Goal: Information Seeking & Learning: Learn about a topic

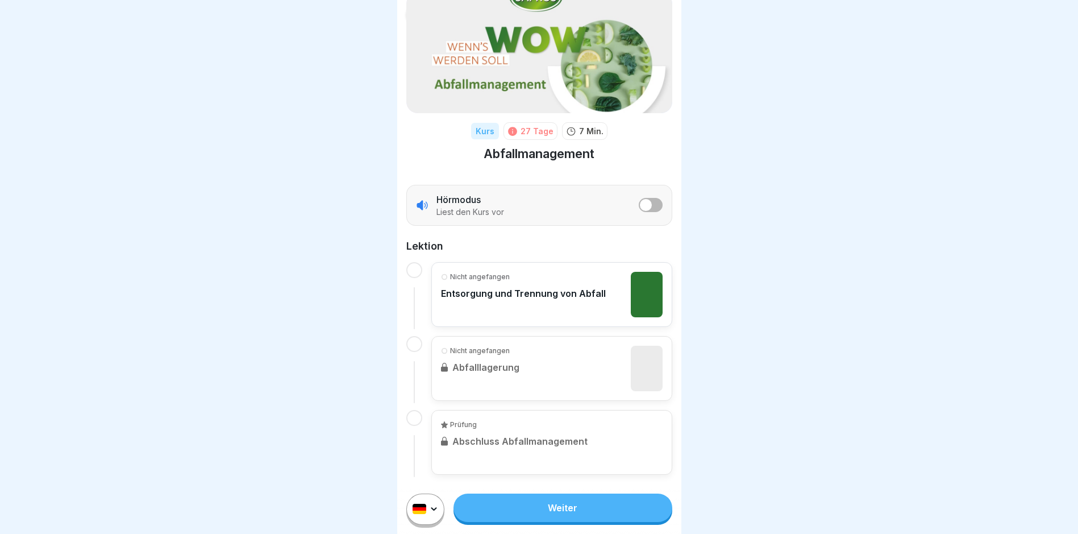
scroll to position [9, 0]
click at [553, 503] on link "Weiter" at bounding box center [562, 507] width 218 height 28
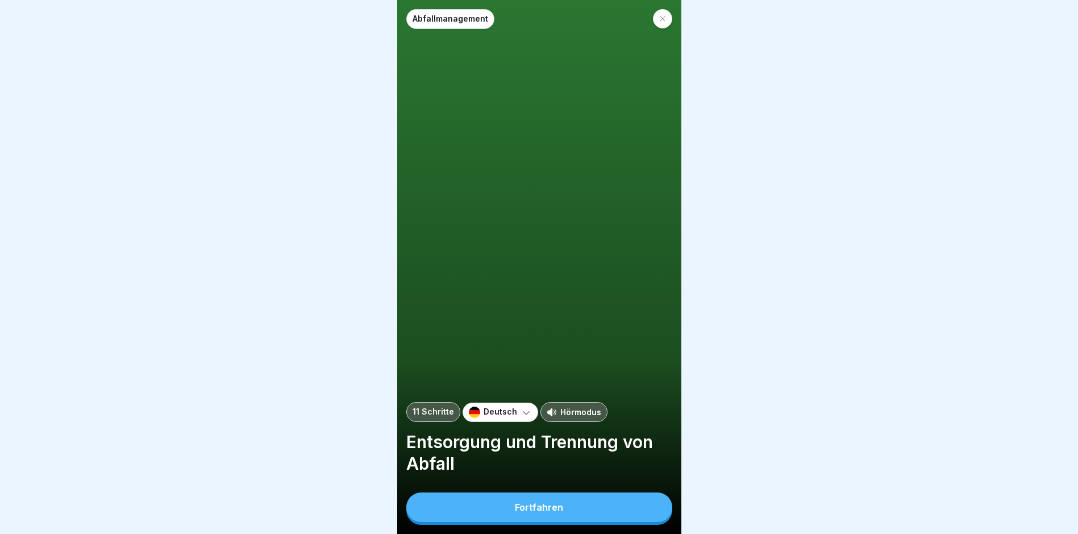
click at [554, 512] on div "Fortfahren" at bounding box center [539, 507] width 48 height 10
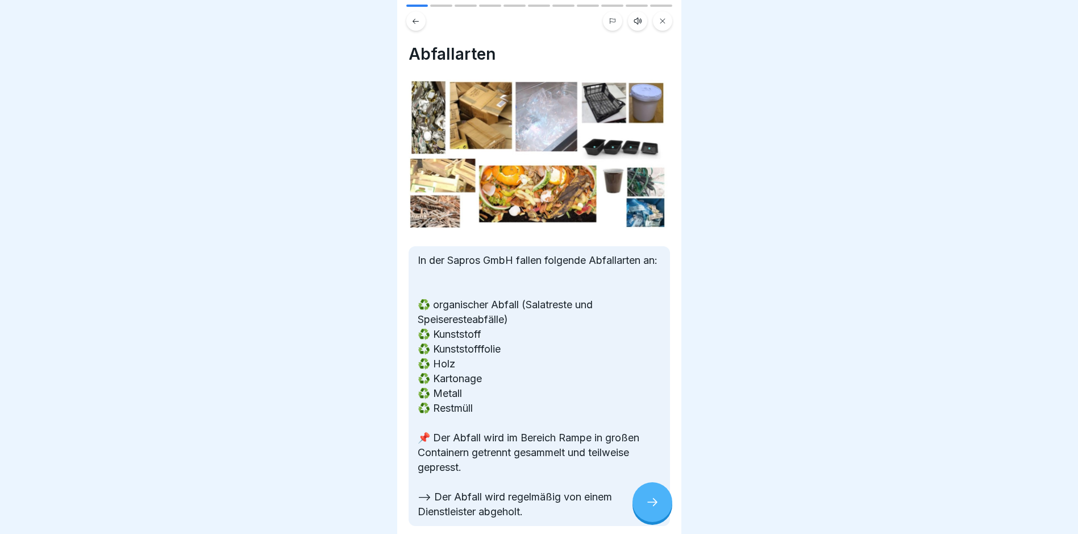
click at [650, 509] on icon at bounding box center [652, 502] width 14 height 14
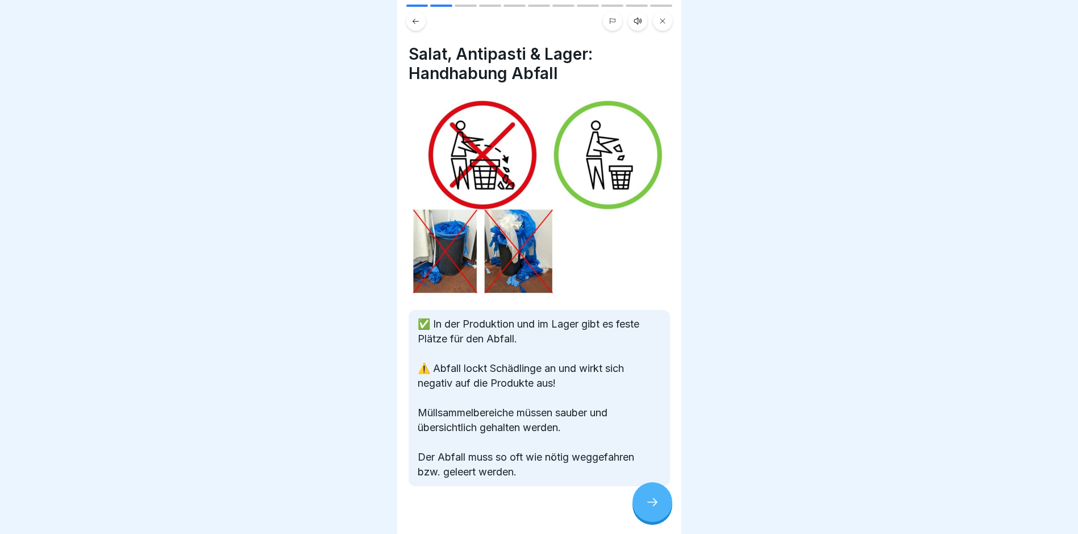
click at [650, 509] on icon at bounding box center [652, 502] width 14 height 14
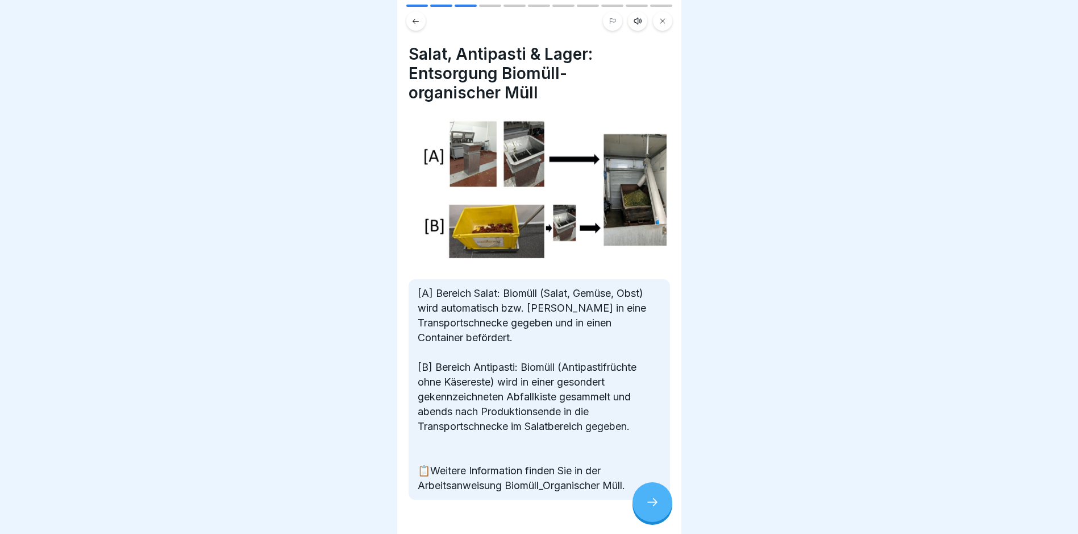
click at [657, 509] on icon at bounding box center [652, 502] width 14 height 14
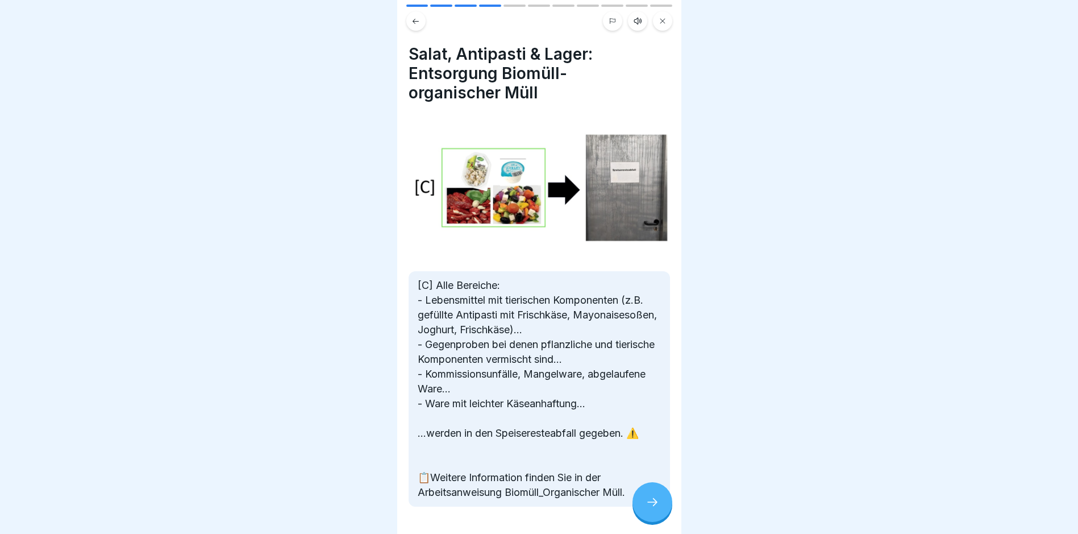
click at [657, 509] on icon at bounding box center [652, 502] width 14 height 14
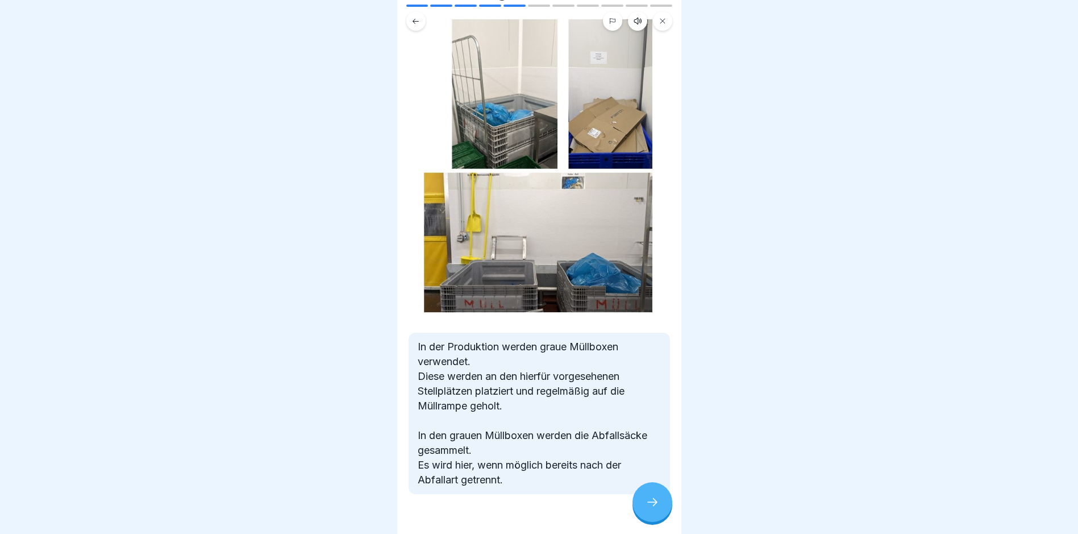
scroll to position [101, 0]
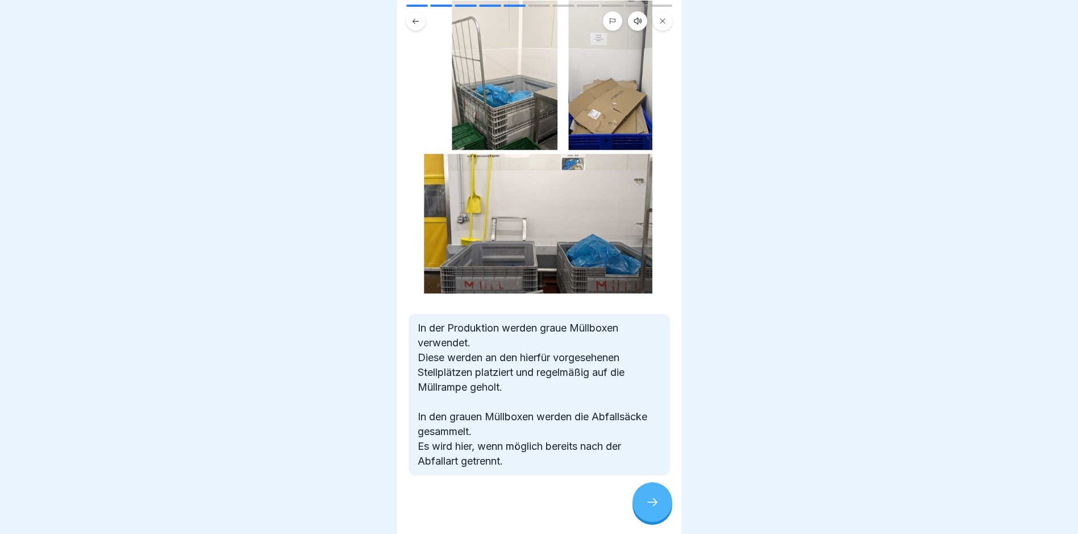
click at [648, 500] on icon at bounding box center [652, 502] width 14 height 14
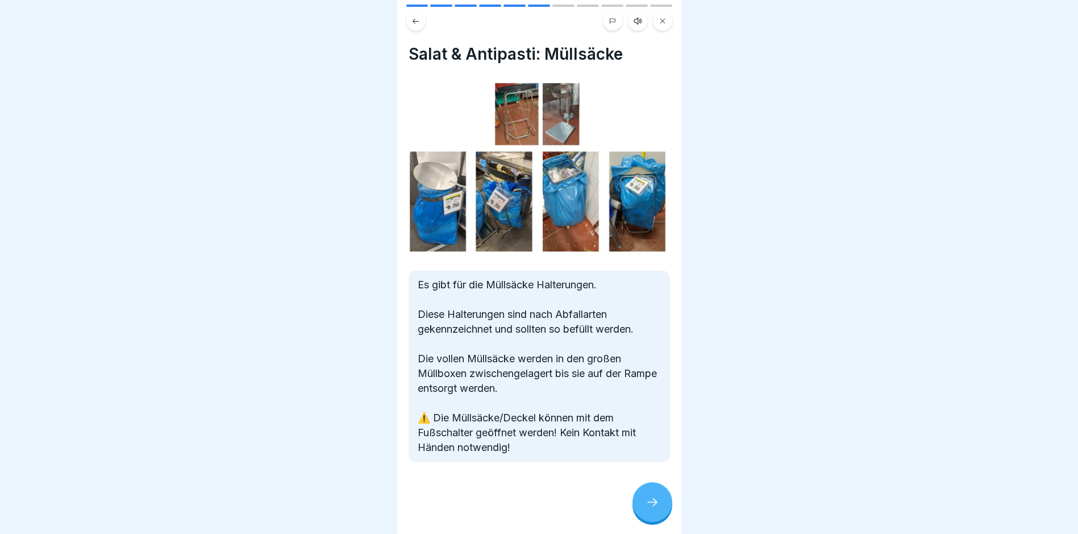
click at [648, 500] on icon at bounding box center [652, 502] width 14 height 14
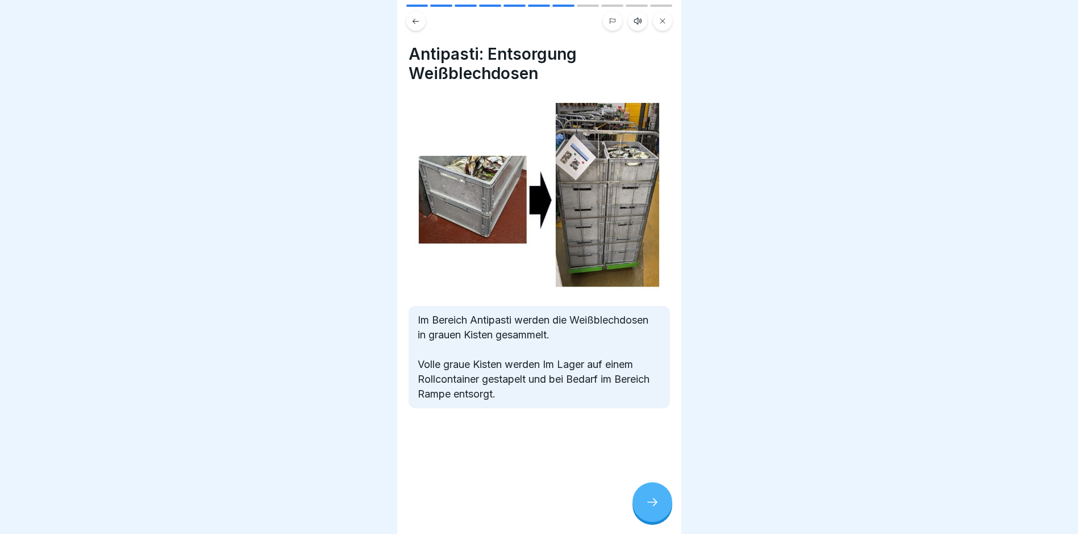
click at [648, 500] on icon at bounding box center [652, 502] width 14 height 14
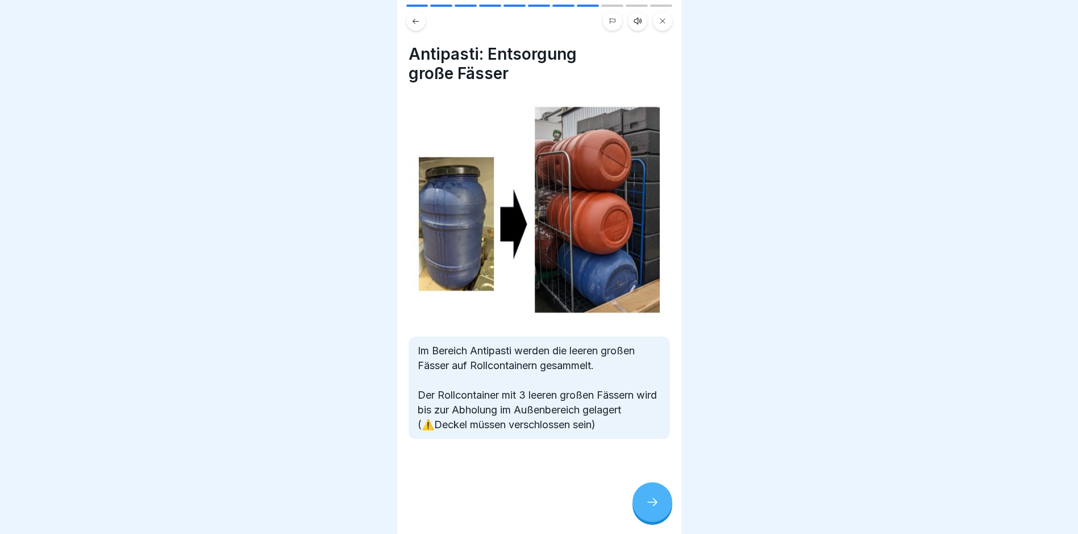
click at [648, 500] on icon at bounding box center [652, 502] width 14 height 14
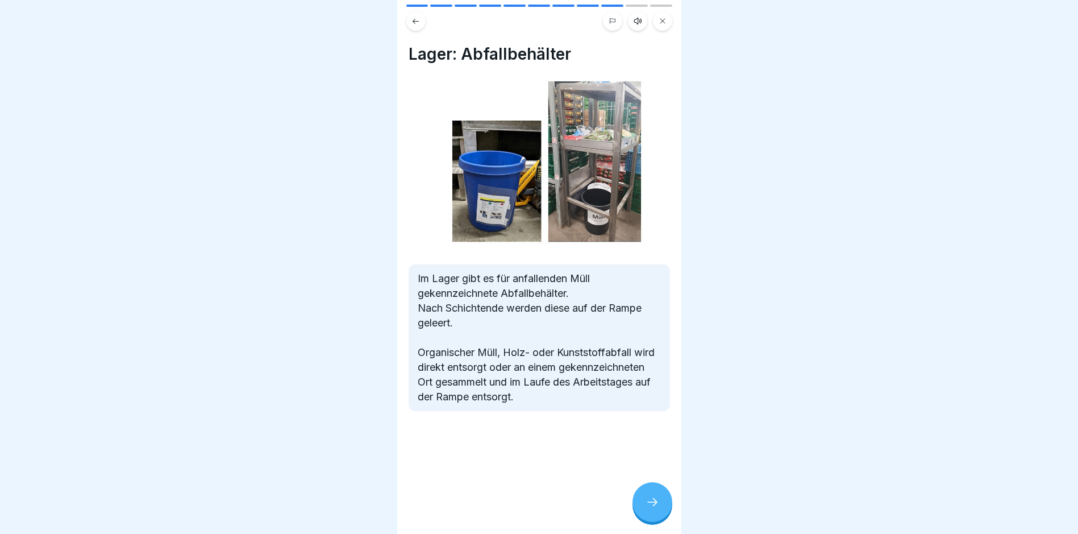
click at [648, 500] on icon at bounding box center [652, 502] width 14 height 14
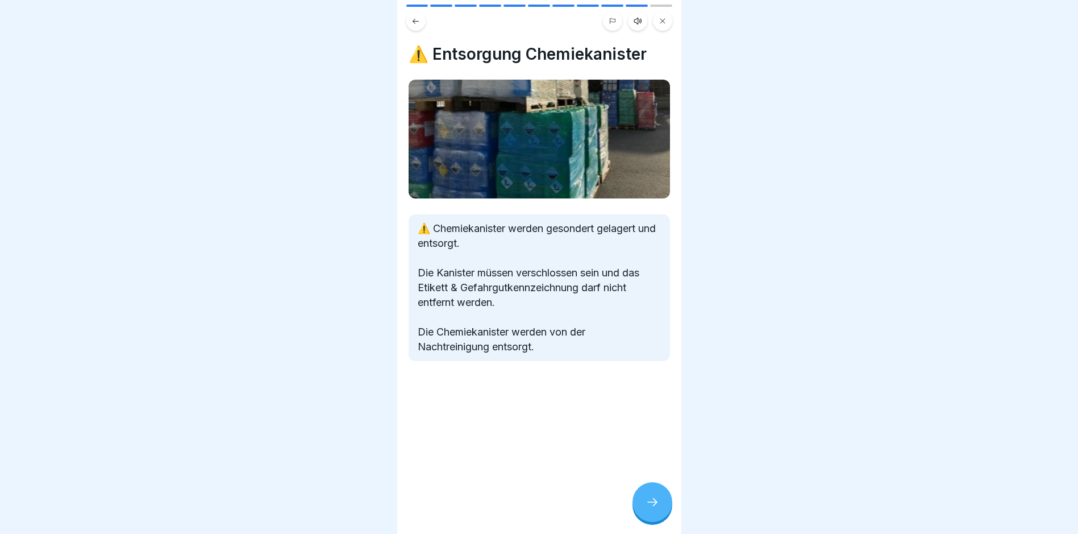
click at [648, 500] on icon at bounding box center [652, 502] width 14 height 14
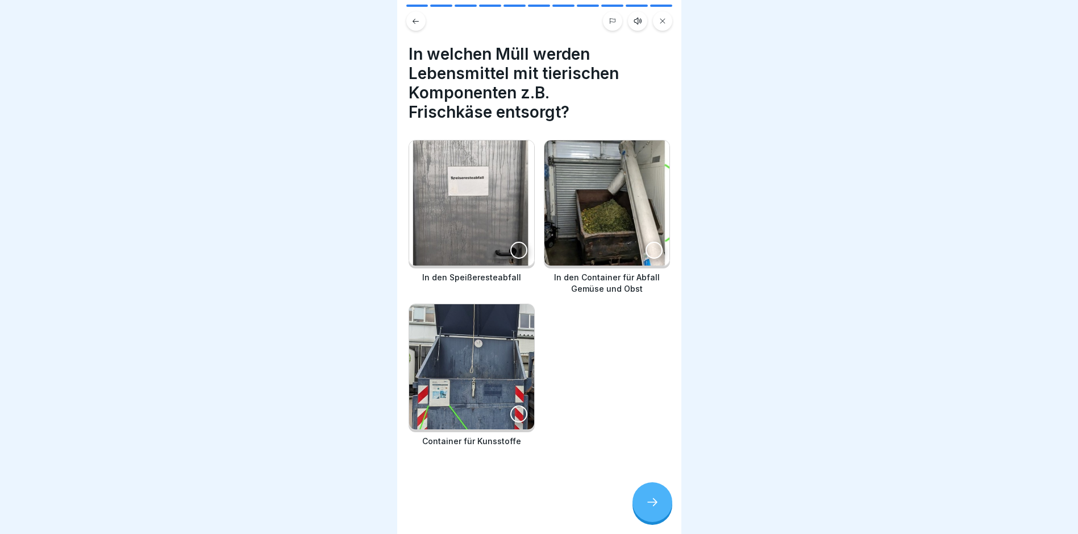
click at [515, 241] on div at bounding box center [518, 249] width 17 height 17
click at [660, 499] on div at bounding box center [652, 502] width 40 height 40
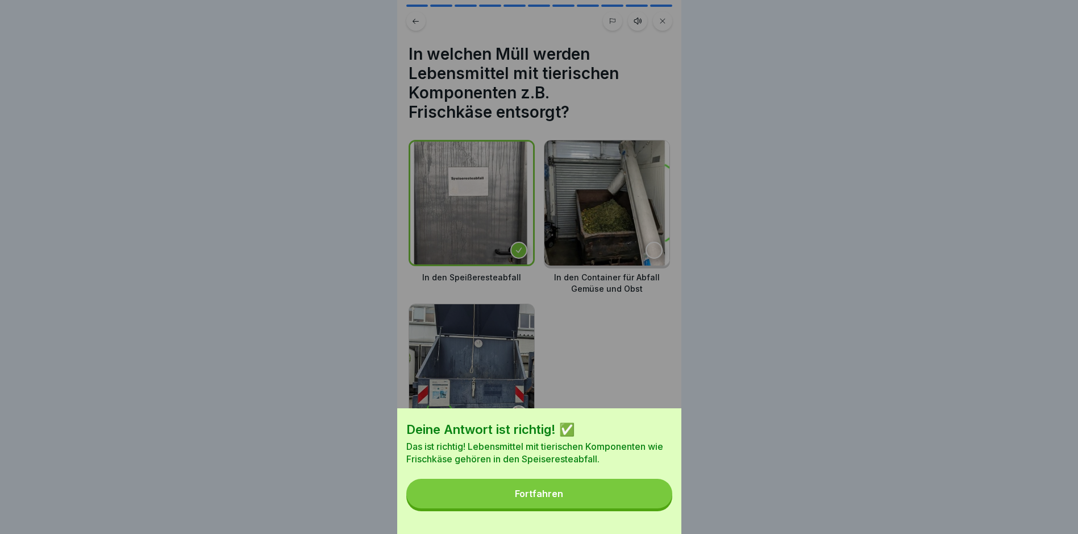
click at [553, 498] on div "Fortfahren" at bounding box center [539, 493] width 48 height 10
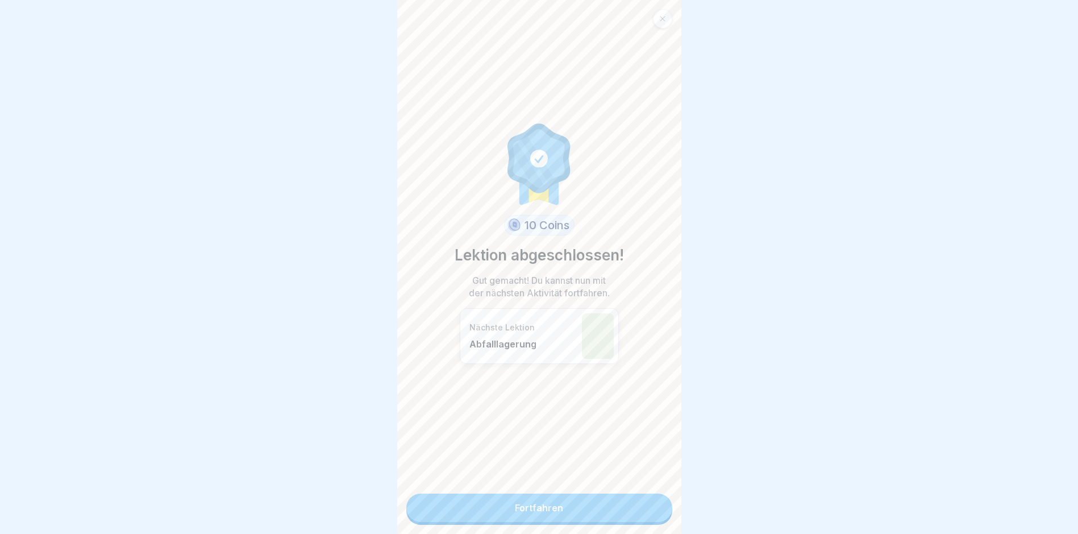
click at [537, 499] on link "Fortfahren" at bounding box center [539, 507] width 266 height 28
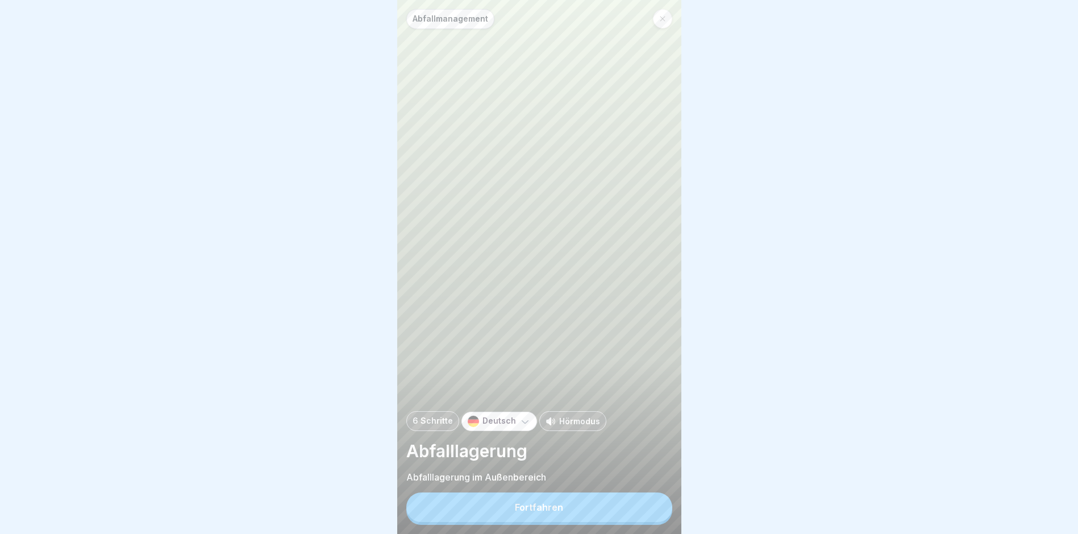
click at [539, 512] on div "Fortfahren" at bounding box center [539, 507] width 48 height 10
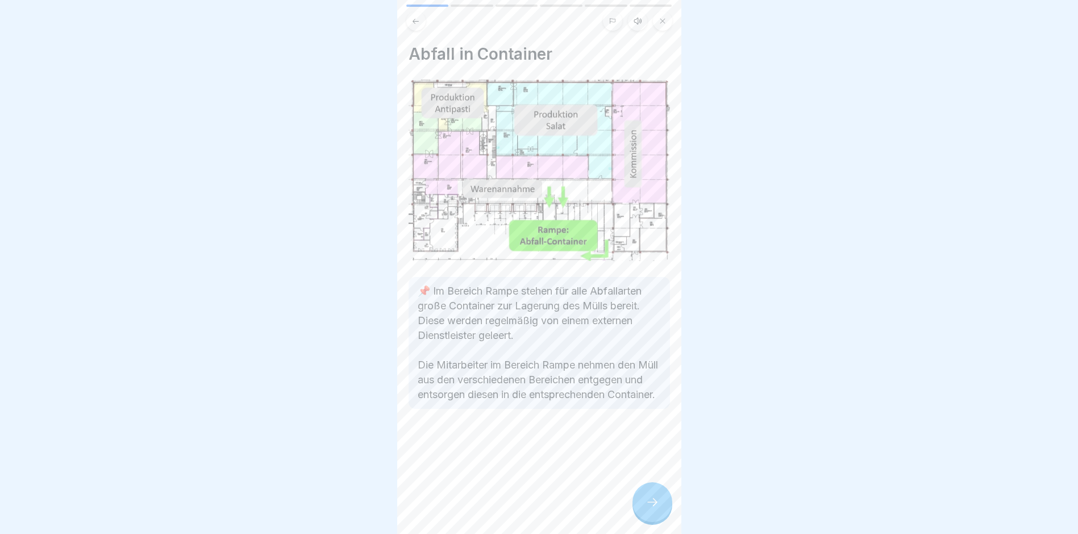
click at [651, 507] on icon at bounding box center [652, 502] width 14 height 14
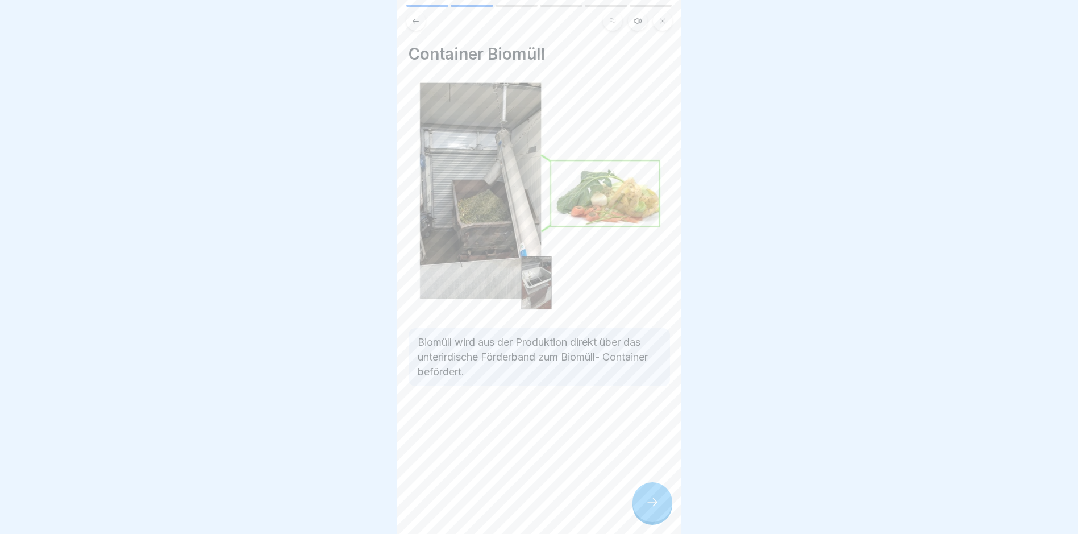
click at [651, 507] on icon at bounding box center [652, 502] width 14 height 14
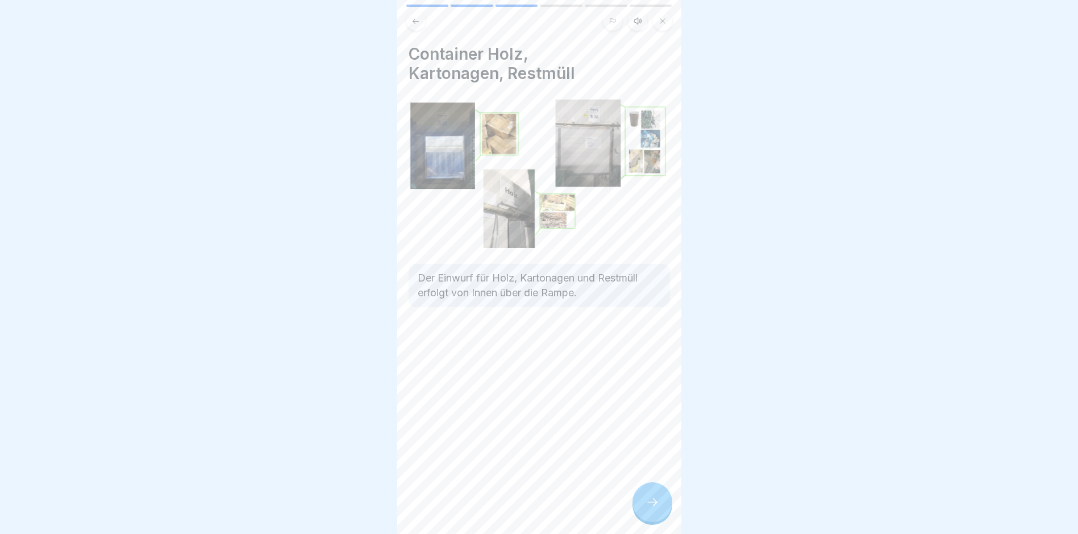
click at [651, 507] on icon at bounding box center [652, 502] width 14 height 14
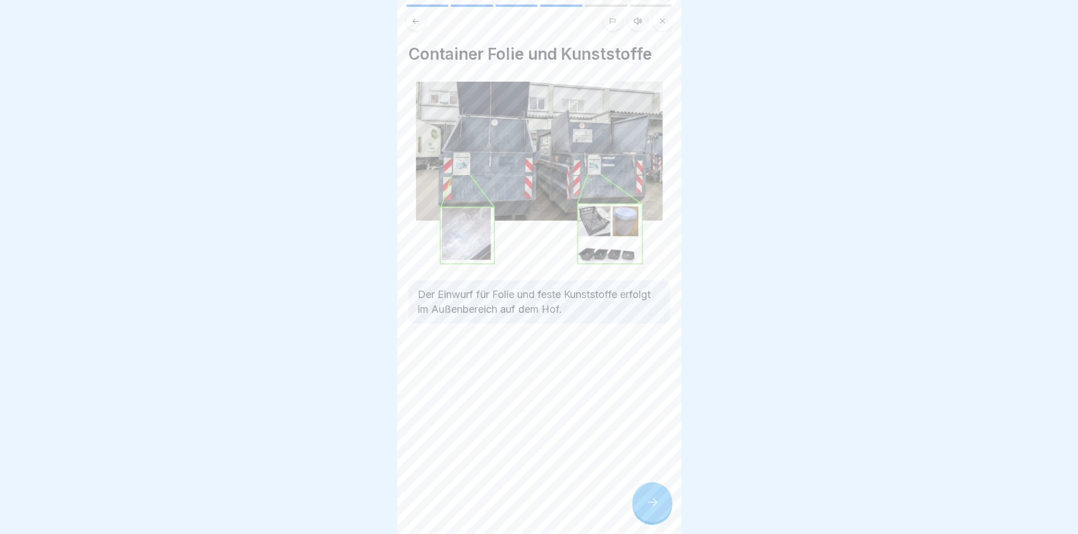
click at [651, 507] on icon at bounding box center [652, 502] width 14 height 14
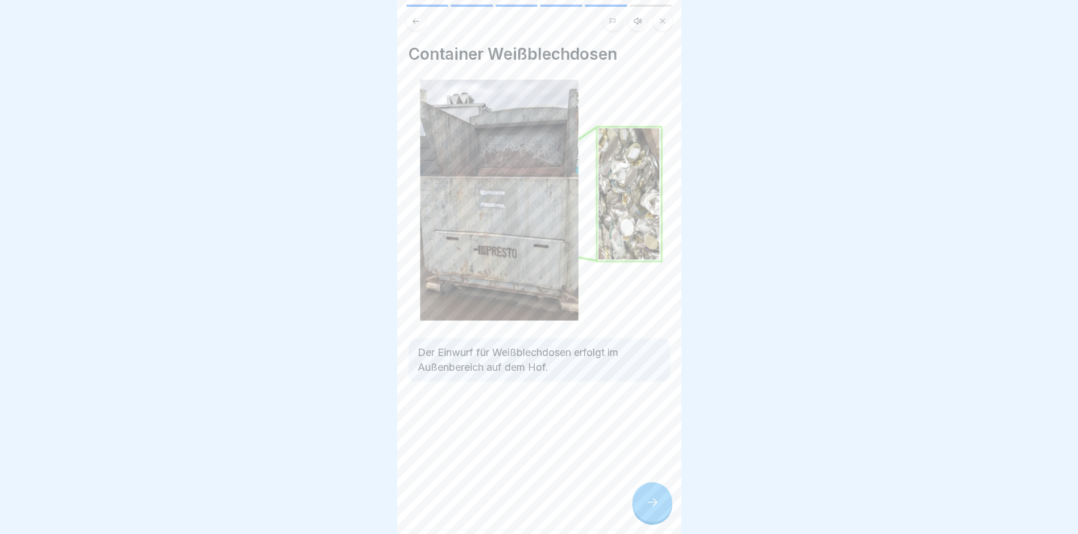
click at [651, 507] on icon at bounding box center [652, 502] width 14 height 14
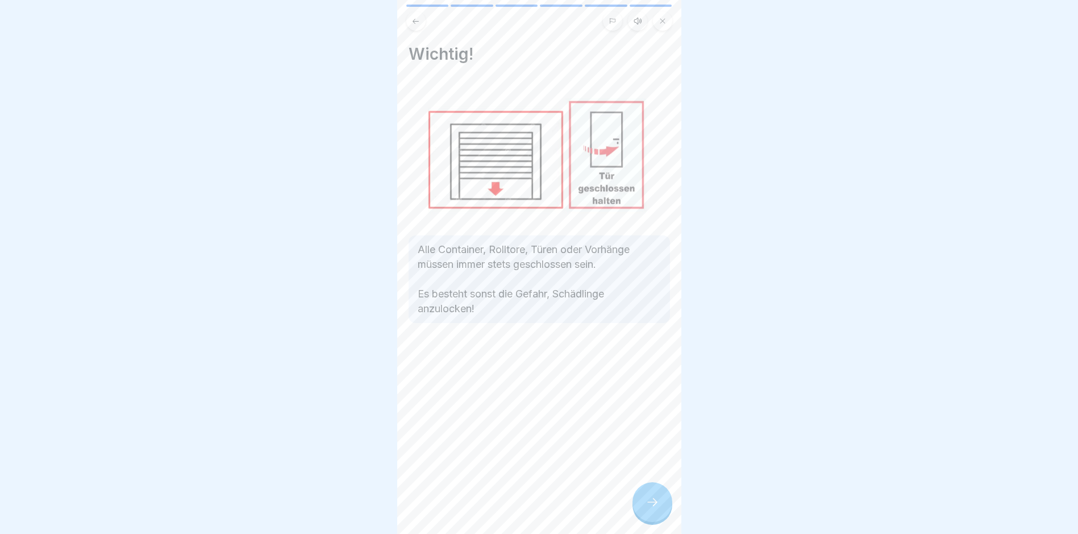
click at [651, 507] on icon at bounding box center [652, 502] width 14 height 14
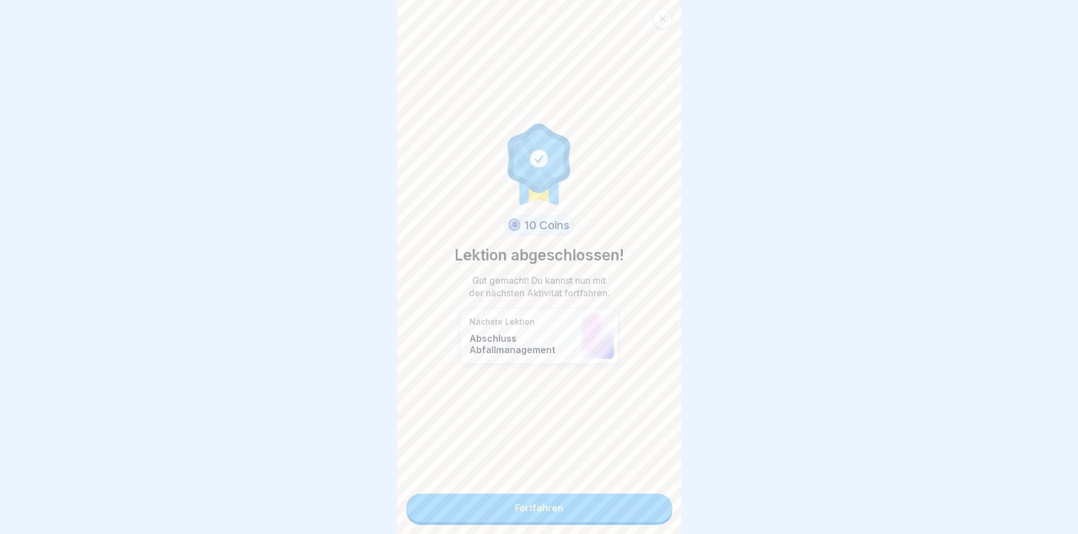
click at [560, 513] on link "Fortfahren" at bounding box center [539, 507] width 266 height 28
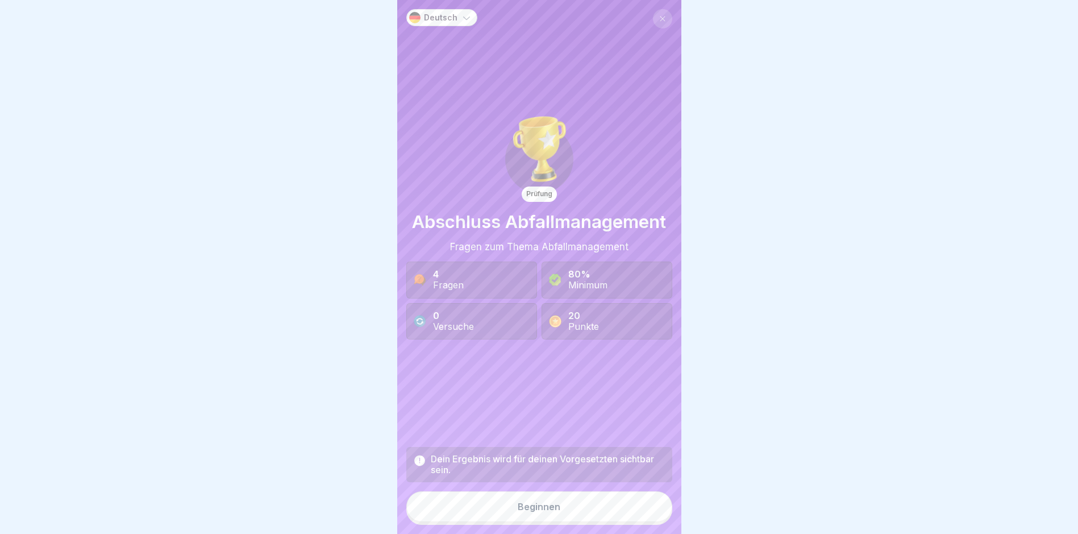
click at [548, 511] on div "Beginnen" at bounding box center [539, 506] width 43 height 10
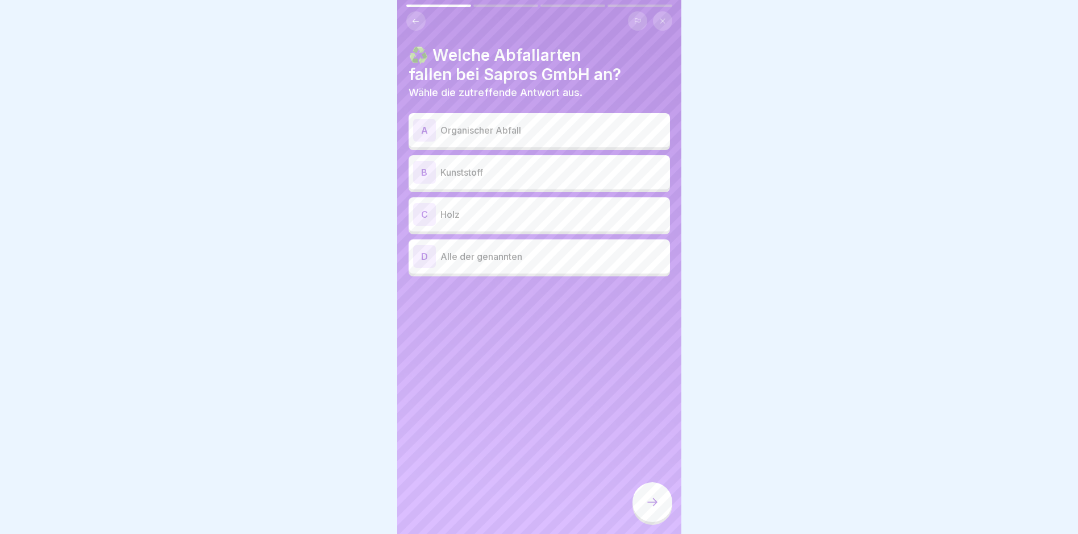
click at [426, 255] on div "D" at bounding box center [424, 256] width 23 height 23
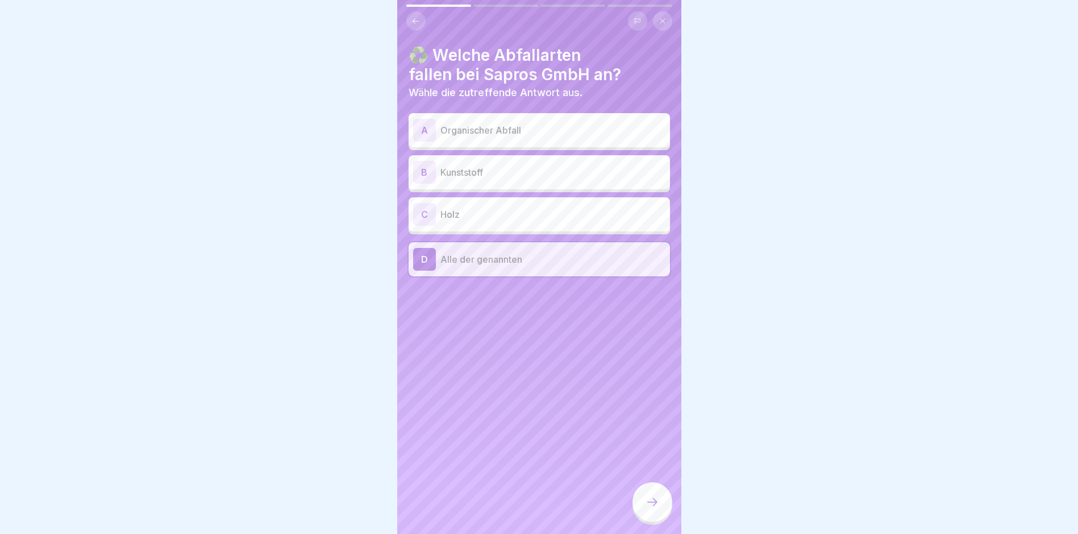
click at [649, 509] on icon at bounding box center [652, 502] width 14 height 14
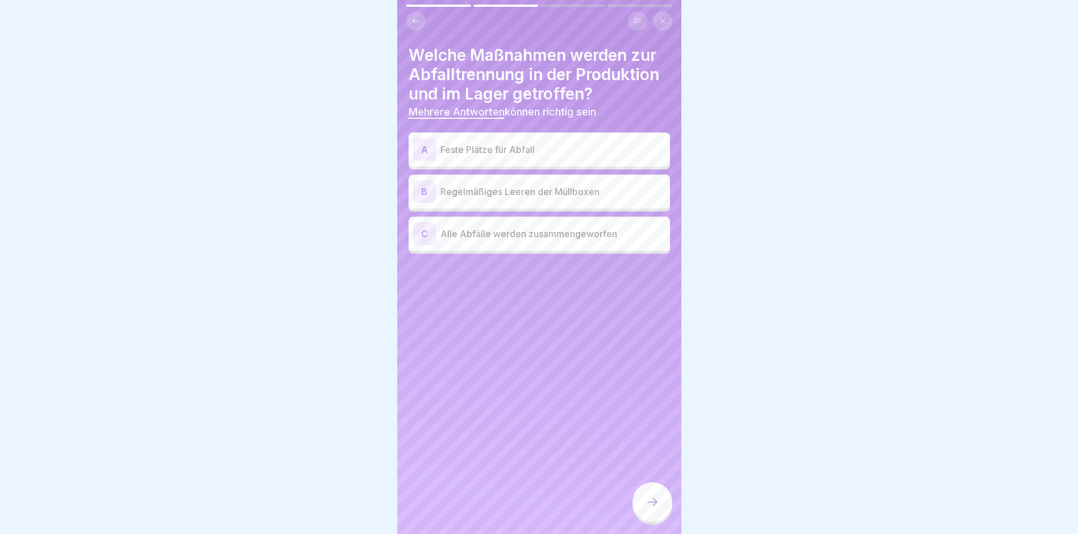
click at [422, 147] on div "A" at bounding box center [424, 149] width 23 height 23
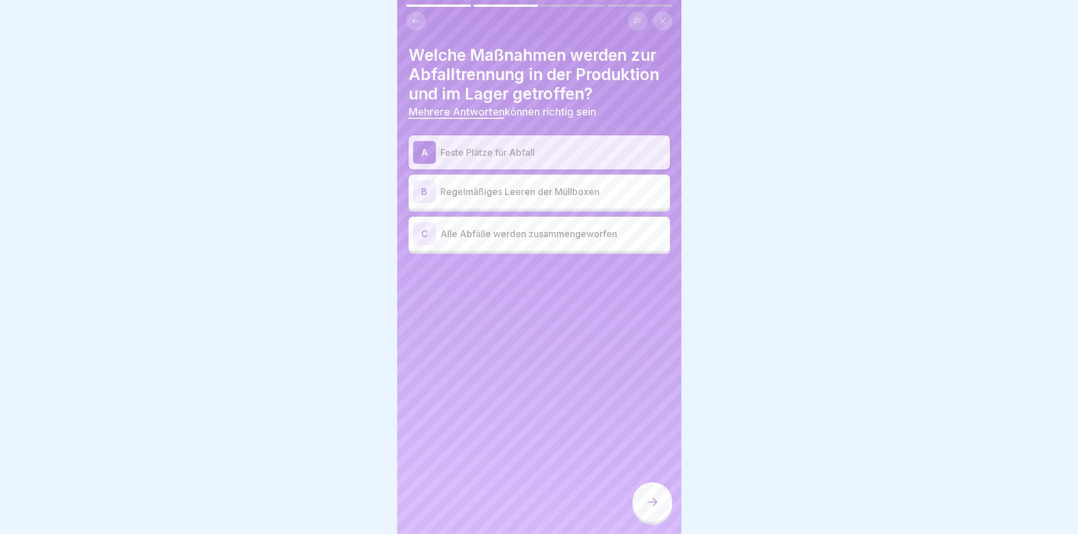
click at [420, 188] on div "B" at bounding box center [424, 191] width 23 height 23
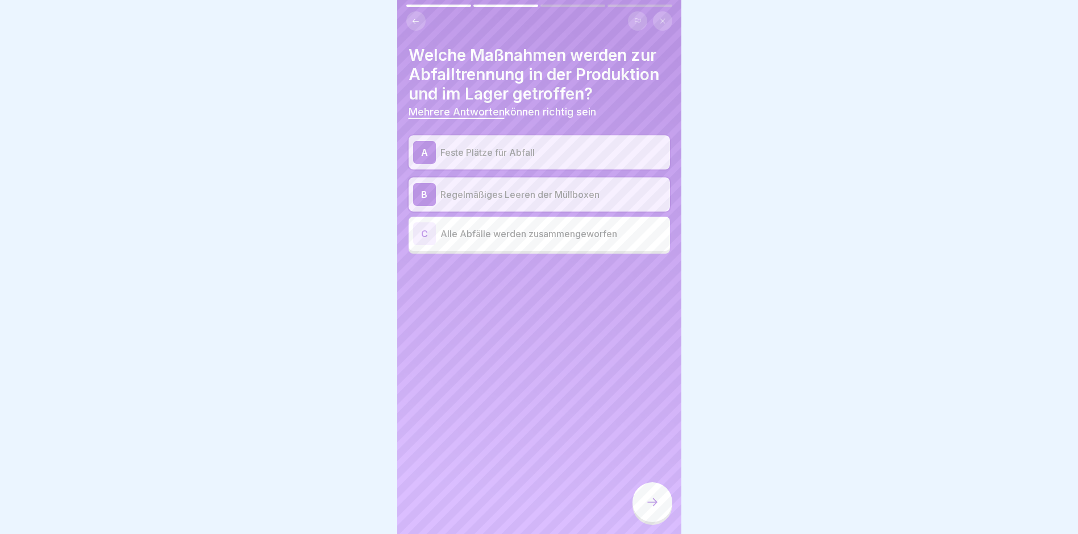
click at [653, 509] on icon at bounding box center [652, 502] width 14 height 14
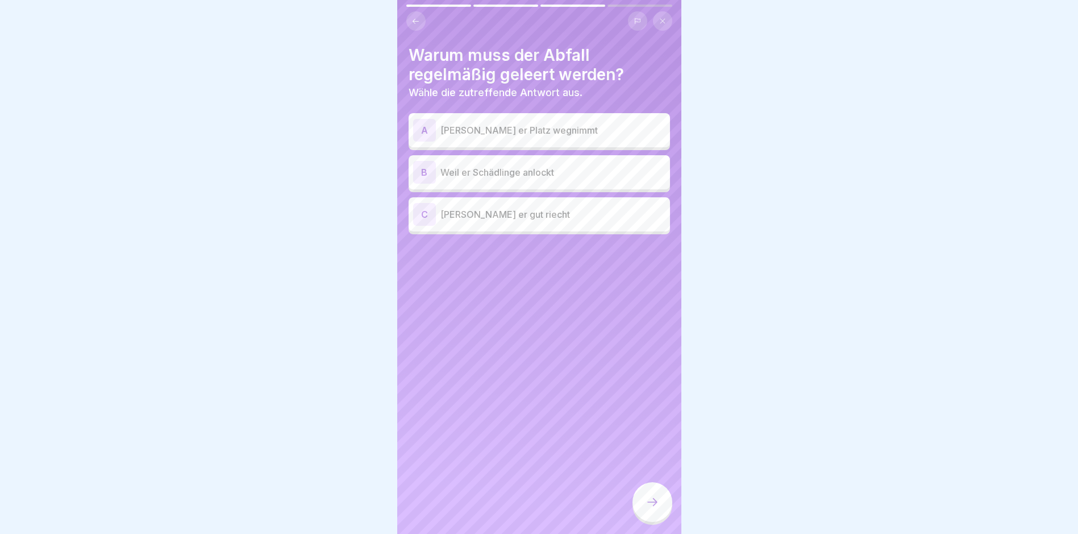
click at [424, 166] on div "B" at bounding box center [424, 172] width 23 height 23
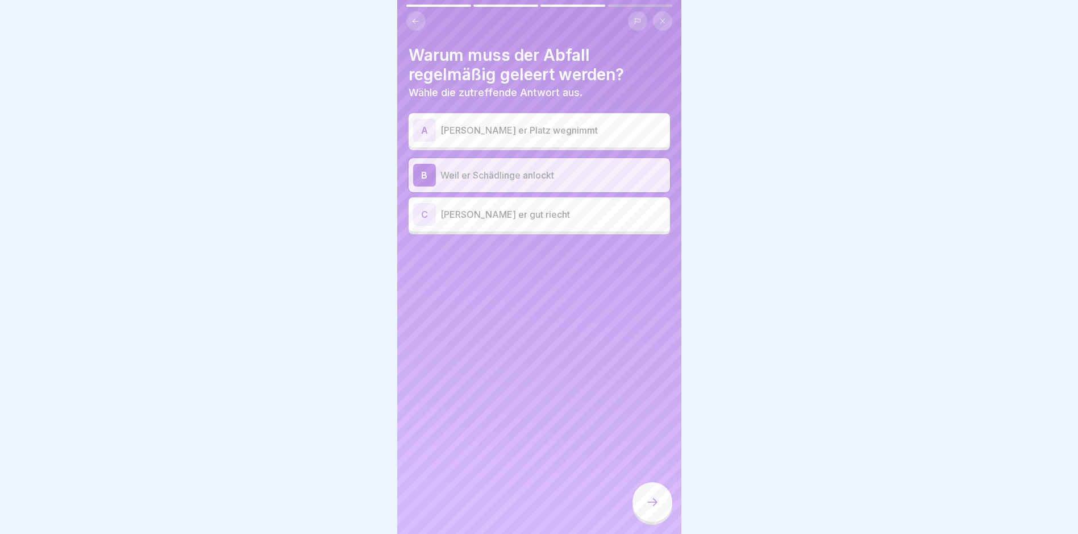
click at [660, 511] on div at bounding box center [652, 502] width 40 height 40
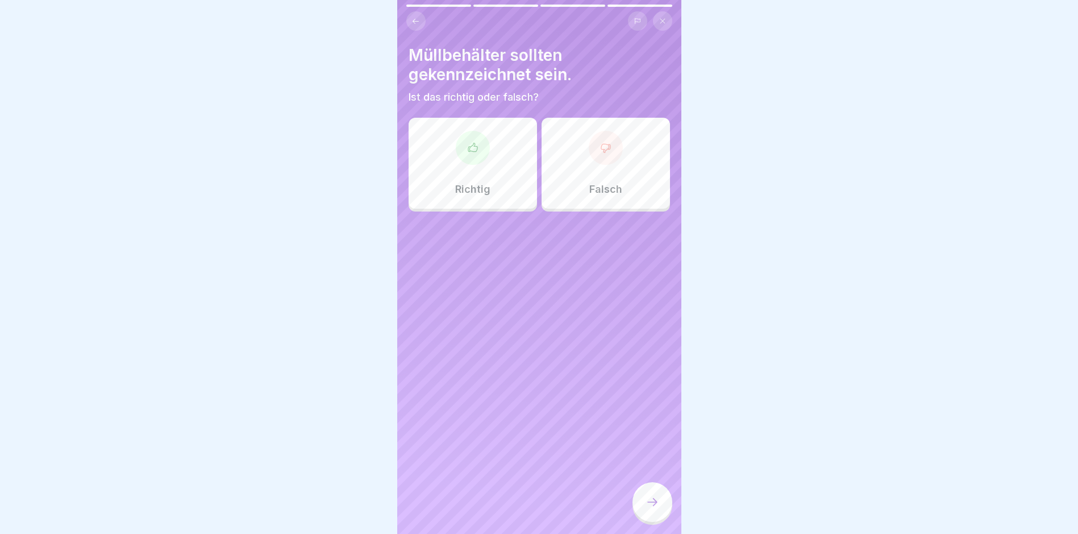
click at [475, 150] on icon at bounding box center [472, 147] width 11 height 11
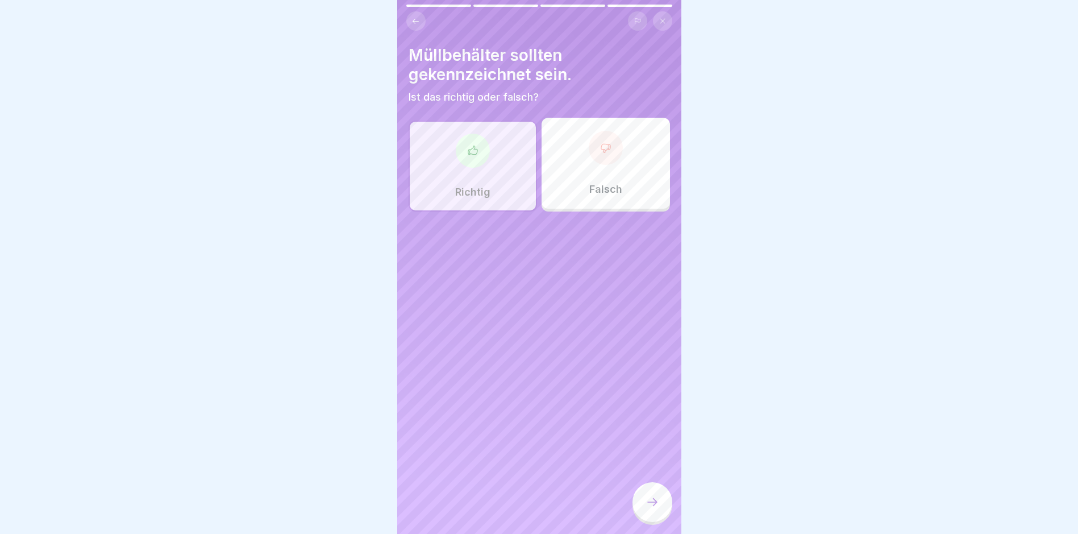
click at [653, 509] on icon at bounding box center [652, 502] width 14 height 14
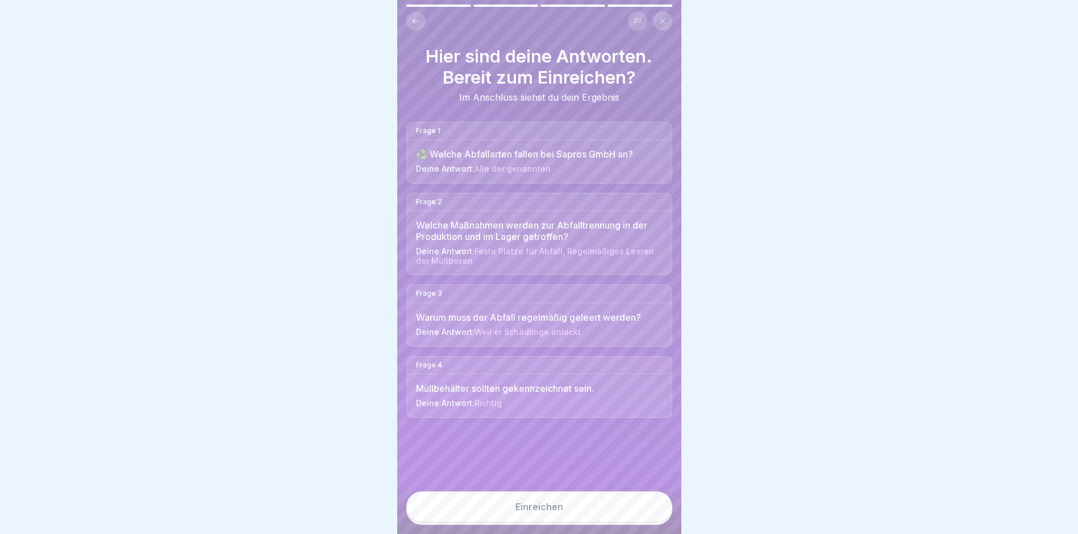
click at [526, 511] on div "Einreichen" at bounding box center [539, 506] width 48 height 10
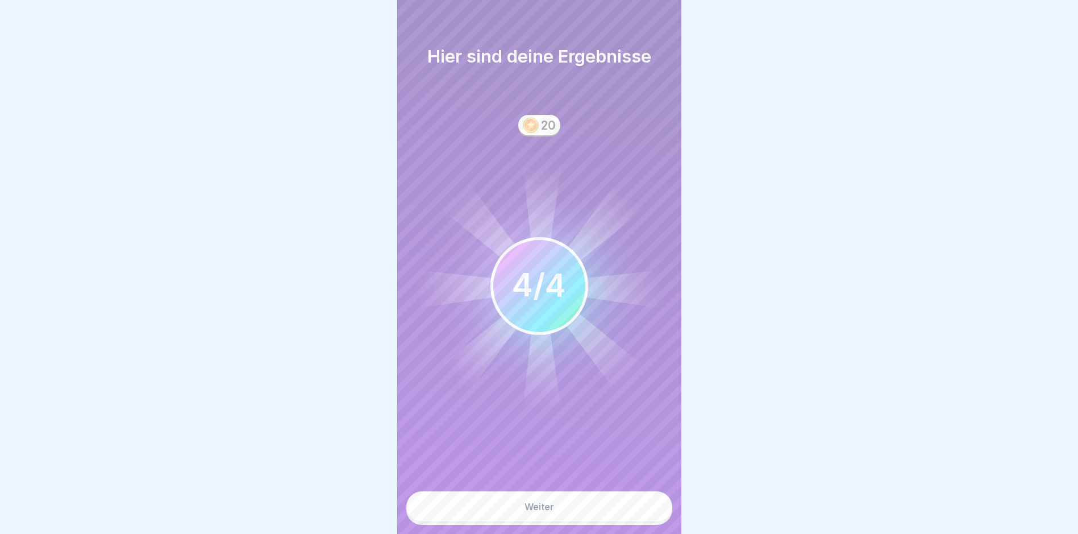
click at [535, 511] on div "Weiter" at bounding box center [539, 506] width 30 height 10
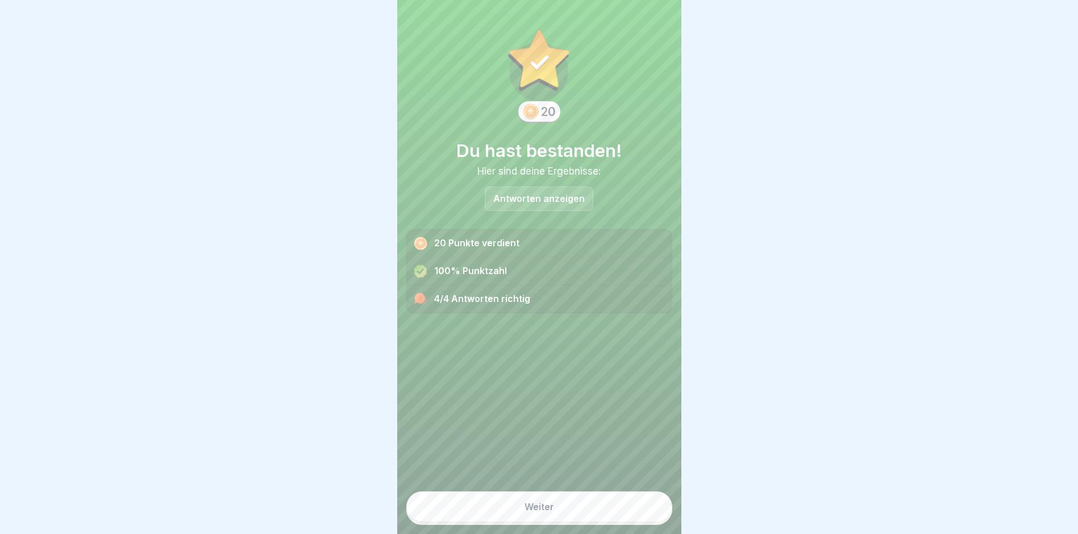
click at [538, 511] on div "Weiter" at bounding box center [539, 506] width 30 height 10
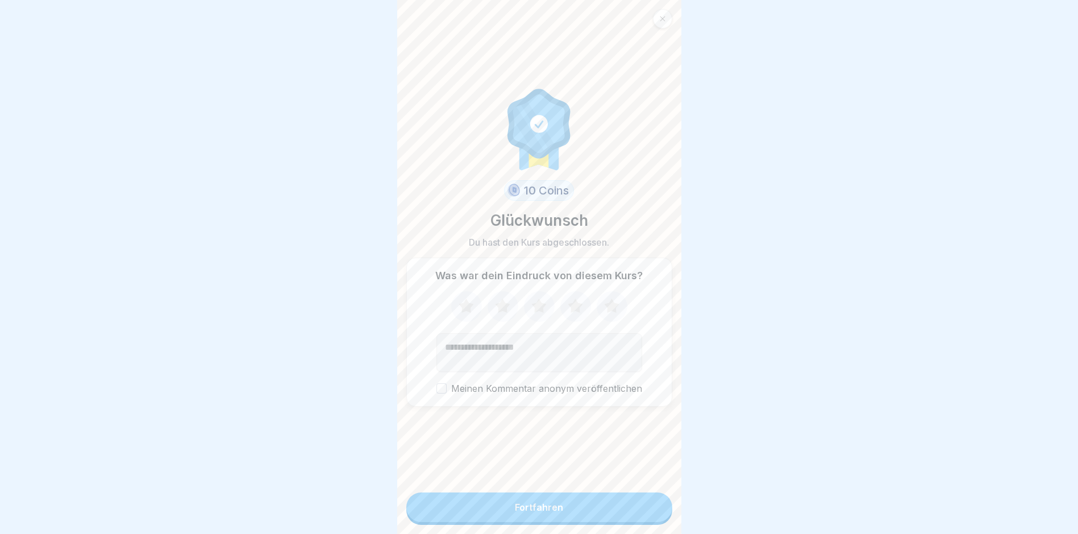
click at [534, 522] on button "Fortfahren" at bounding box center [539, 507] width 266 height 30
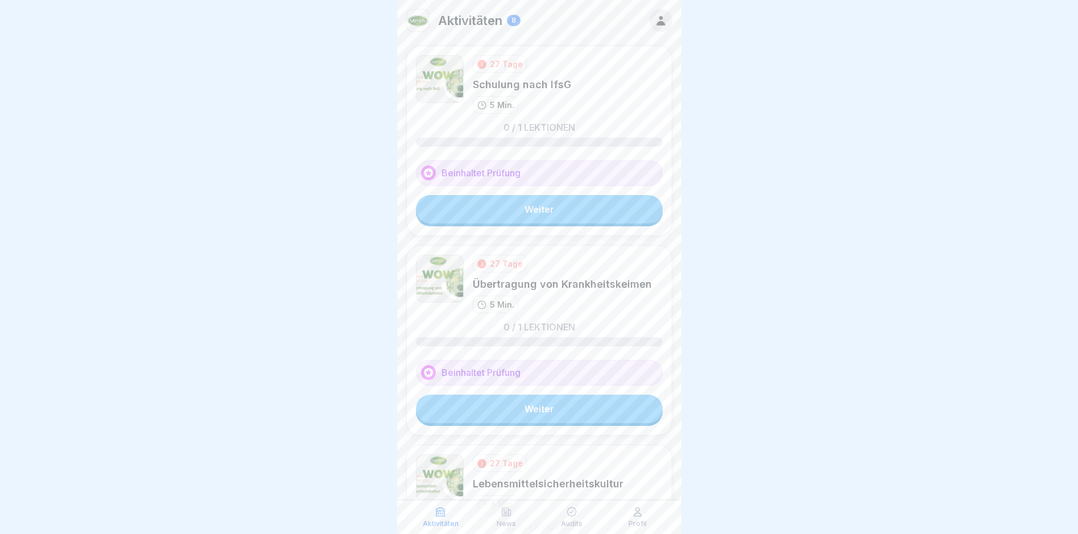
click at [534, 201] on link "Weiter" at bounding box center [539, 209] width 247 height 28
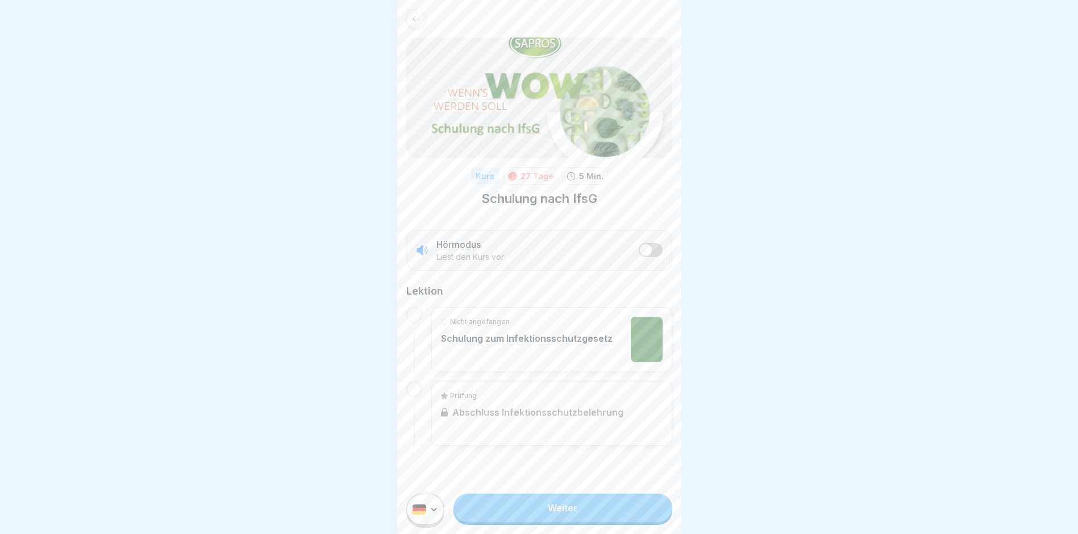
scroll to position [9, 0]
click at [560, 506] on link "Weiter" at bounding box center [562, 507] width 218 height 28
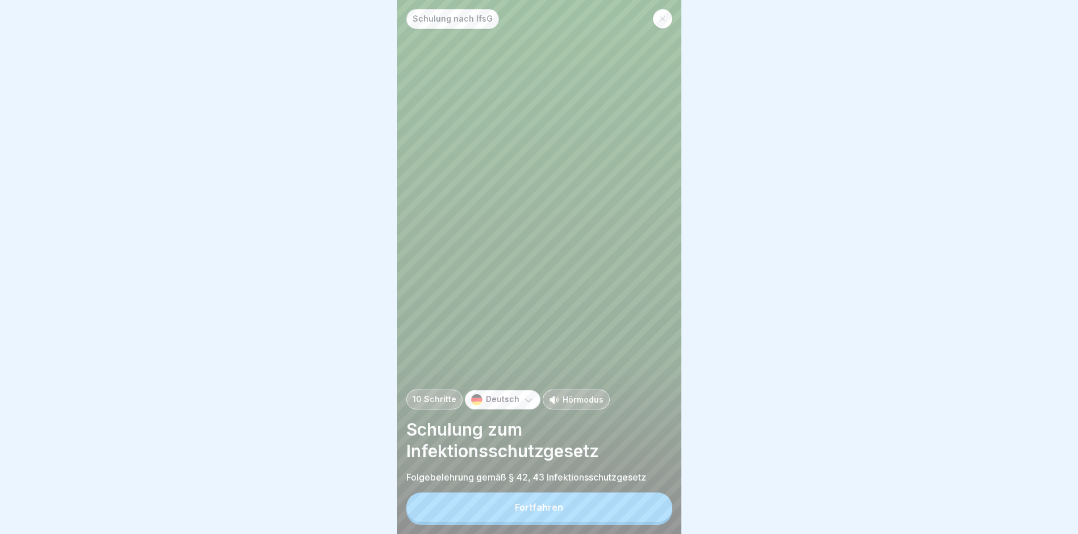
click at [545, 512] on div "Fortfahren" at bounding box center [539, 507] width 48 height 10
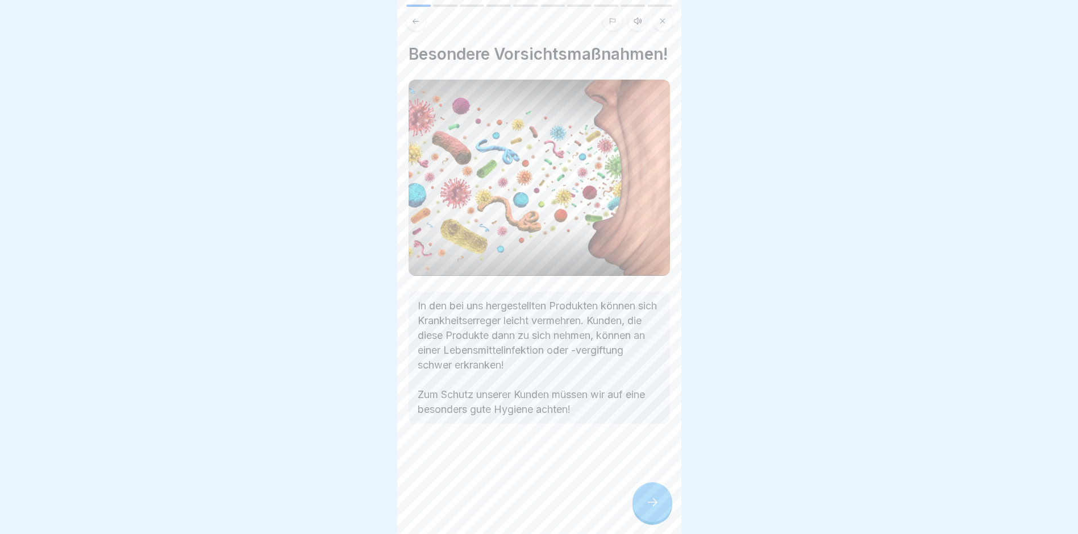
click at [651, 509] on icon at bounding box center [652, 502] width 14 height 14
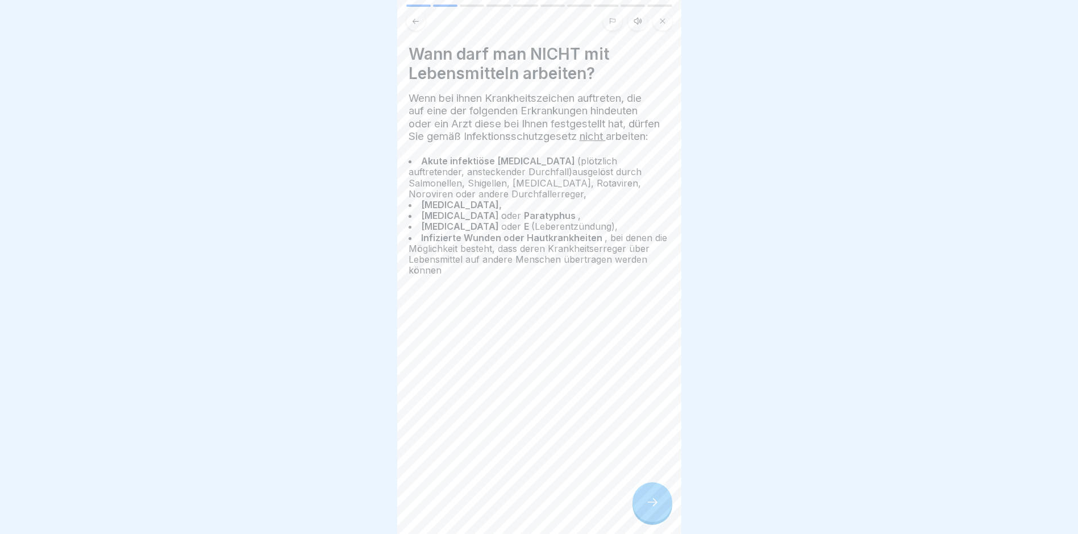
click at [651, 509] on icon at bounding box center [652, 502] width 14 height 14
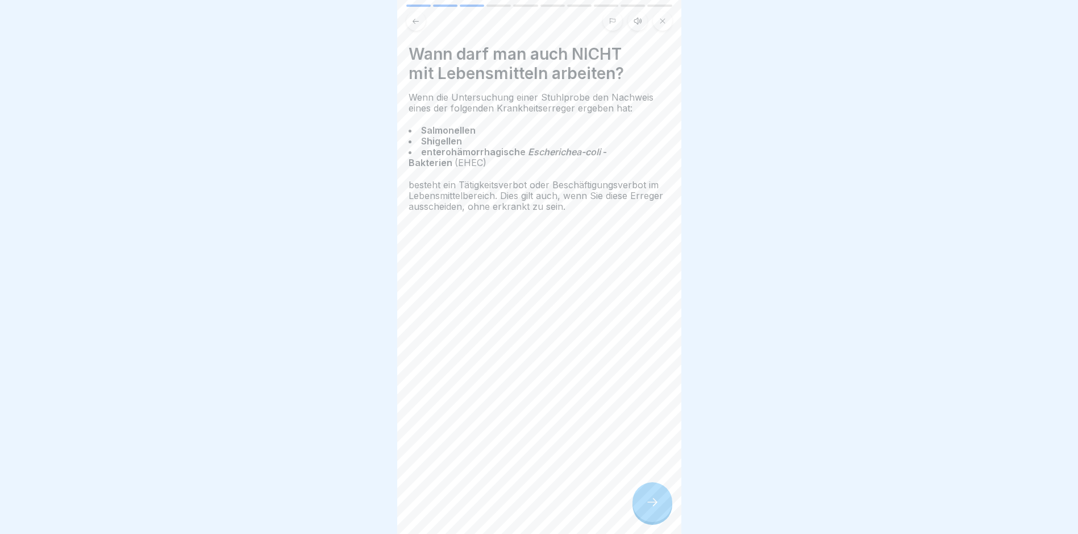
click at [651, 509] on icon at bounding box center [652, 502] width 14 height 14
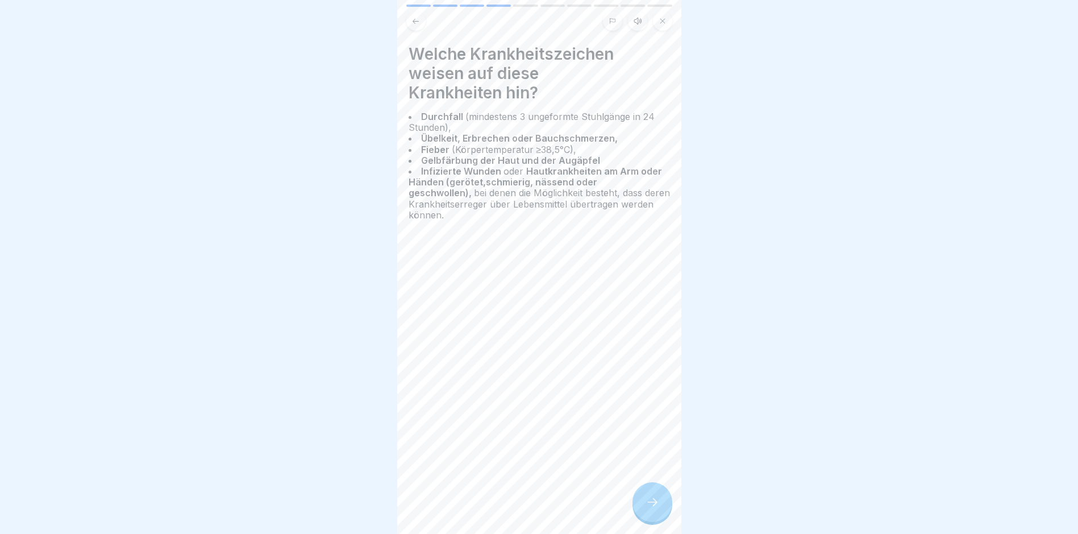
click at [651, 509] on icon at bounding box center [652, 502] width 14 height 14
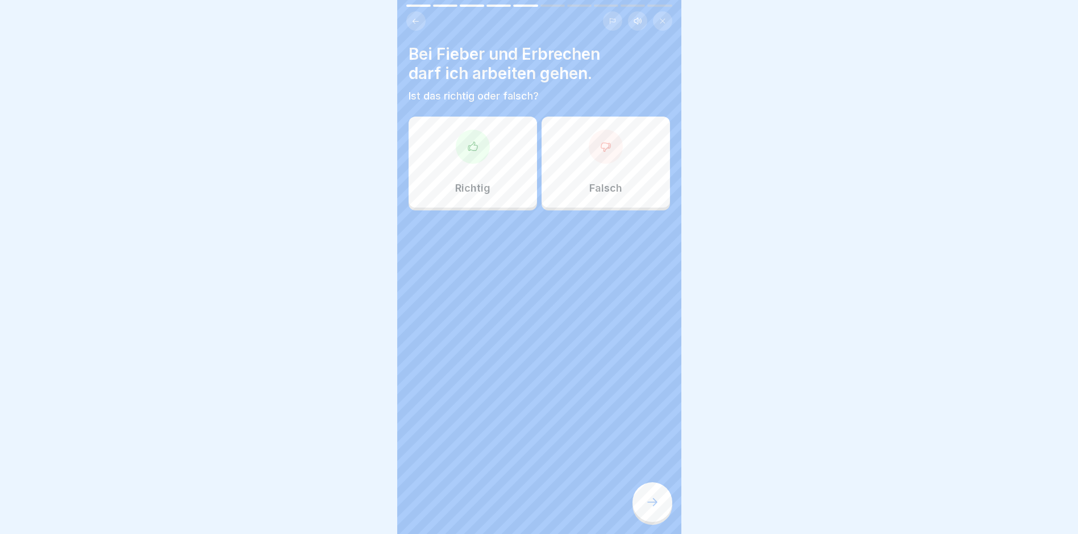
click at [603, 149] on icon at bounding box center [605, 146] width 11 height 11
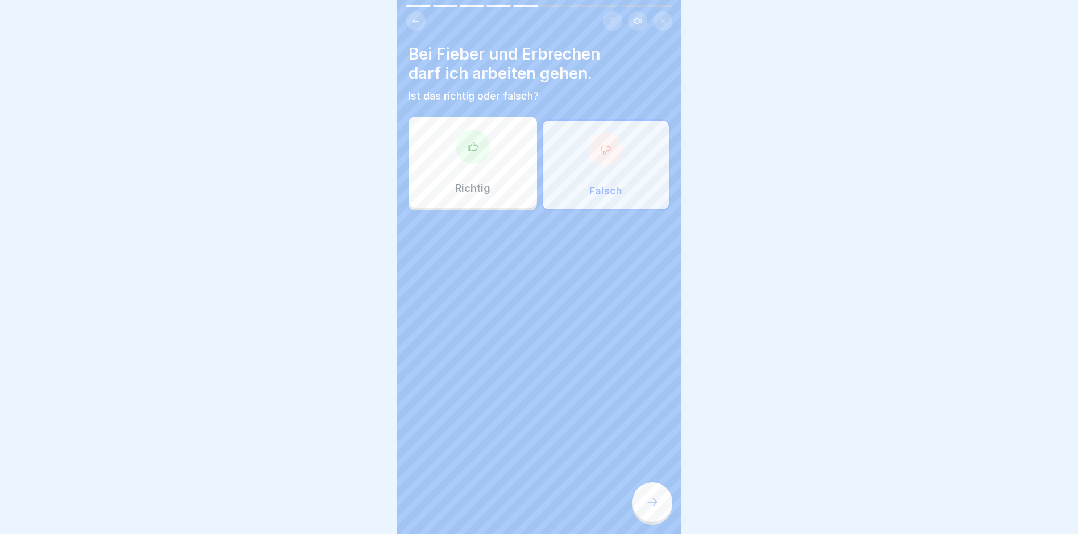
click at [653, 503] on div at bounding box center [652, 502] width 40 height 40
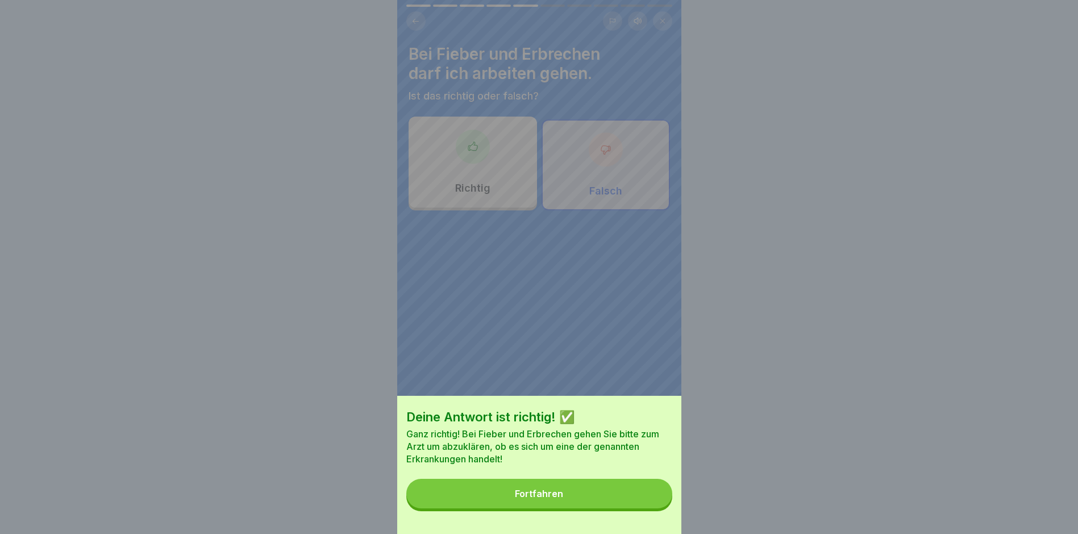
click at [540, 495] on button "Fortfahren" at bounding box center [539, 493] width 266 height 30
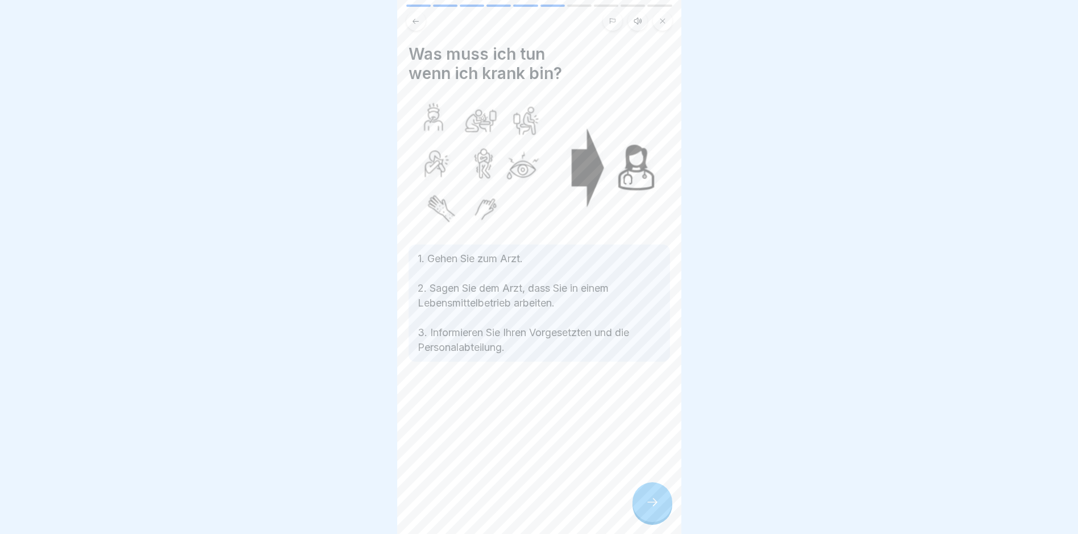
click at [651, 509] on icon at bounding box center [652, 502] width 14 height 14
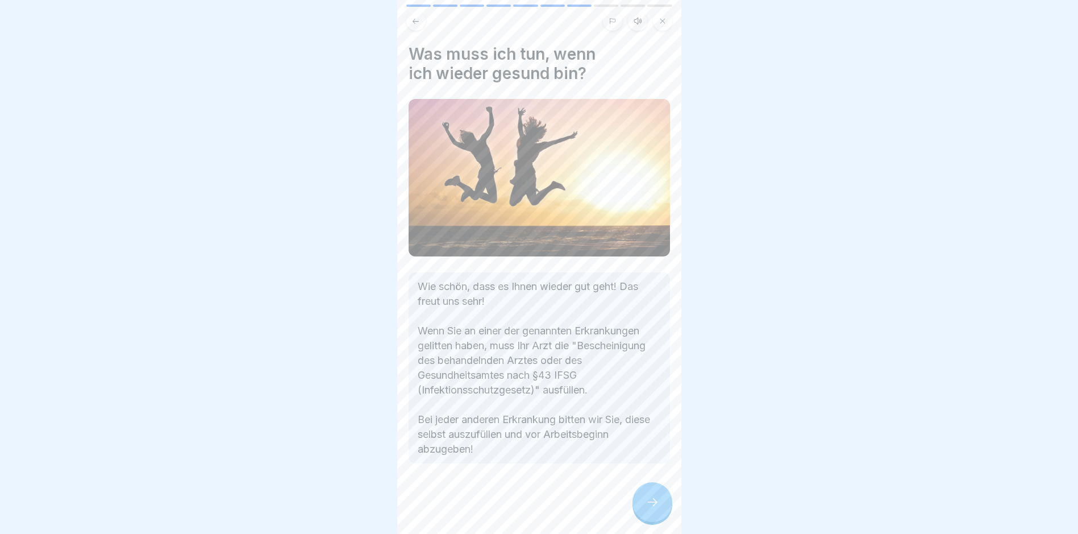
click at [651, 509] on icon at bounding box center [652, 502] width 14 height 14
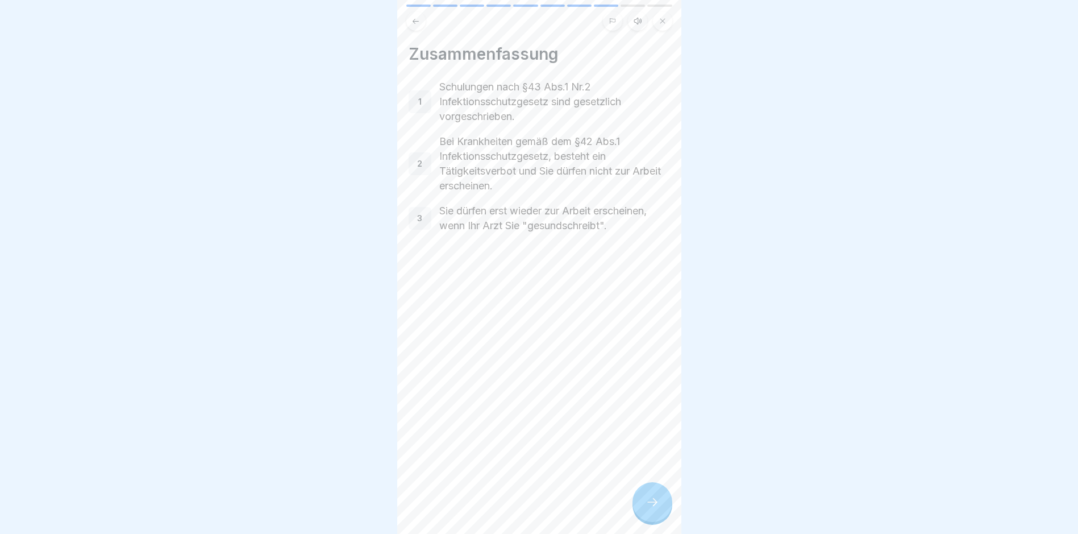
click at [651, 509] on icon at bounding box center [652, 502] width 14 height 14
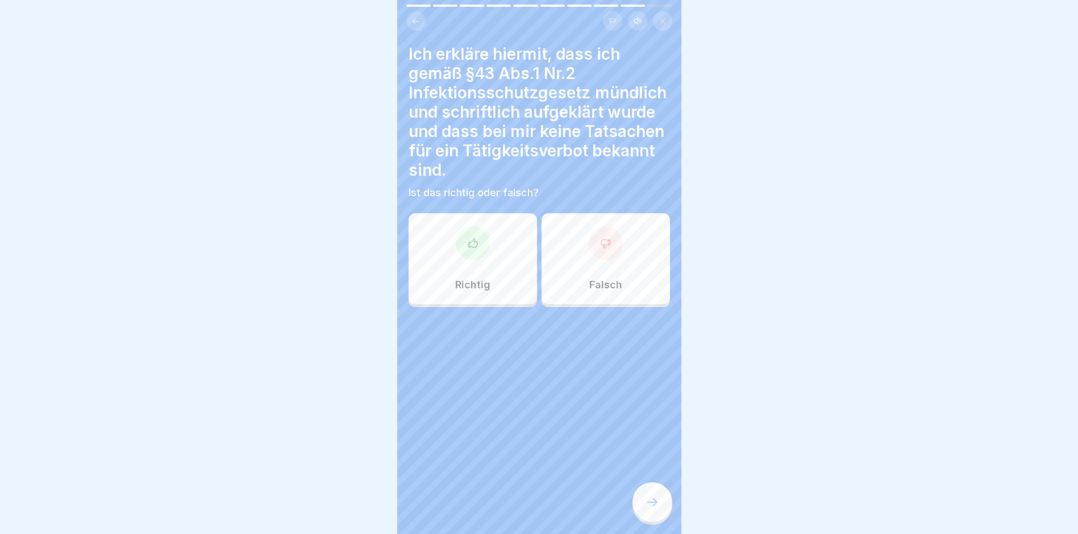
click at [475, 250] on div at bounding box center [473, 243] width 34 height 34
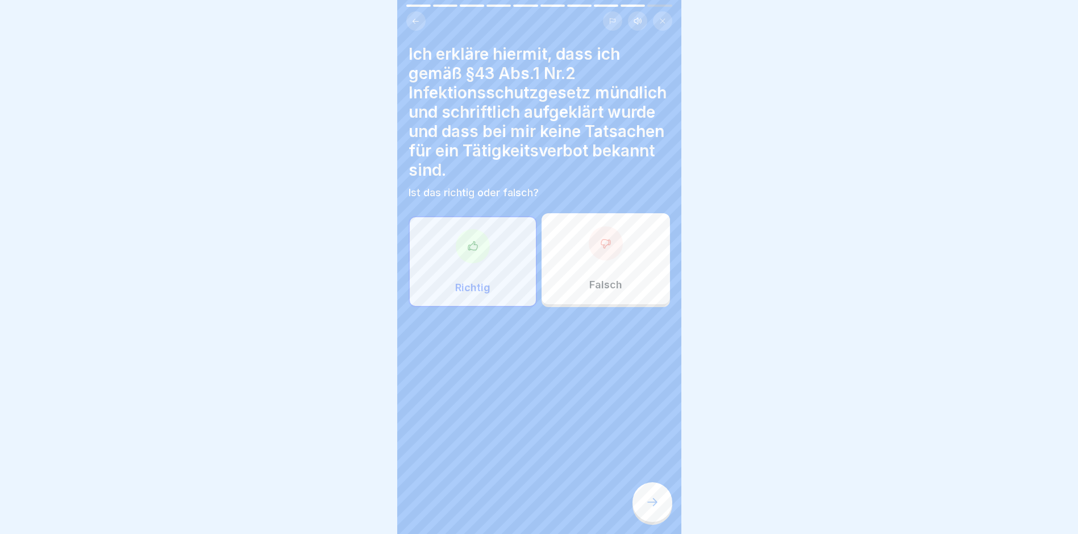
click at [650, 509] on icon at bounding box center [652, 502] width 14 height 14
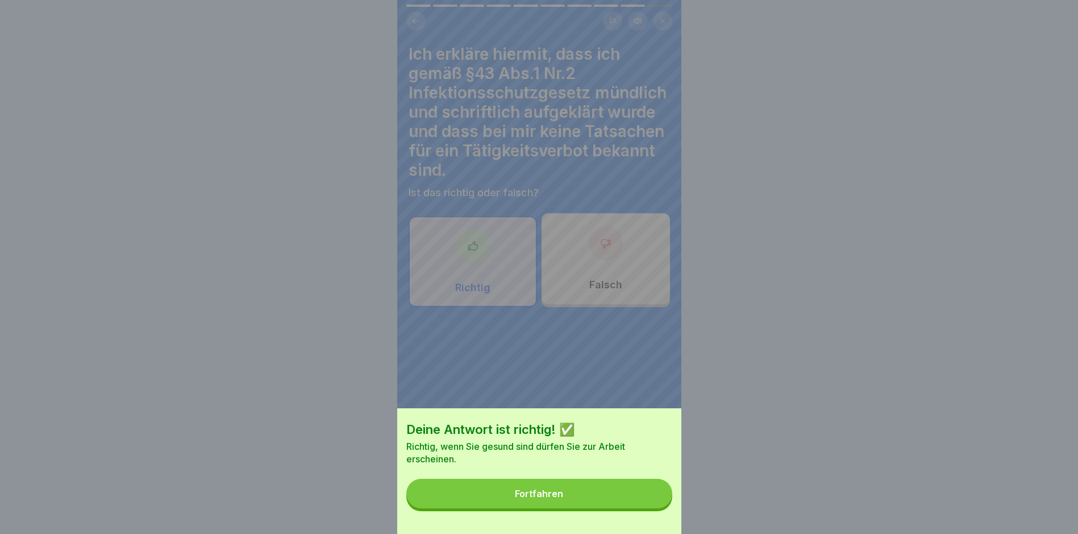
click at [547, 498] on div "Fortfahren" at bounding box center [539, 493] width 48 height 10
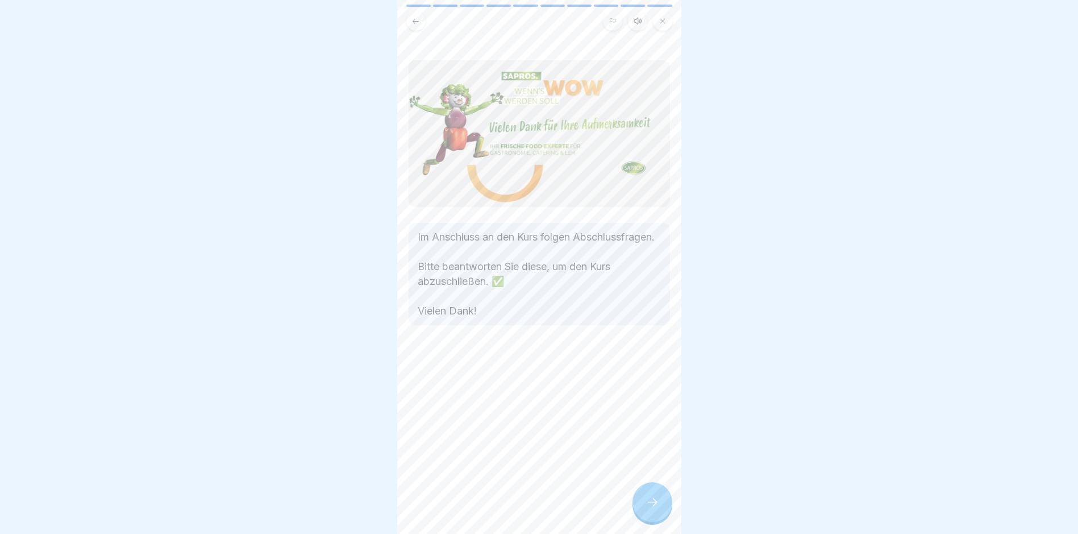
click at [664, 506] on div at bounding box center [652, 502] width 40 height 40
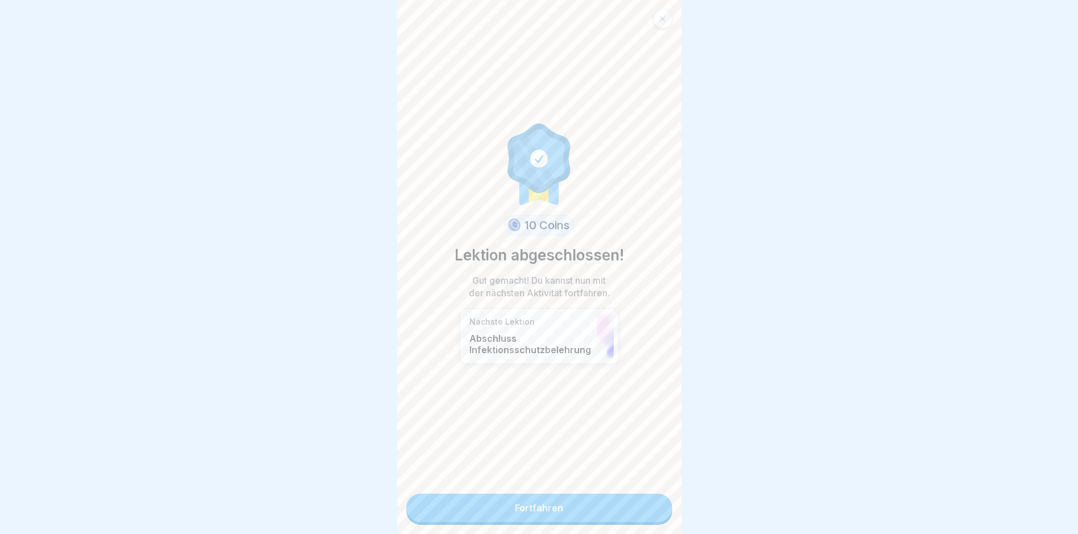
click at [540, 501] on link "Fortfahren" at bounding box center [539, 507] width 266 height 28
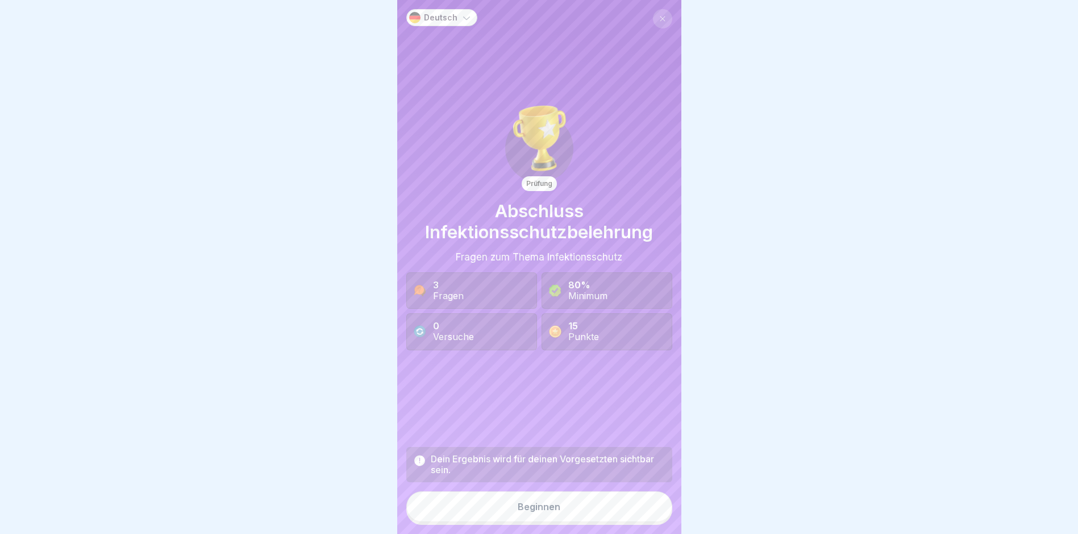
click at [519, 511] on div "Beginnen" at bounding box center [539, 506] width 43 height 10
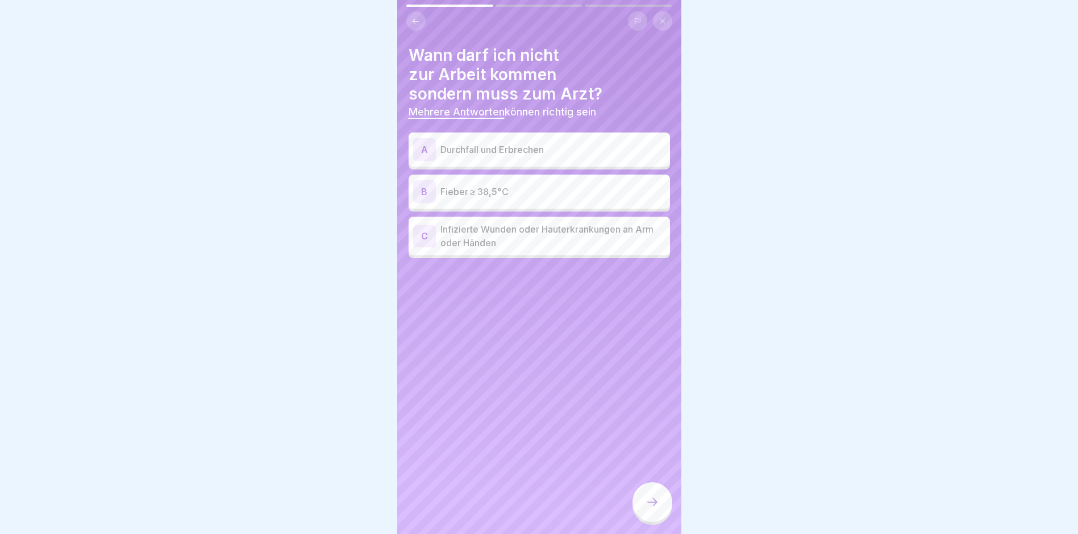
click at [424, 147] on div "A" at bounding box center [424, 149] width 23 height 23
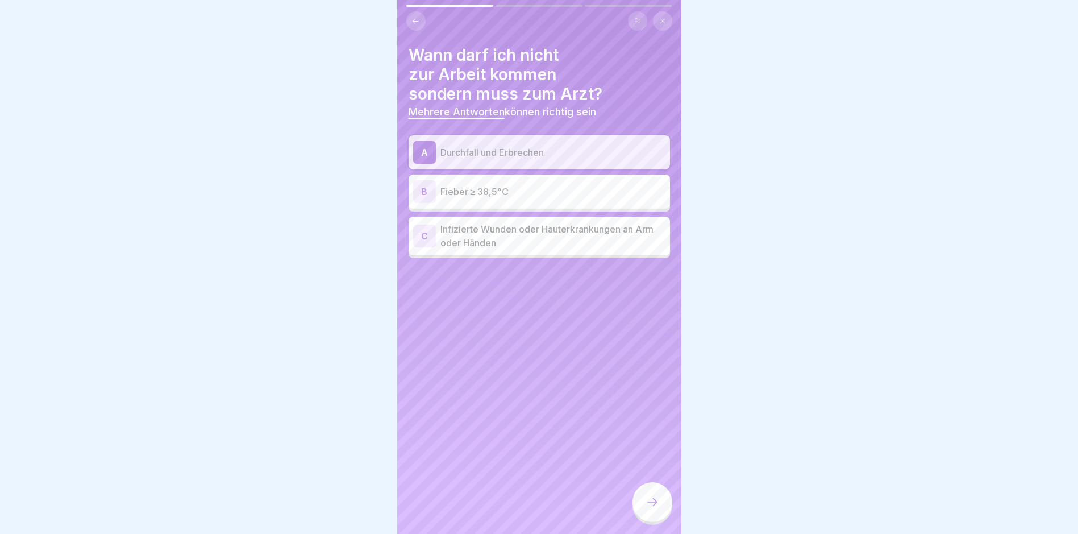
click at [428, 189] on div "B" at bounding box center [424, 191] width 23 height 23
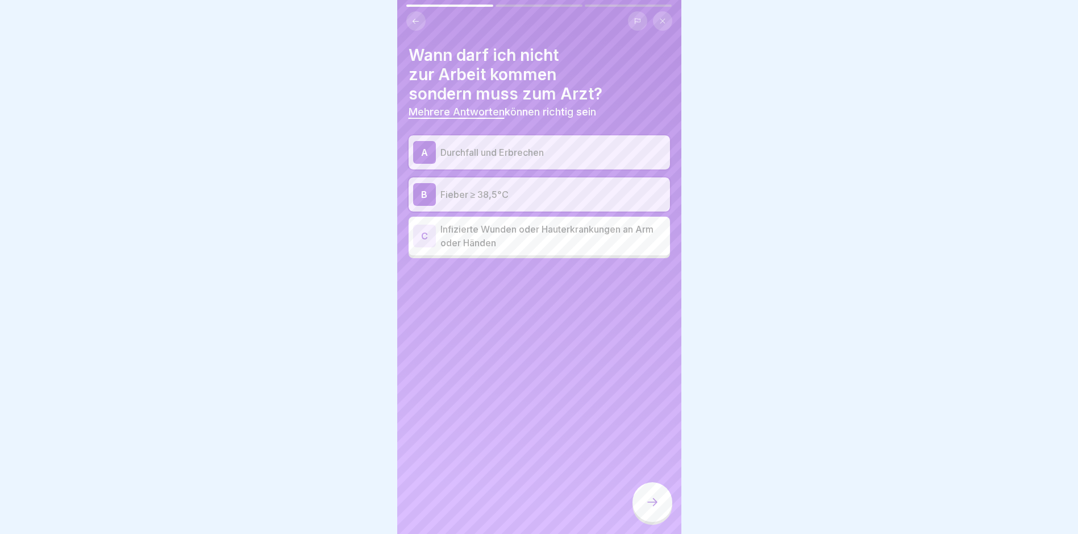
click at [428, 236] on div "C" at bounding box center [424, 235] width 23 height 23
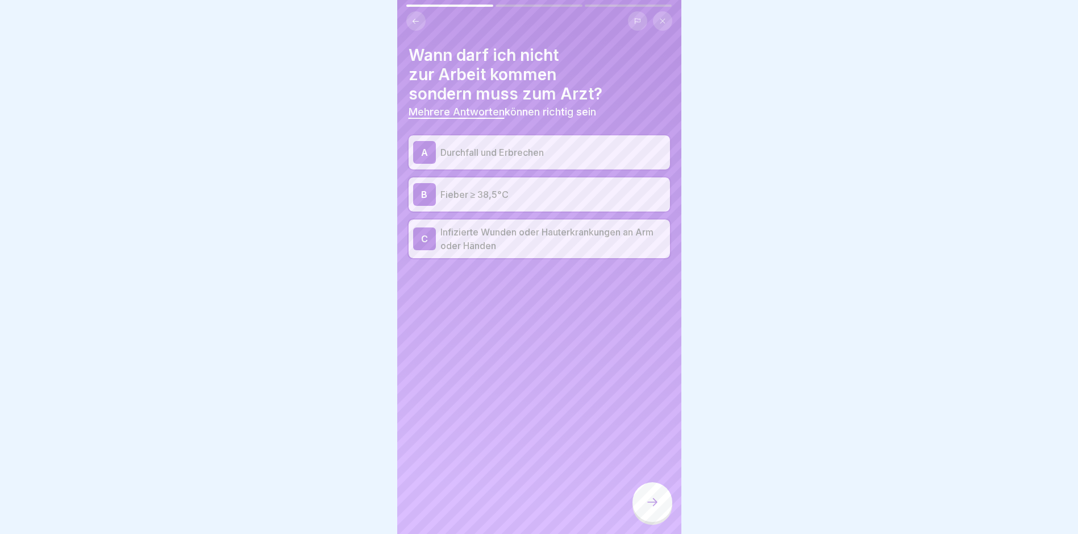
click at [650, 509] on icon at bounding box center [652, 502] width 14 height 14
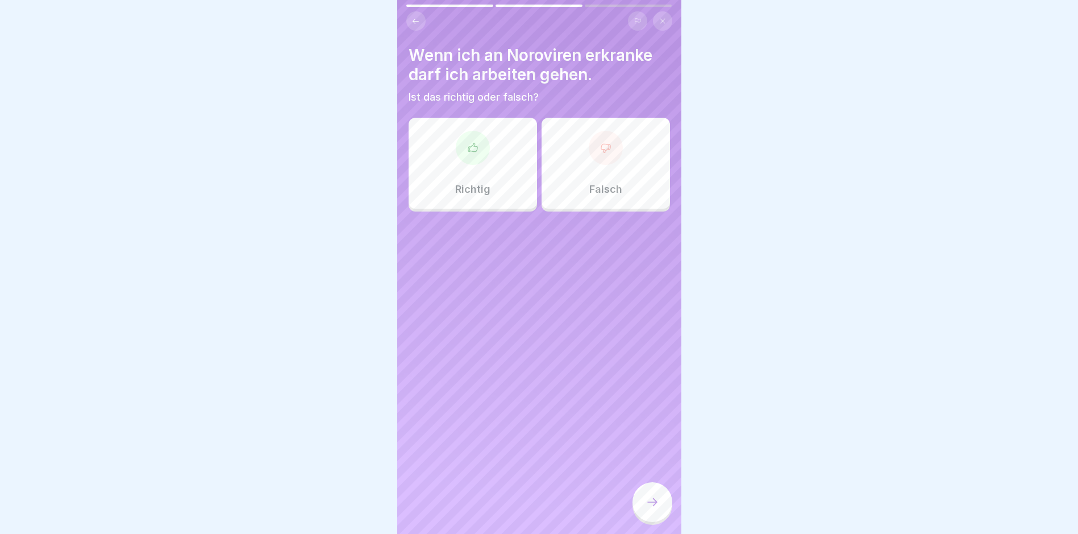
click at [600, 149] on icon at bounding box center [605, 147] width 11 height 11
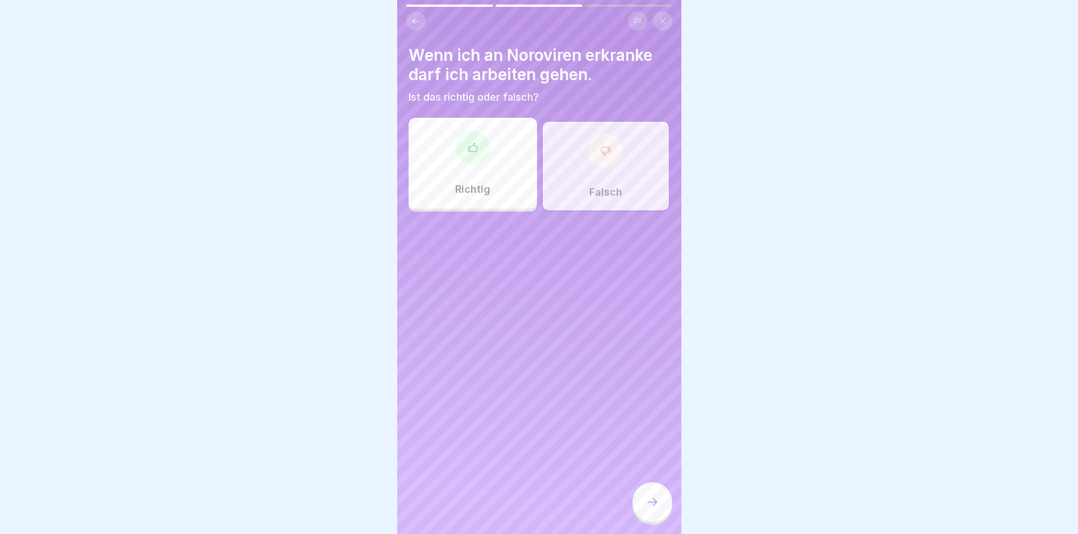
click at [650, 508] on icon at bounding box center [652, 502] width 14 height 14
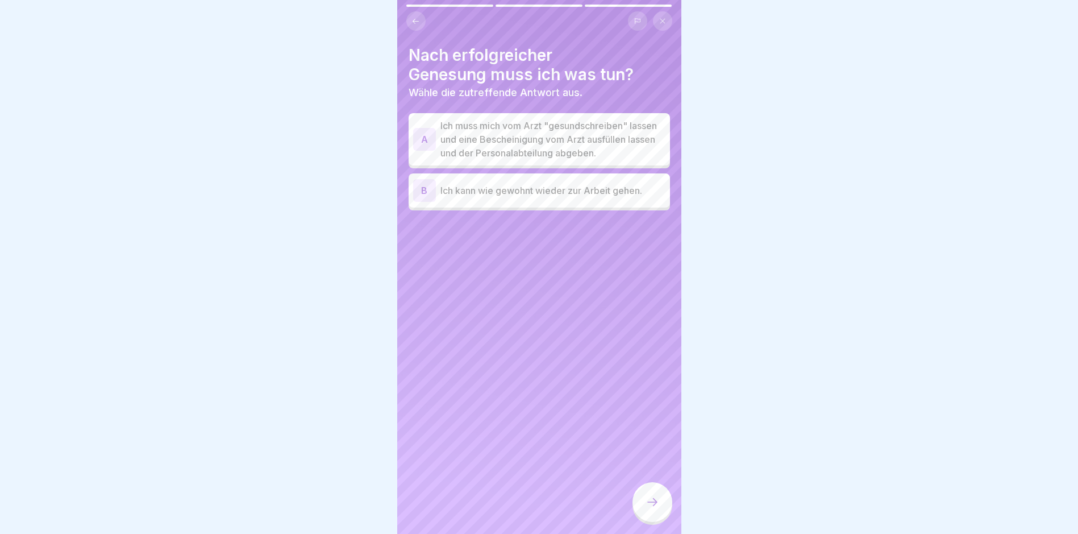
click at [429, 146] on div "A" at bounding box center [424, 139] width 23 height 23
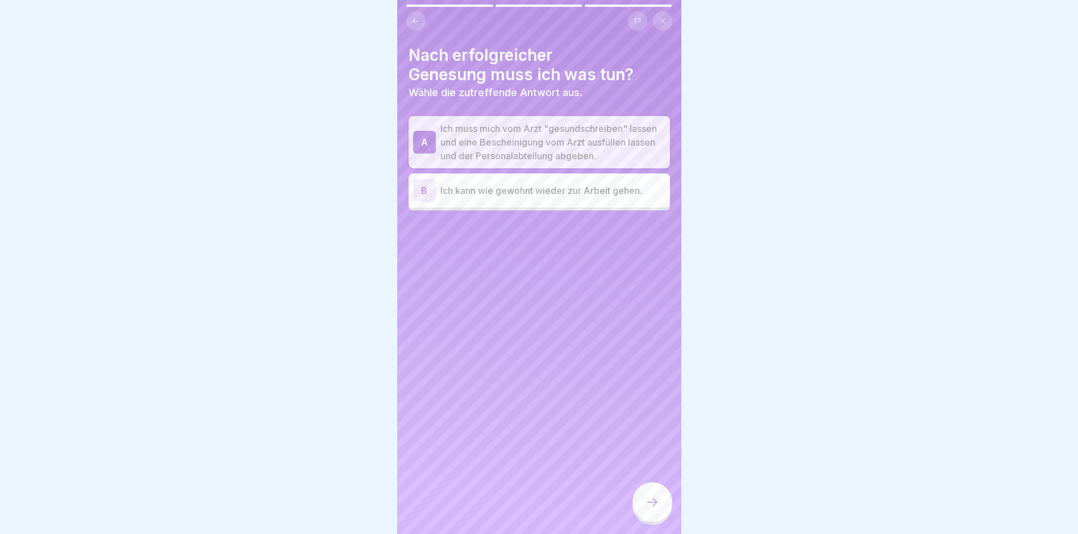
click at [649, 505] on icon at bounding box center [652, 502] width 14 height 14
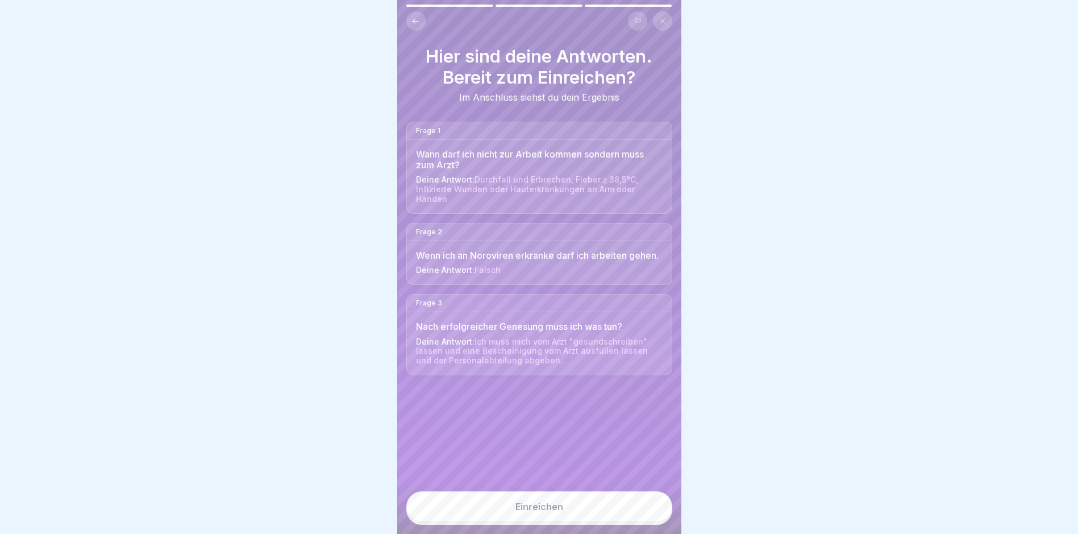
click at [527, 511] on div "Einreichen" at bounding box center [539, 506] width 48 height 10
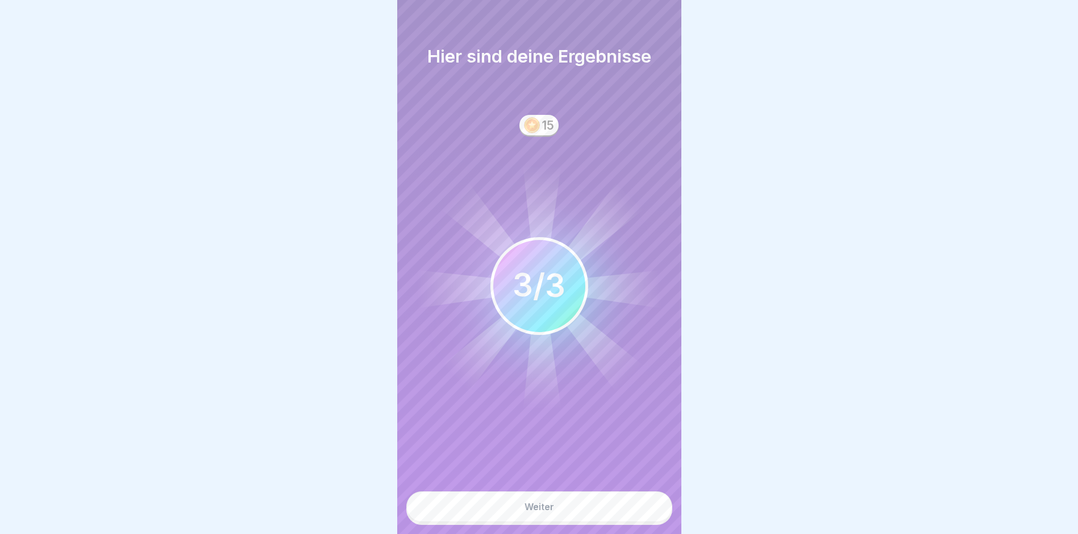
click at [527, 511] on div "Weiter" at bounding box center [539, 506] width 30 height 10
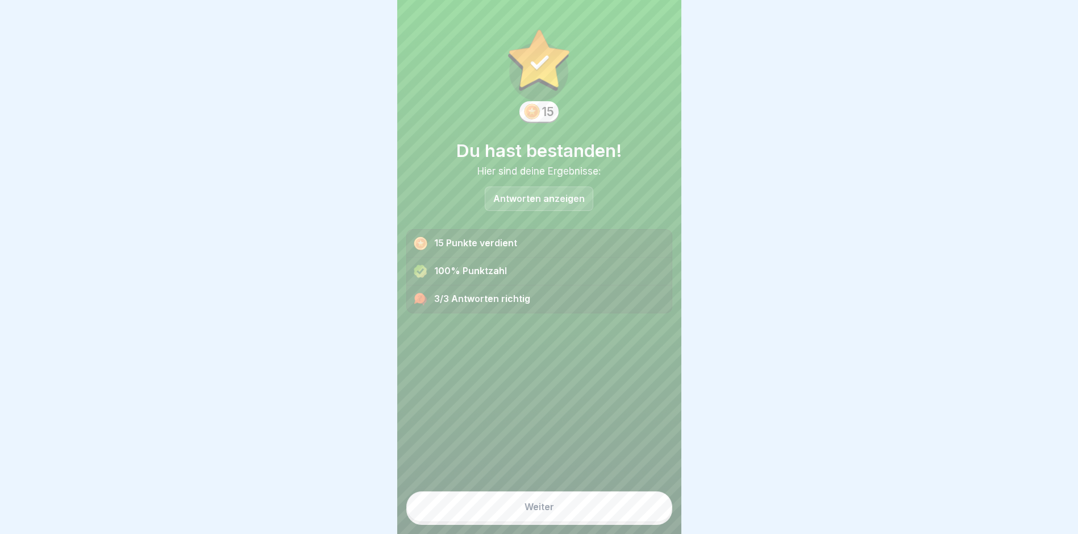
click at [527, 511] on div "Weiter" at bounding box center [539, 506] width 30 height 10
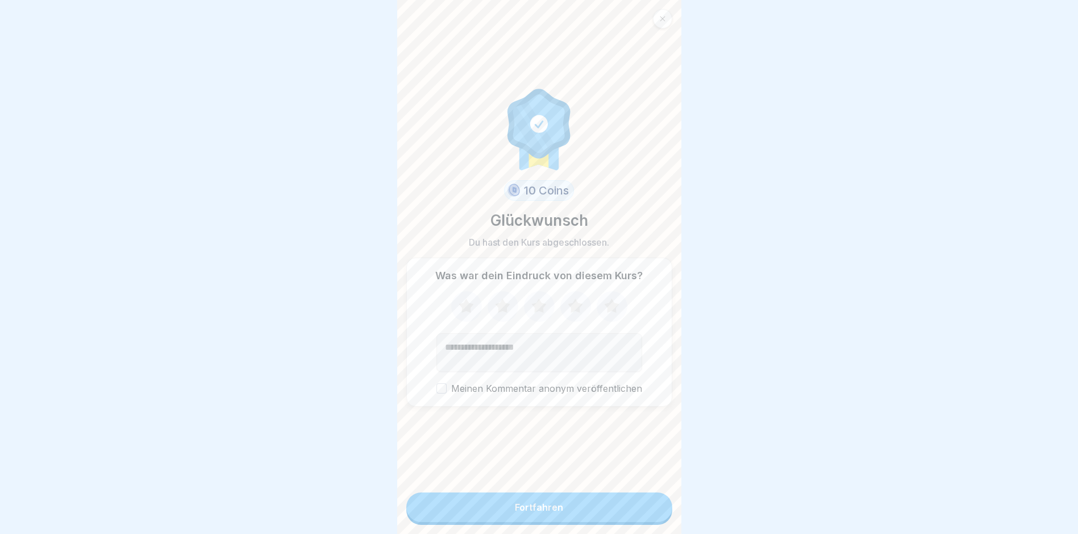
click at [527, 512] on div "Fortfahren" at bounding box center [539, 507] width 48 height 10
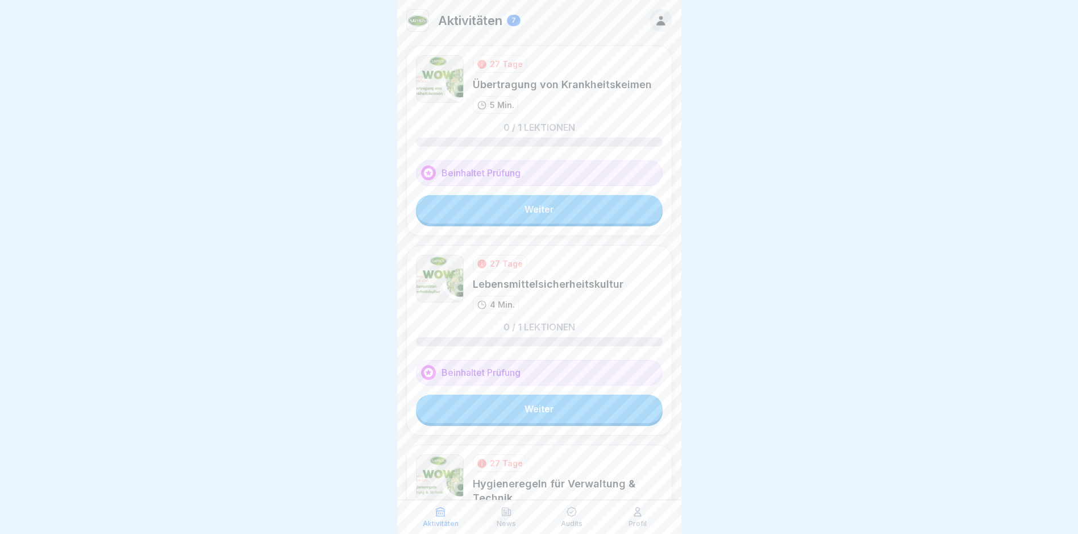
click at [534, 204] on link "Weiter" at bounding box center [539, 209] width 247 height 28
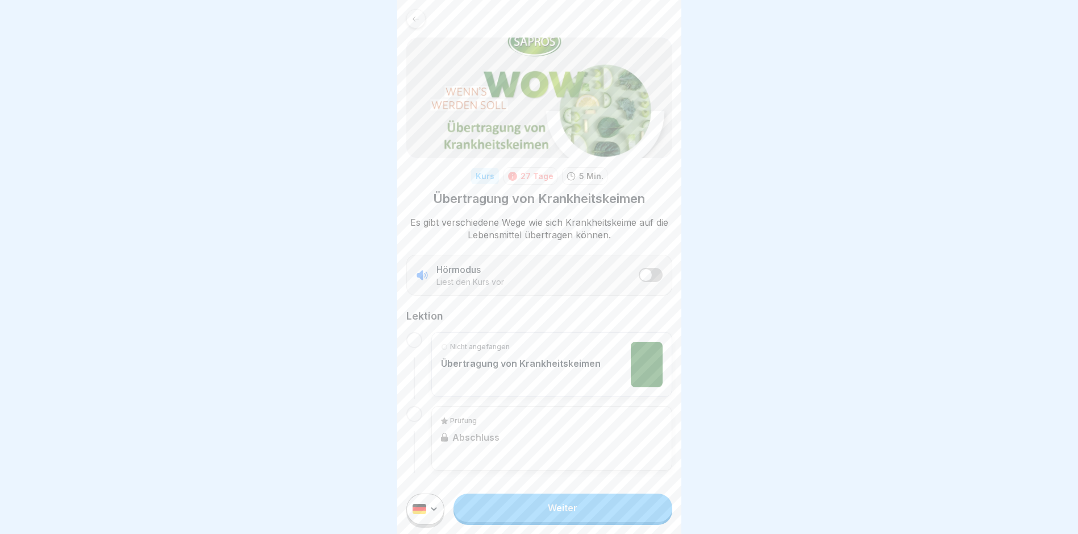
click at [552, 515] on link "Weiter" at bounding box center [562, 507] width 218 height 28
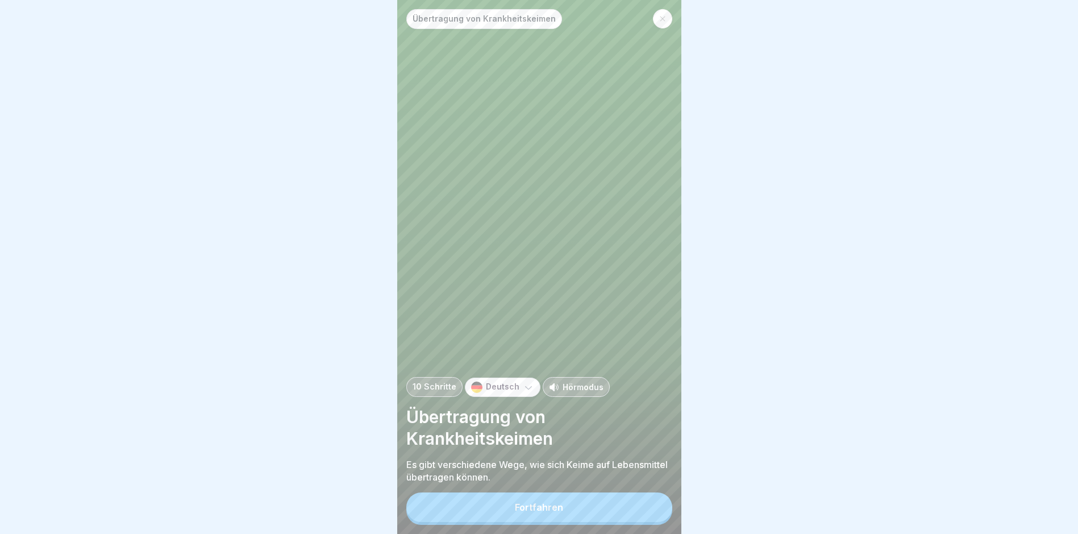
click at [517, 511] on div "Fortfahren" at bounding box center [539, 507] width 48 height 10
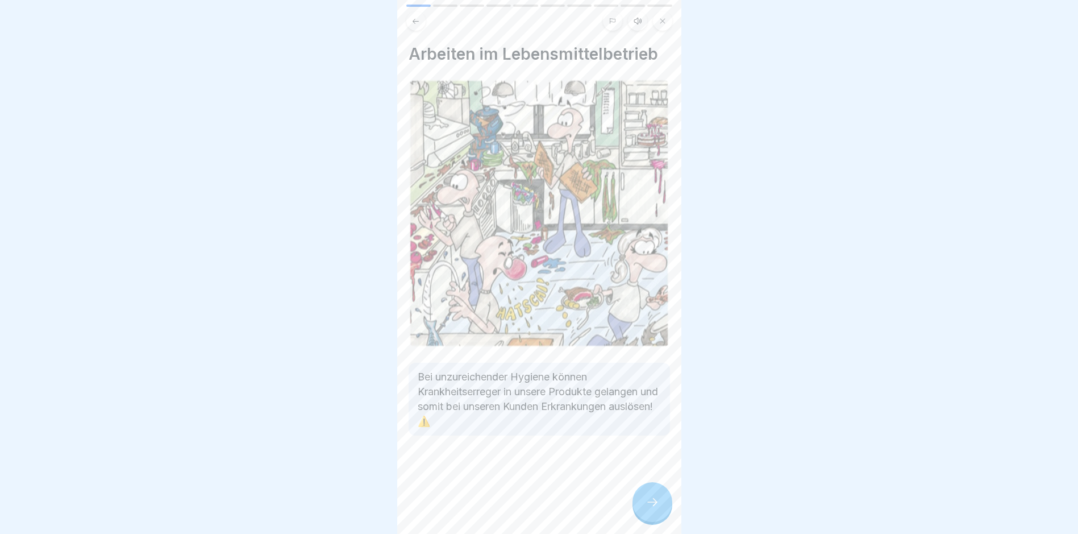
click at [659, 509] on icon at bounding box center [652, 502] width 14 height 14
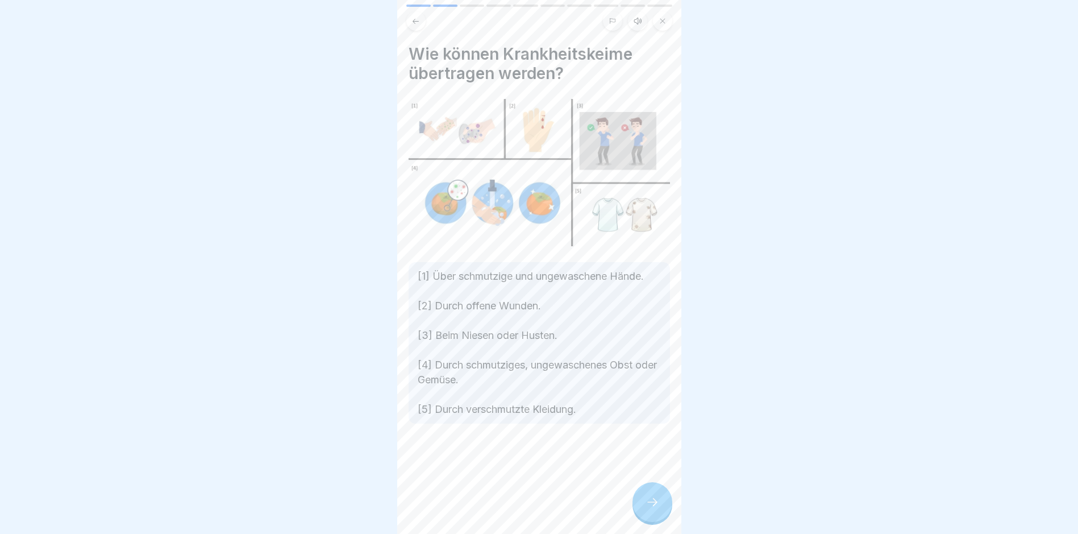
click at [659, 509] on icon at bounding box center [652, 502] width 14 height 14
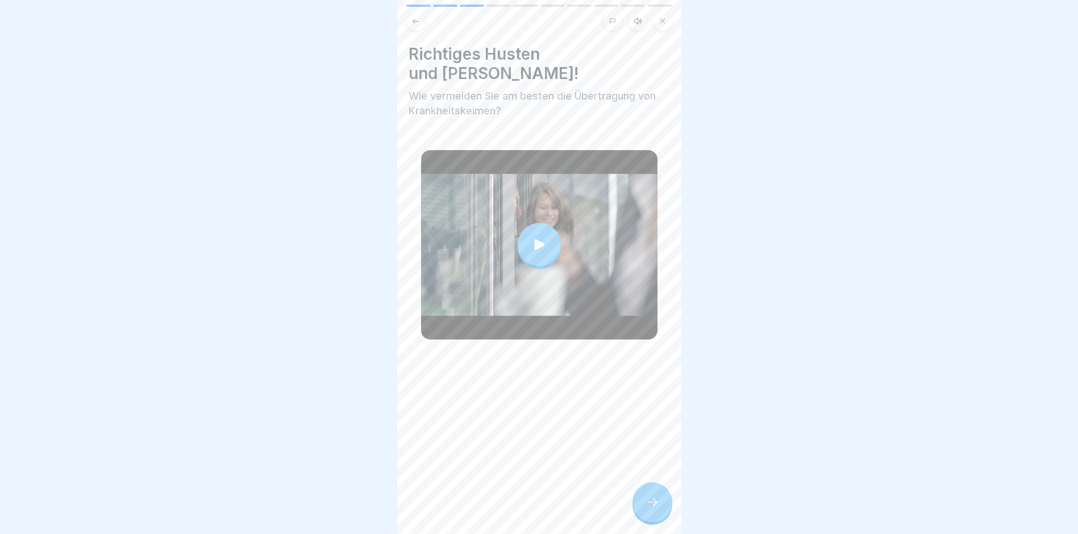
click at [659, 509] on icon at bounding box center [652, 502] width 14 height 14
click at [649, 509] on icon at bounding box center [652, 502] width 14 height 14
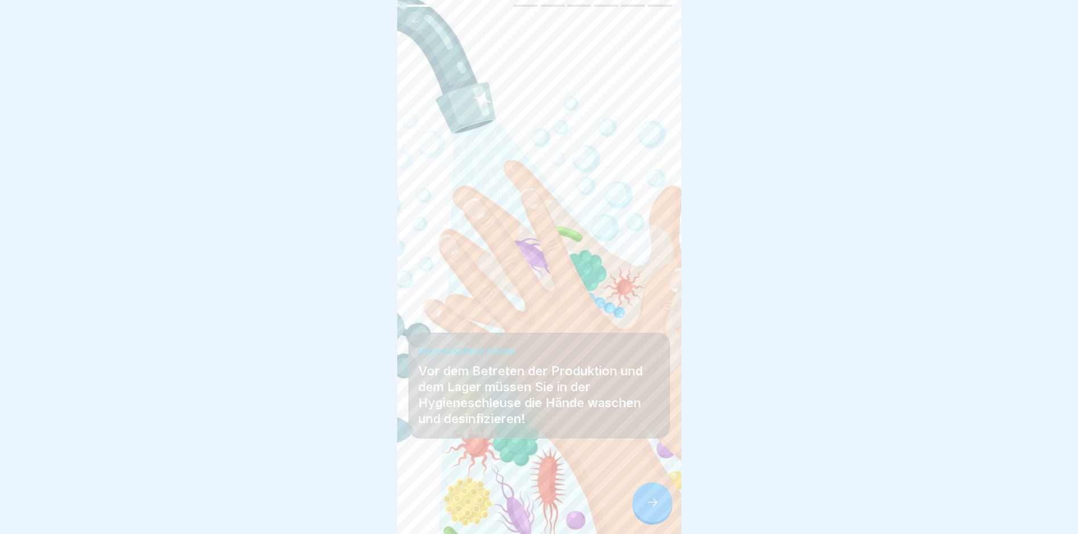
click at [649, 508] on icon at bounding box center [652, 502] width 14 height 14
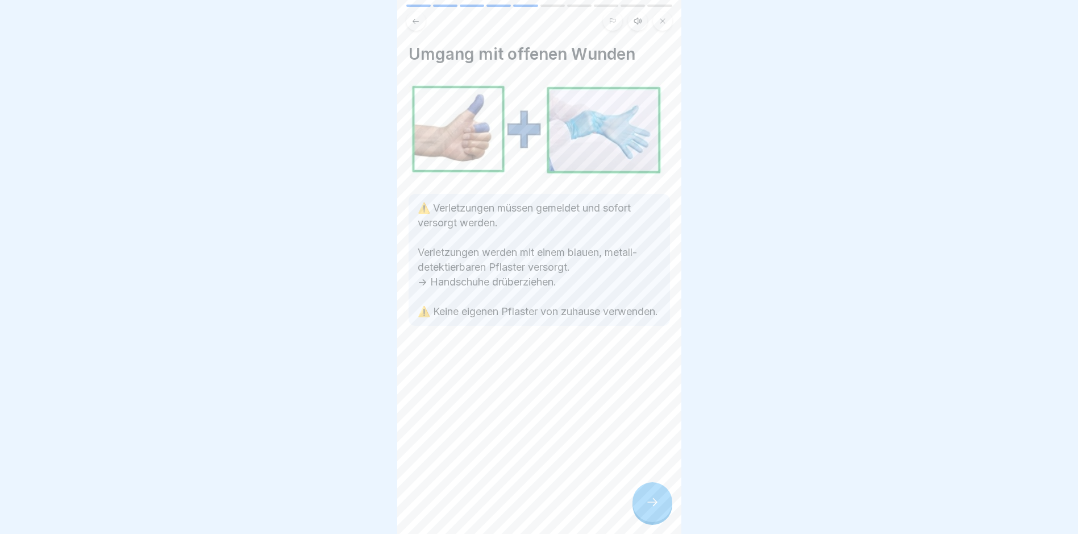
click at [649, 508] on icon at bounding box center [652, 502] width 14 height 14
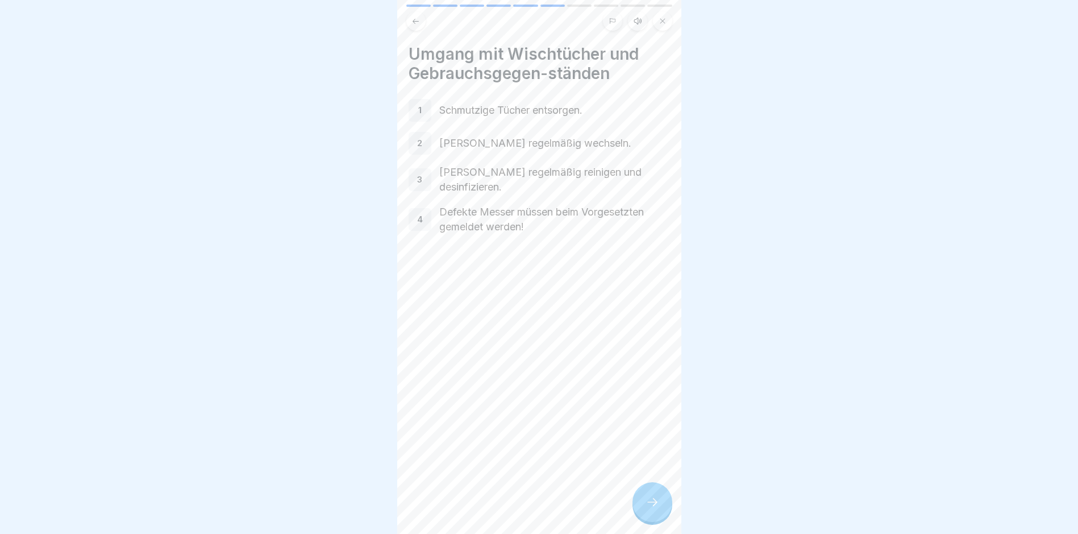
click at [649, 508] on icon at bounding box center [652, 502] width 14 height 14
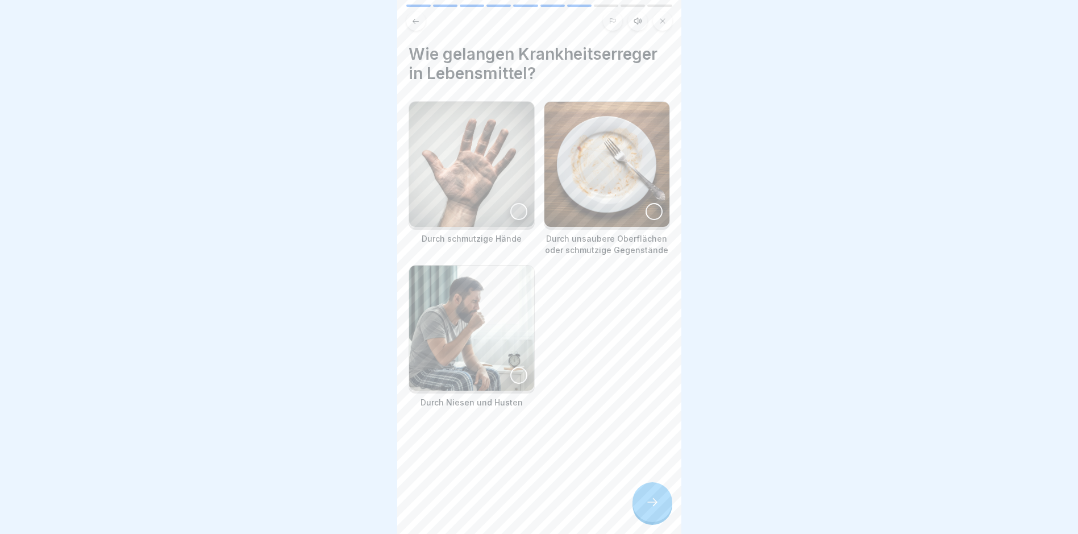
click at [518, 211] on div at bounding box center [518, 211] width 17 height 17
click at [645, 206] on div at bounding box center [653, 211] width 17 height 17
click at [502, 362] on img at bounding box center [471, 327] width 125 height 125
click at [648, 509] on icon at bounding box center [652, 502] width 14 height 14
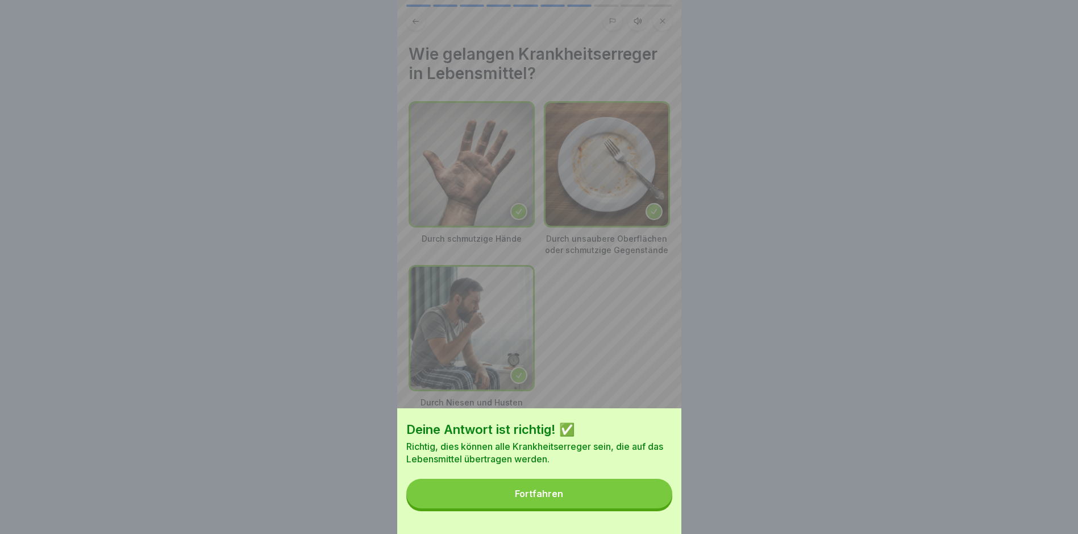
click at [561, 498] on div "Fortfahren" at bounding box center [539, 493] width 48 height 10
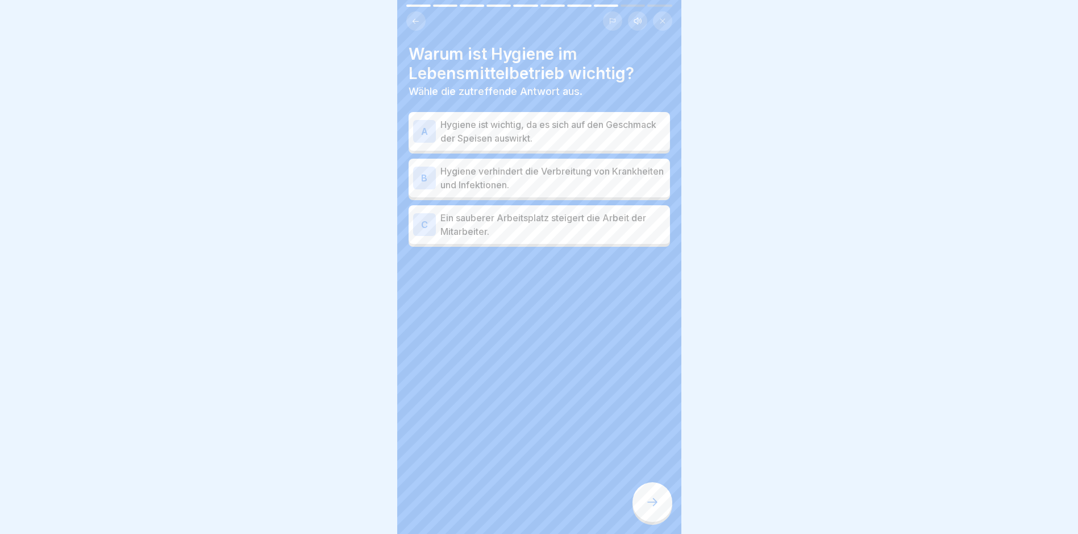
click at [418, 180] on div "B" at bounding box center [424, 177] width 23 height 23
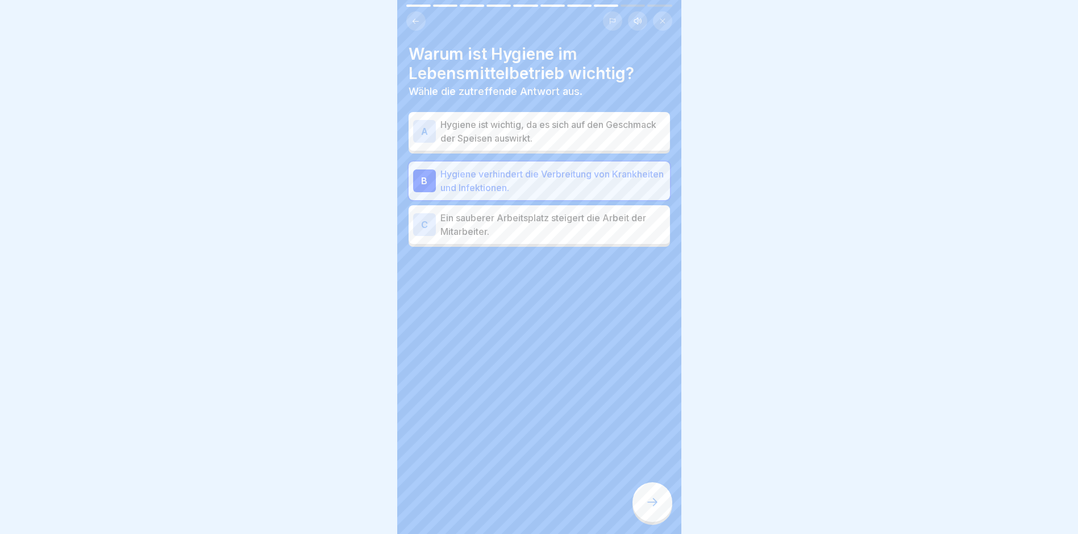
click at [654, 508] on icon at bounding box center [652, 502] width 14 height 14
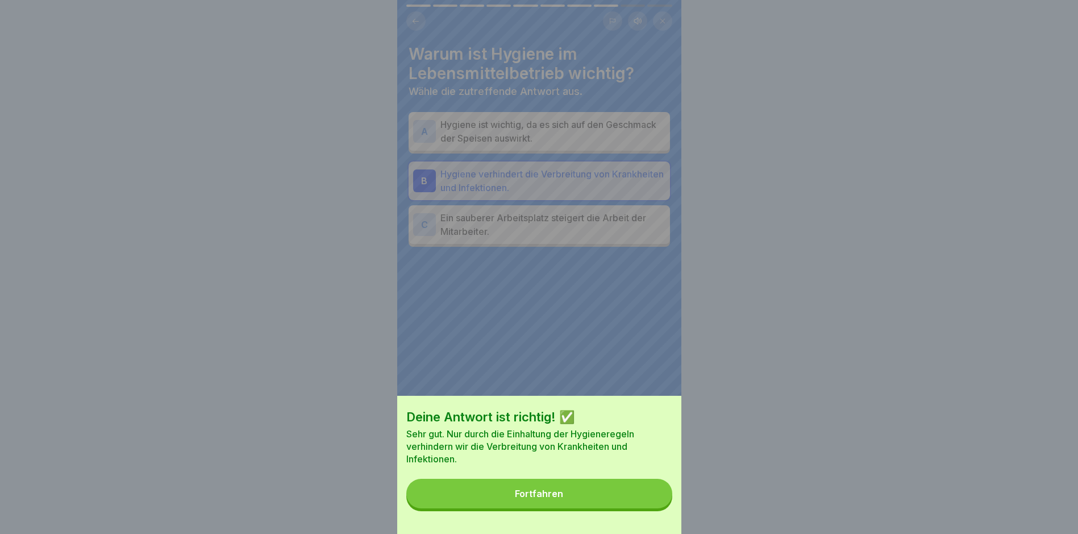
click at [574, 503] on button "Fortfahren" at bounding box center [539, 493] width 266 height 30
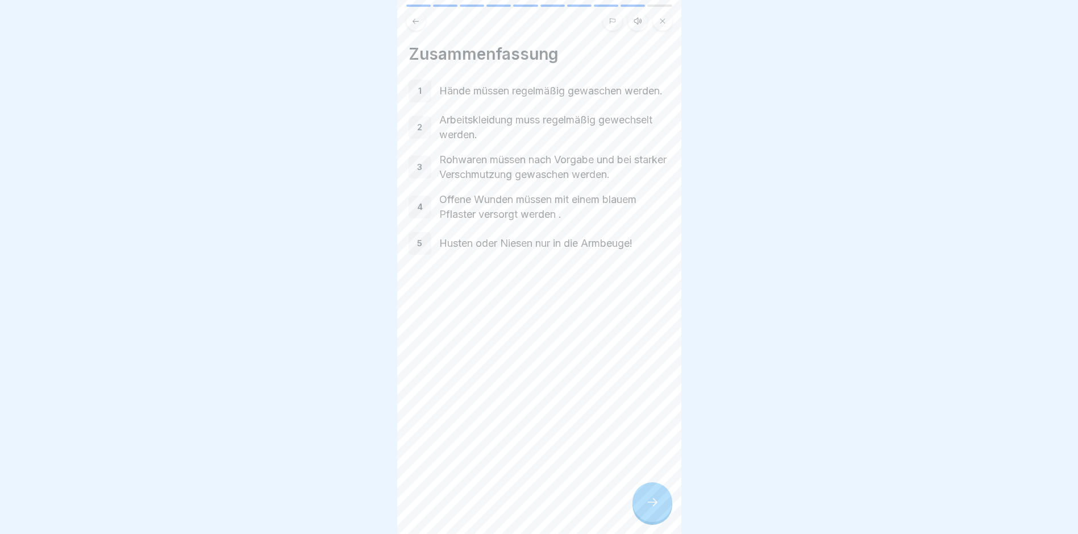
click at [655, 509] on icon at bounding box center [652, 502] width 14 height 14
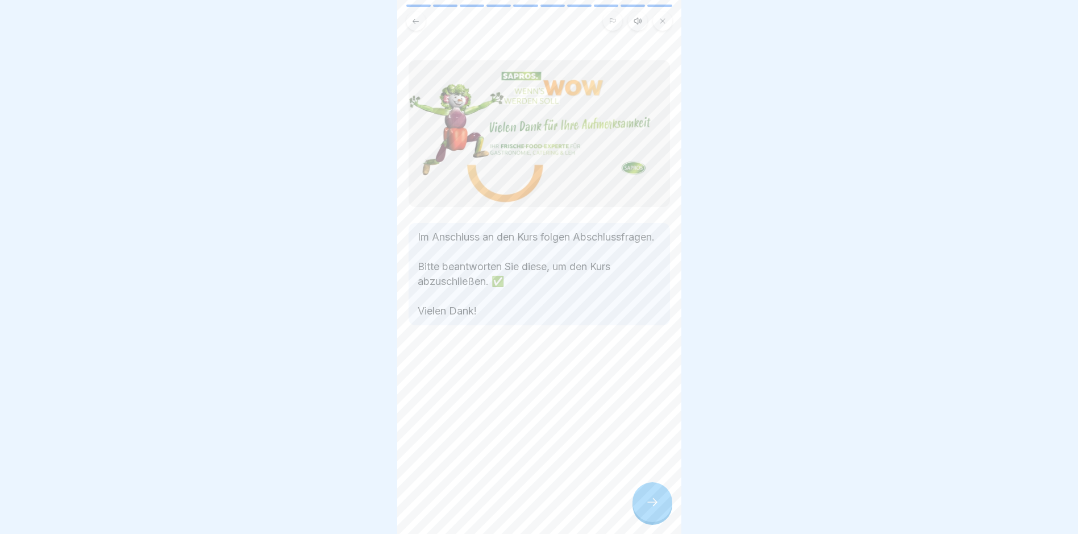
click at [655, 509] on icon at bounding box center [652, 502] width 14 height 14
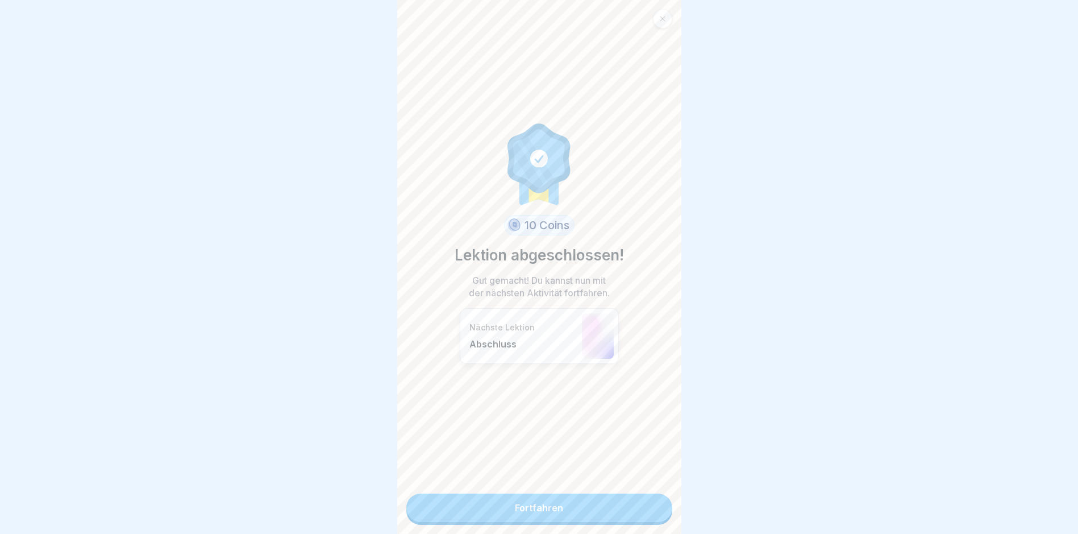
click at [560, 512] on link "Fortfahren" at bounding box center [539, 507] width 266 height 28
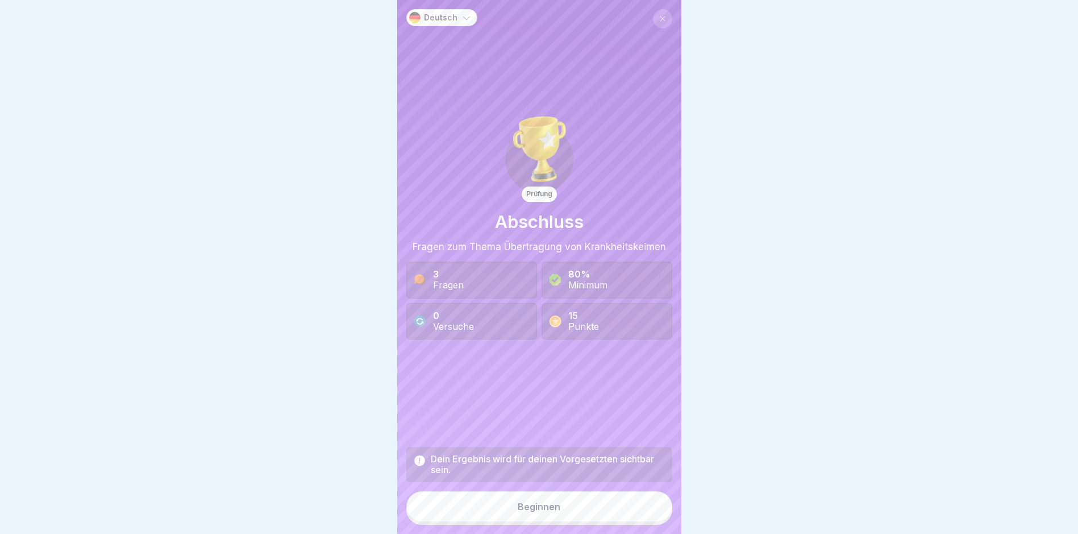
click at [548, 511] on div "Beginnen" at bounding box center [539, 506] width 43 height 10
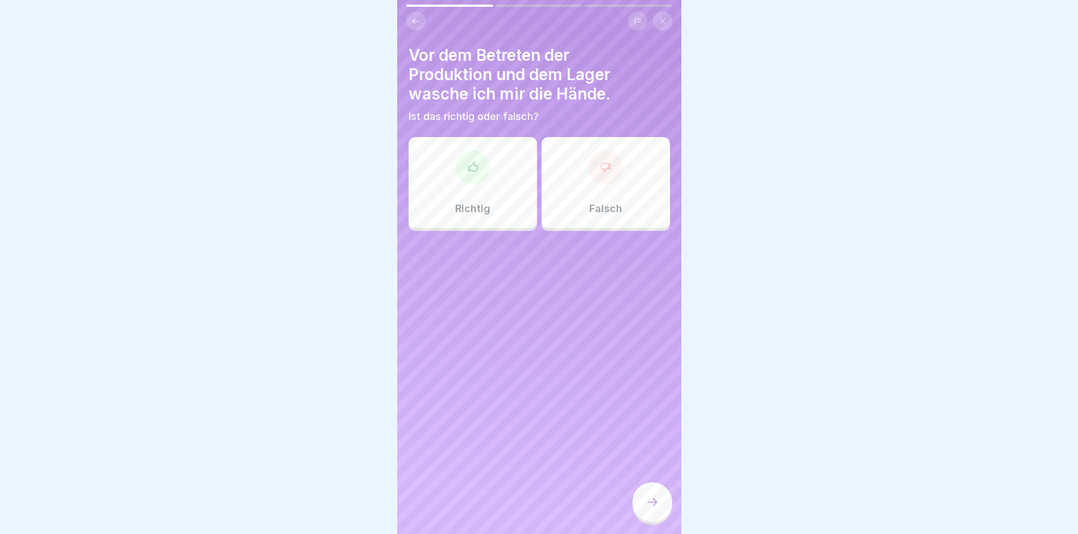
click at [467, 157] on div at bounding box center [473, 167] width 34 height 34
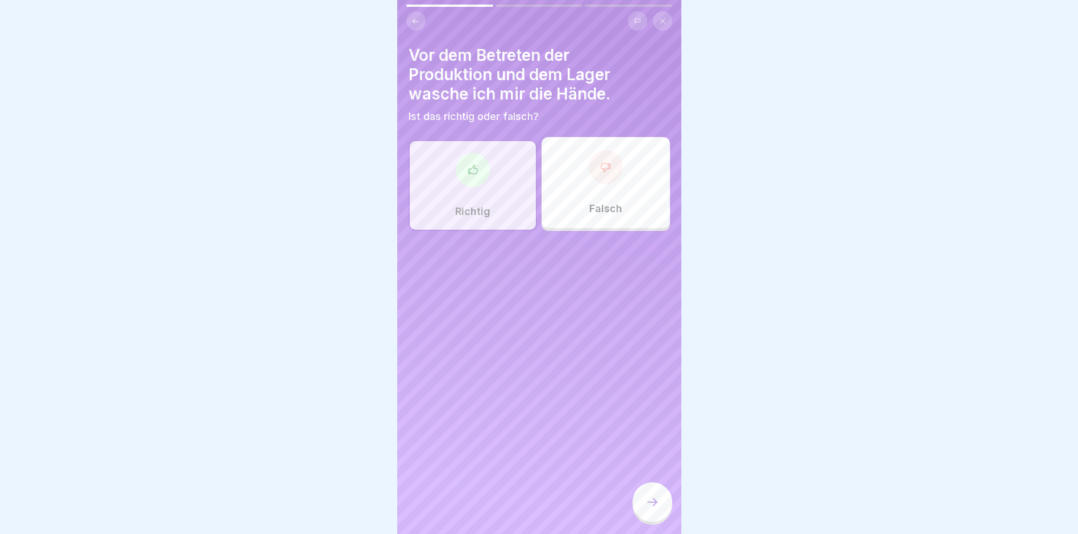
click at [655, 509] on icon at bounding box center [652, 502] width 14 height 14
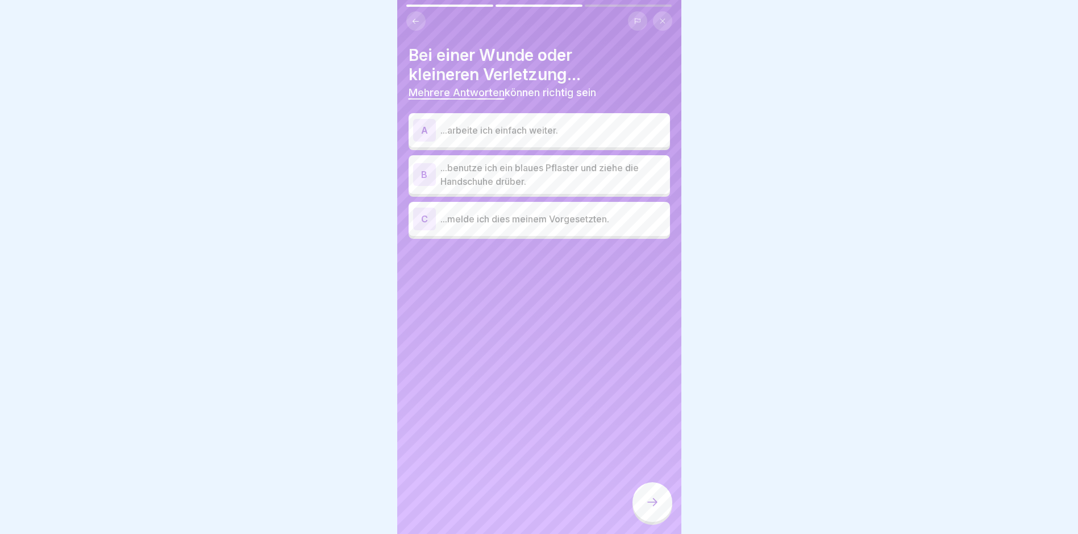
click at [427, 174] on div "B" at bounding box center [424, 174] width 23 height 23
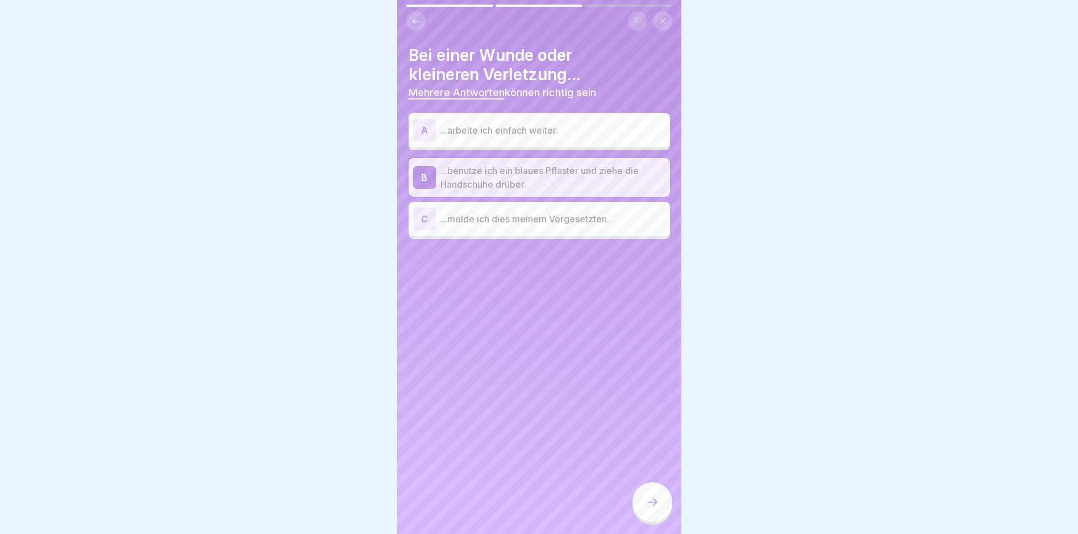
click at [424, 216] on div "C" at bounding box center [424, 218] width 23 height 23
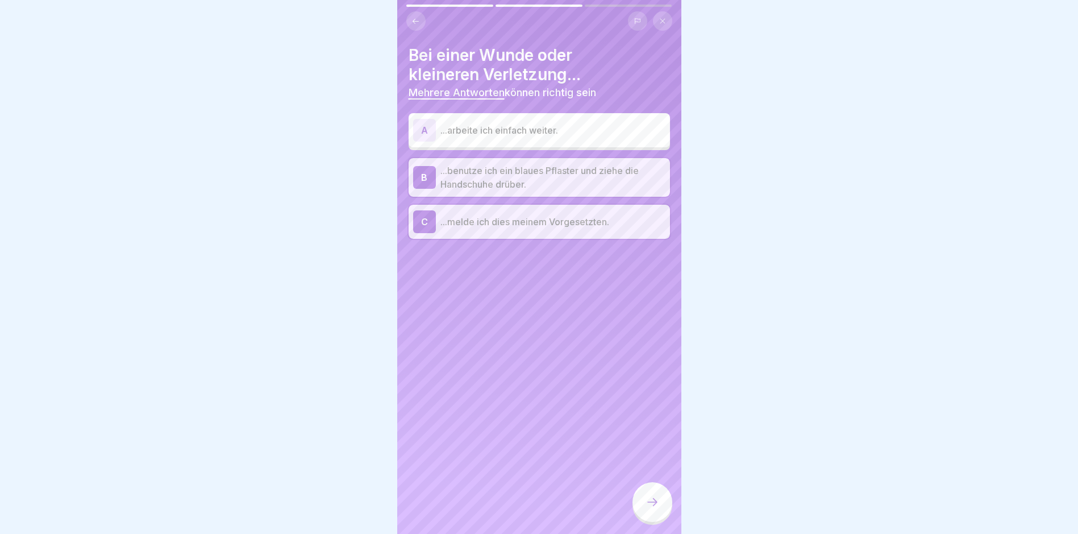
click at [649, 507] on icon at bounding box center [652, 502] width 14 height 14
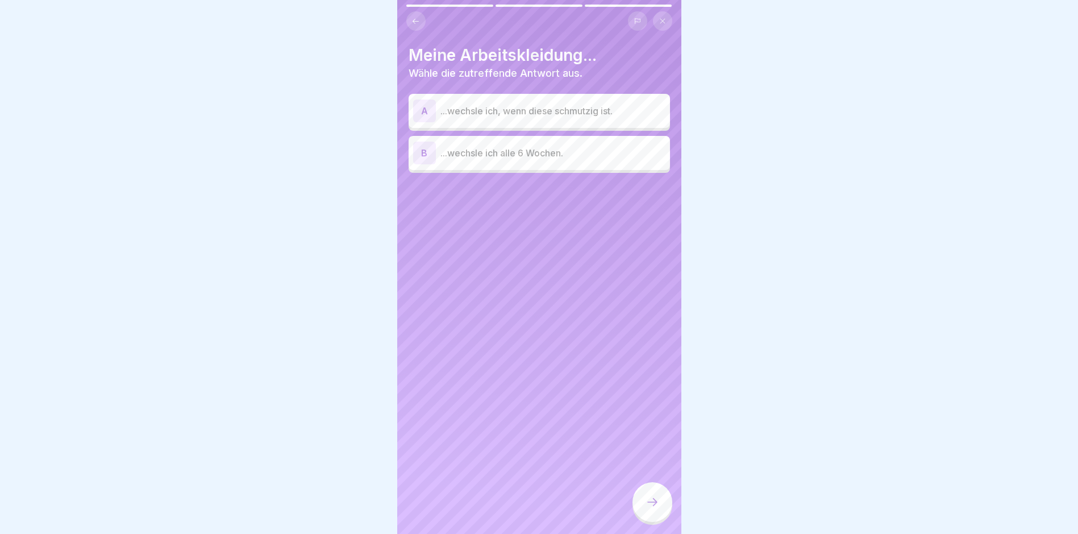
click at [420, 105] on div "A" at bounding box center [424, 110] width 23 height 23
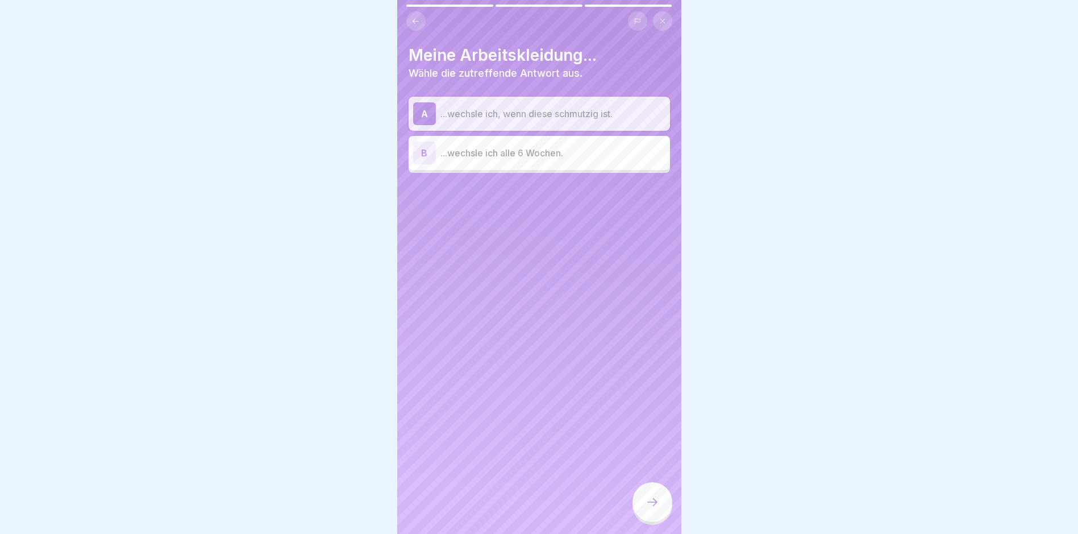
click at [651, 502] on div at bounding box center [652, 502] width 40 height 40
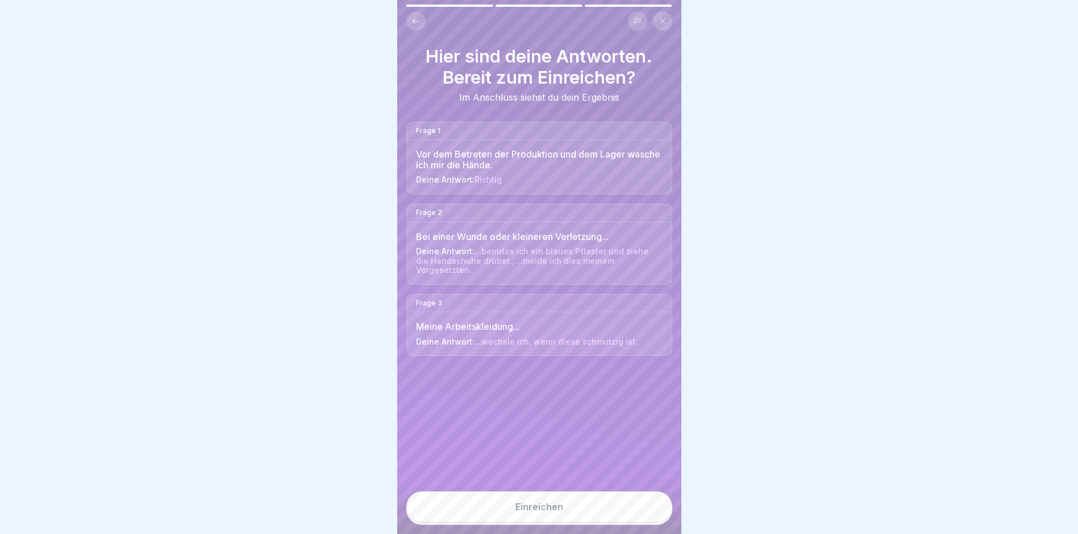
click at [550, 509] on button "Einreichen" at bounding box center [539, 506] width 266 height 31
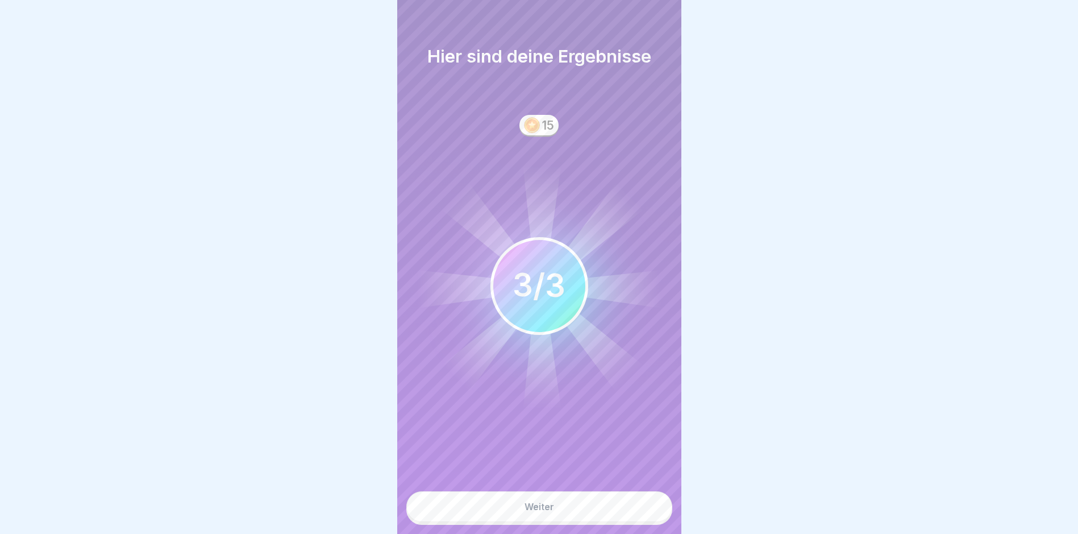
click at [550, 509] on button "Weiter" at bounding box center [539, 506] width 266 height 31
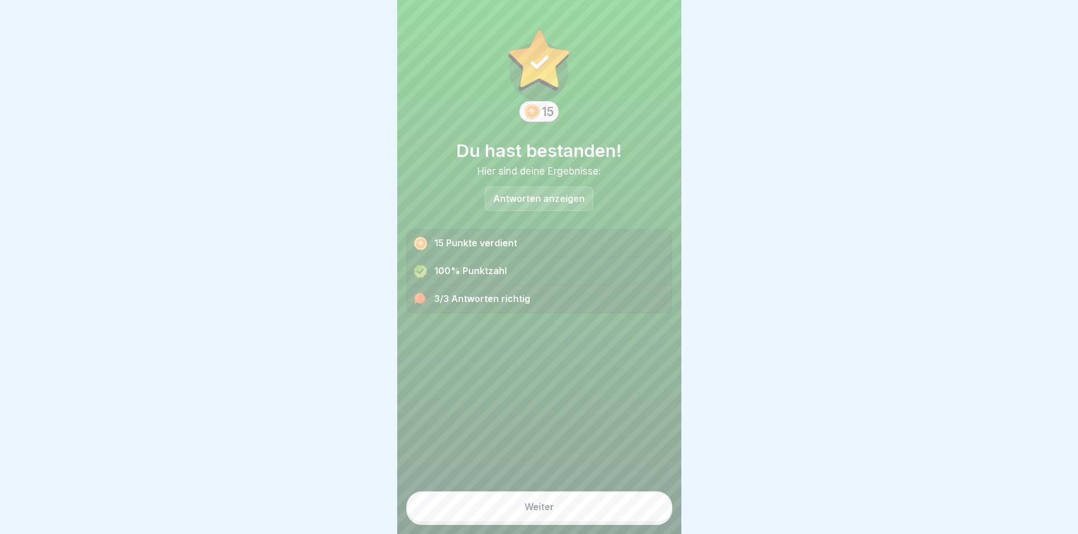
click at [550, 509] on button "Weiter" at bounding box center [539, 506] width 266 height 31
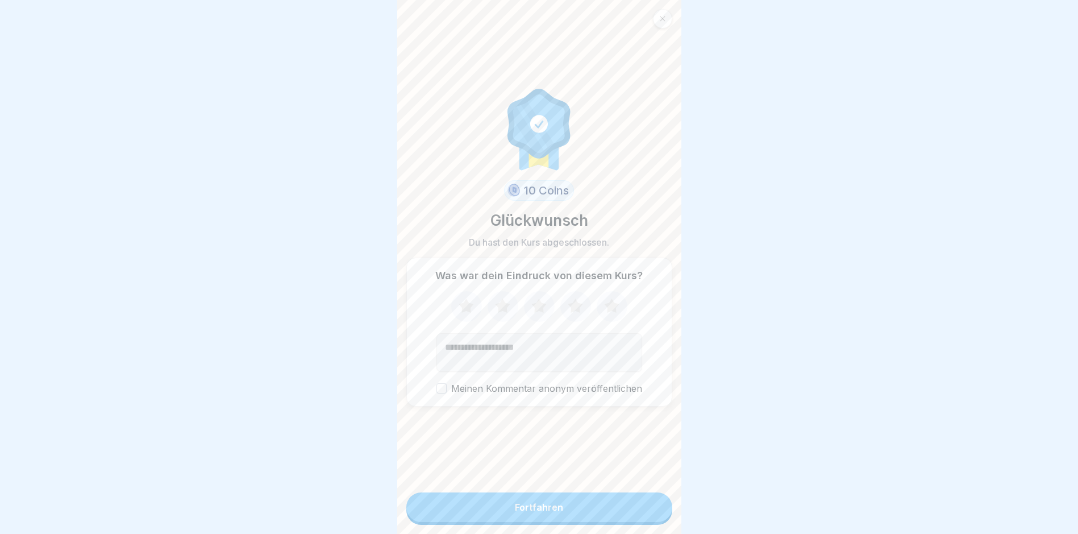
click at [550, 509] on button "Fortfahren" at bounding box center [539, 507] width 266 height 30
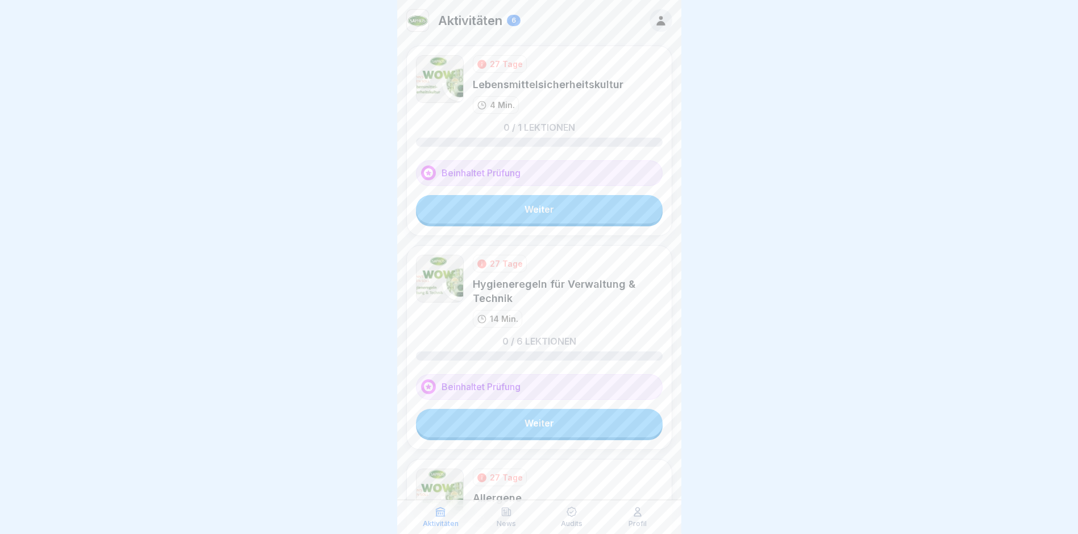
click at [529, 206] on link "Weiter" at bounding box center [539, 209] width 247 height 28
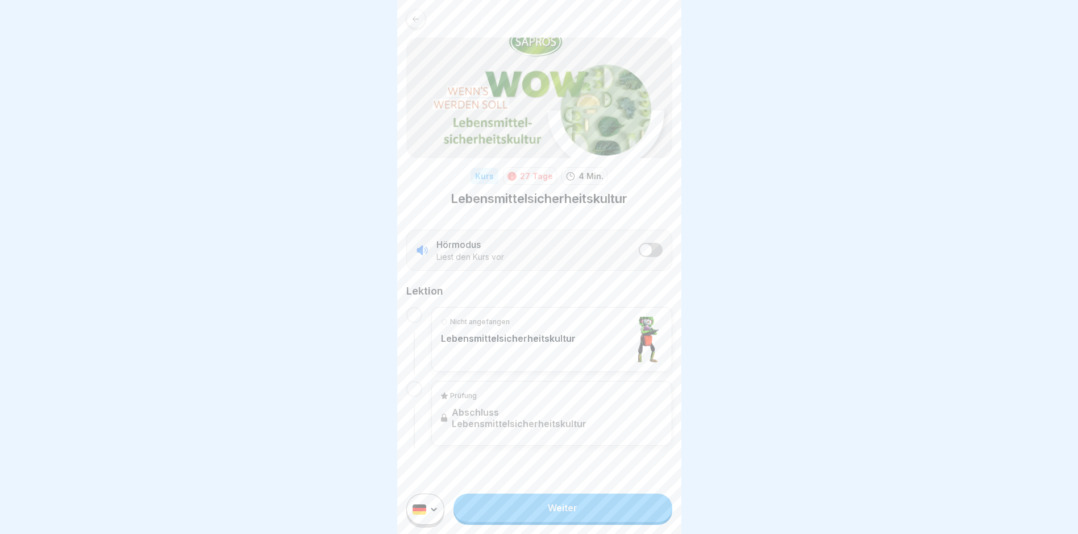
click at [563, 516] on link "Weiter" at bounding box center [562, 507] width 218 height 28
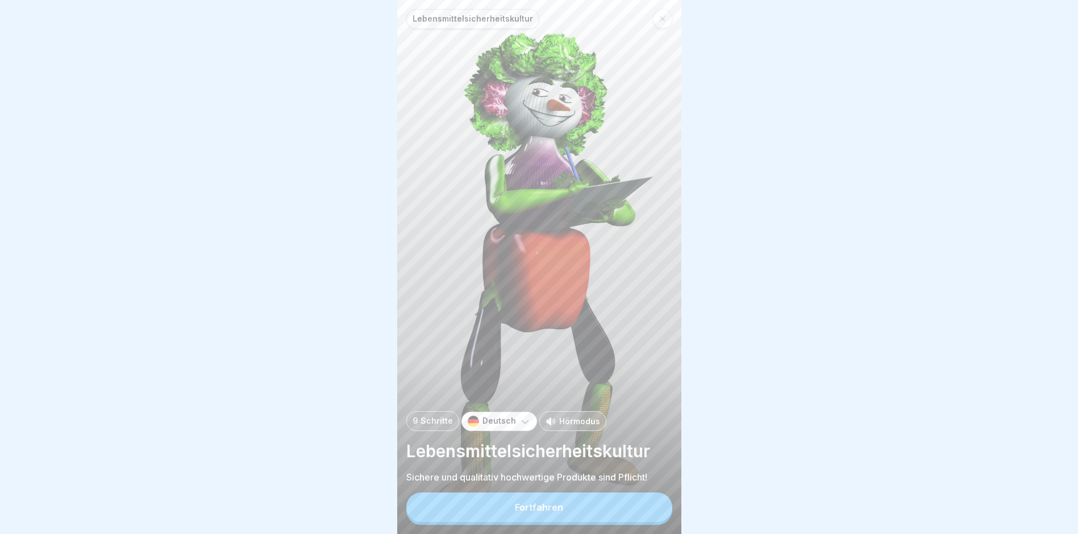
click at [528, 512] on div "Fortfahren" at bounding box center [539, 507] width 48 height 10
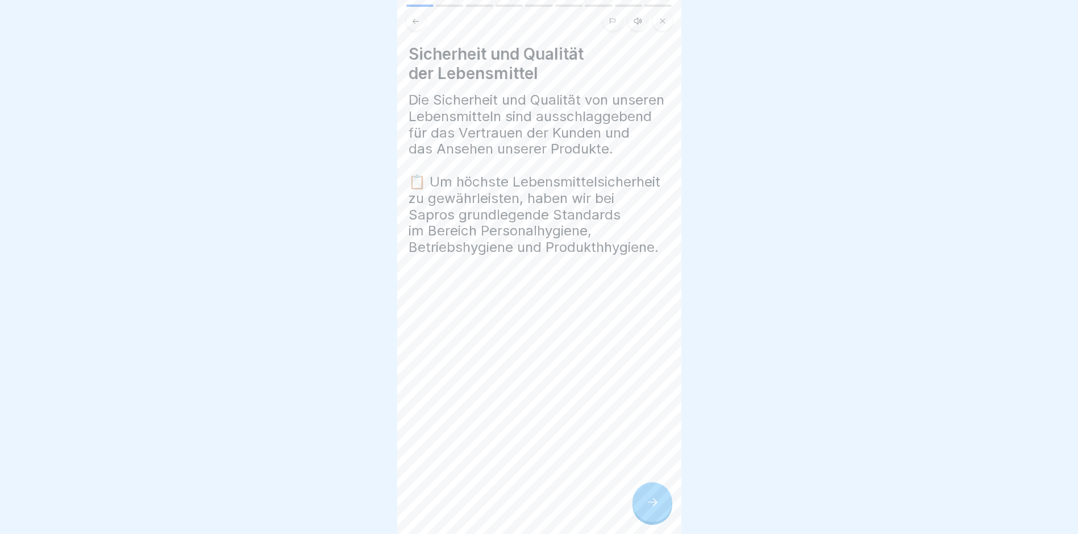
click at [651, 509] on icon at bounding box center [652, 502] width 14 height 14
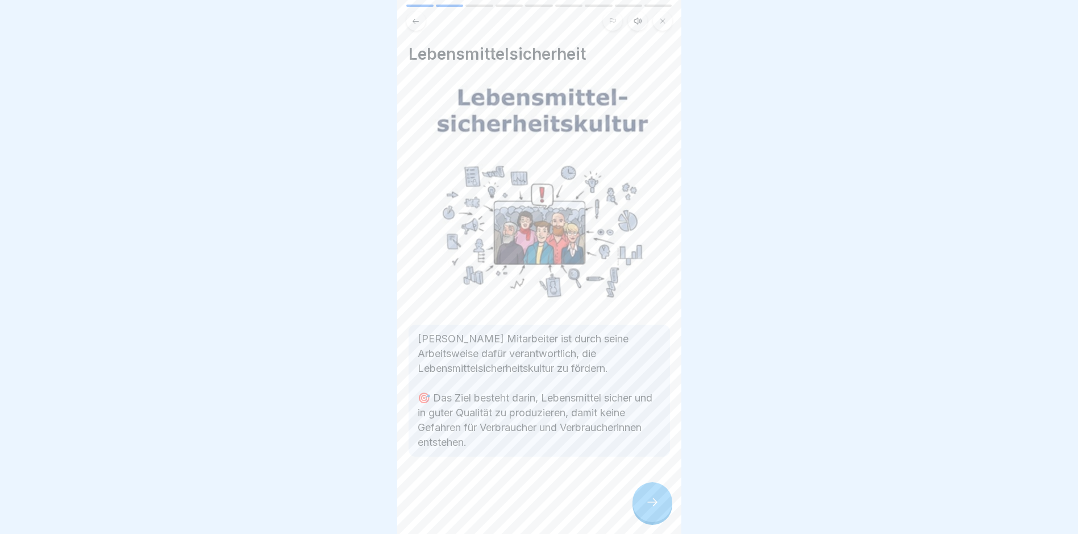
click at [651, 509] on icon at bounding box center [652, 502] width 14 height 14
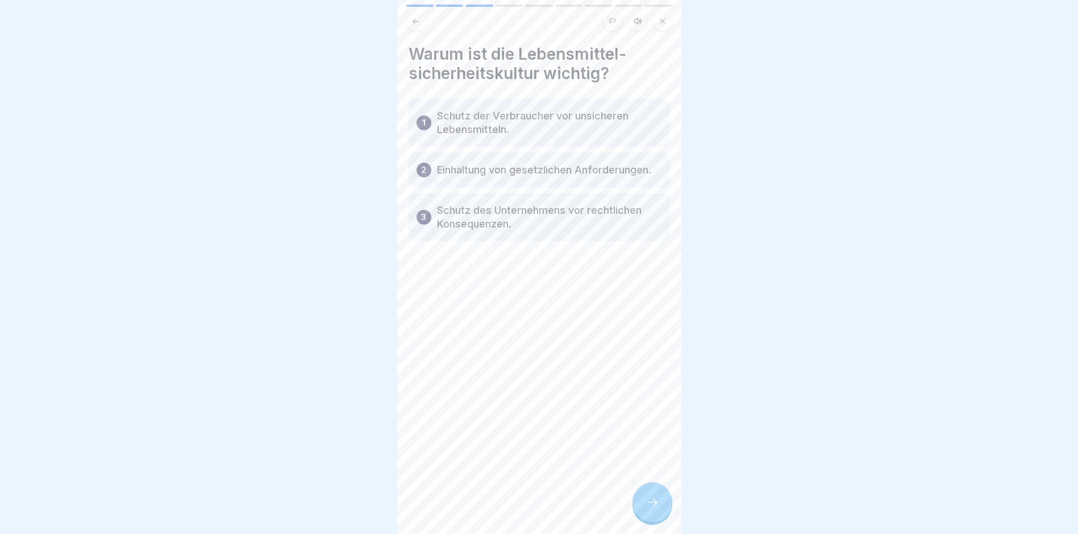
click at [651, 509] on icon at bounding box center [652, 502] width 14 height 14
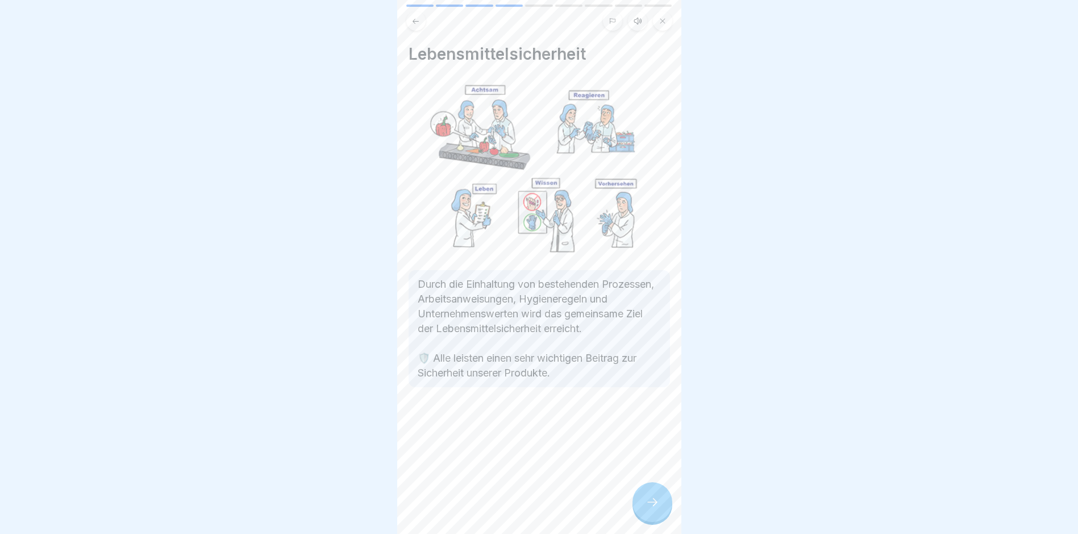
click at [651, 509] on icon at bounding box center [652, 502] width 14 height 14
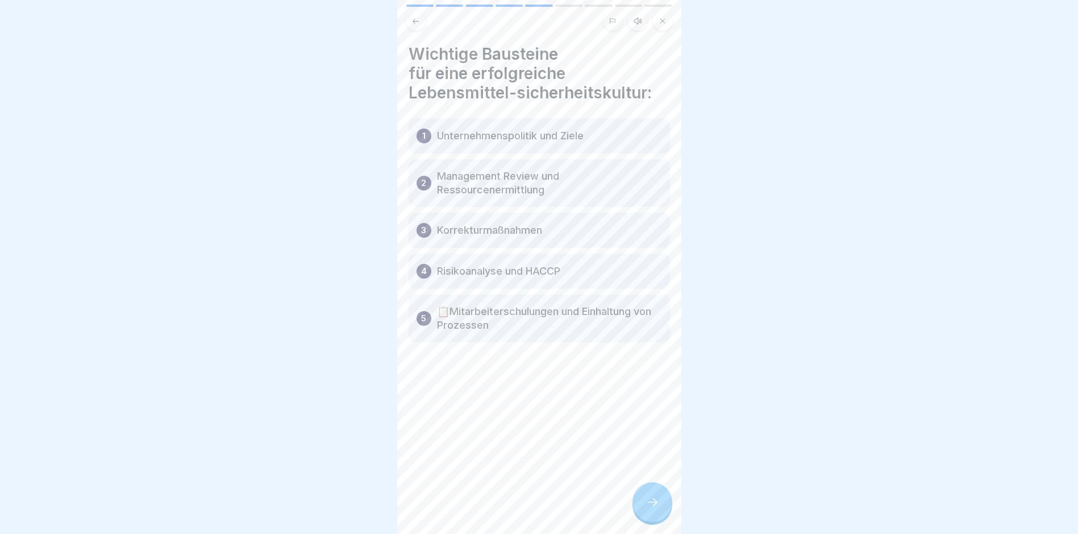
click at [651, 509] on icon at bounding box center [652, 502] width 14 height 14
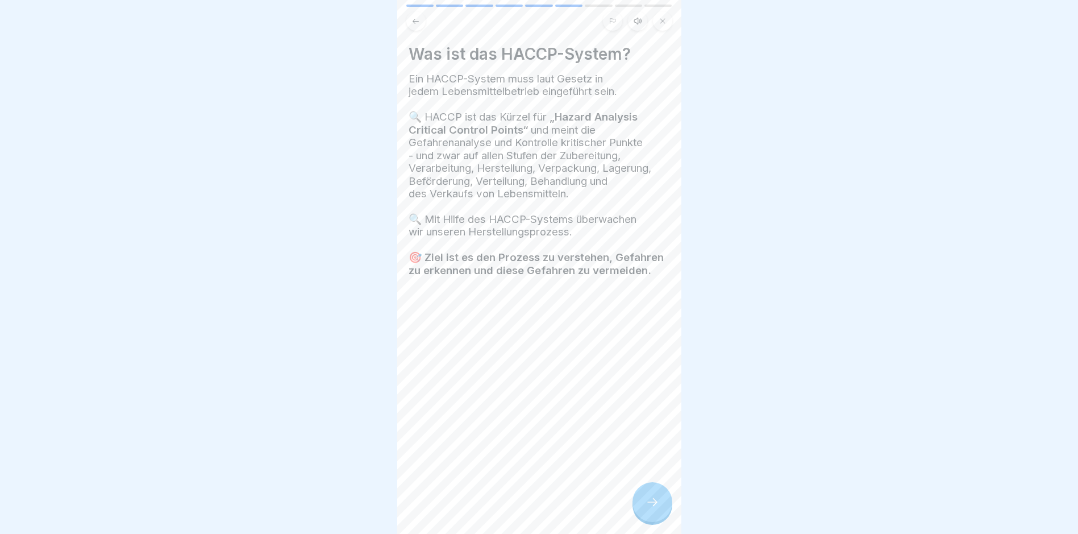
click at [651, 509] on icon at bounding box center [652, 502] width 14 height 14
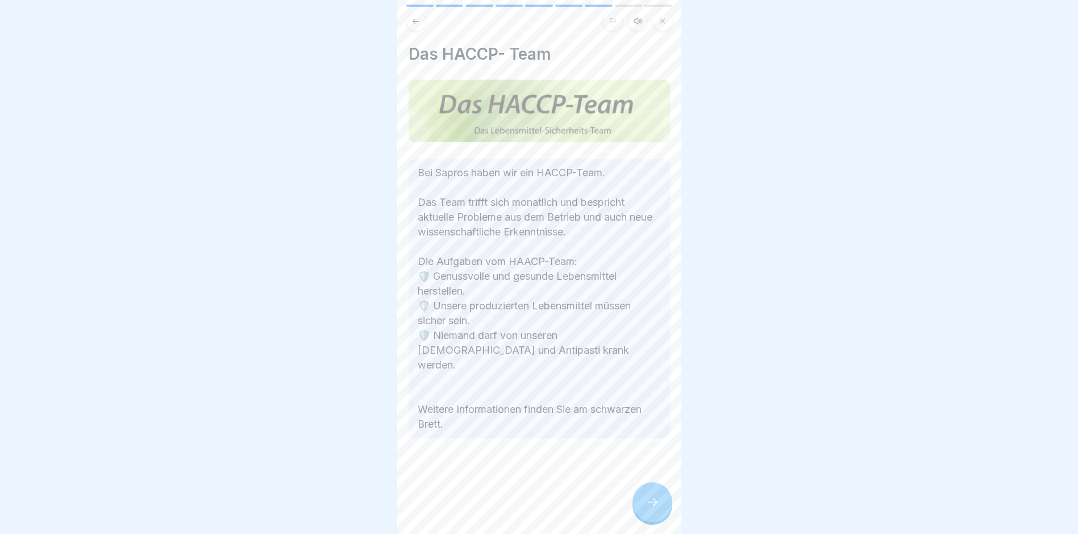
click at [651, 509] on icon at bounding box center [652, 502] width 14 height 14
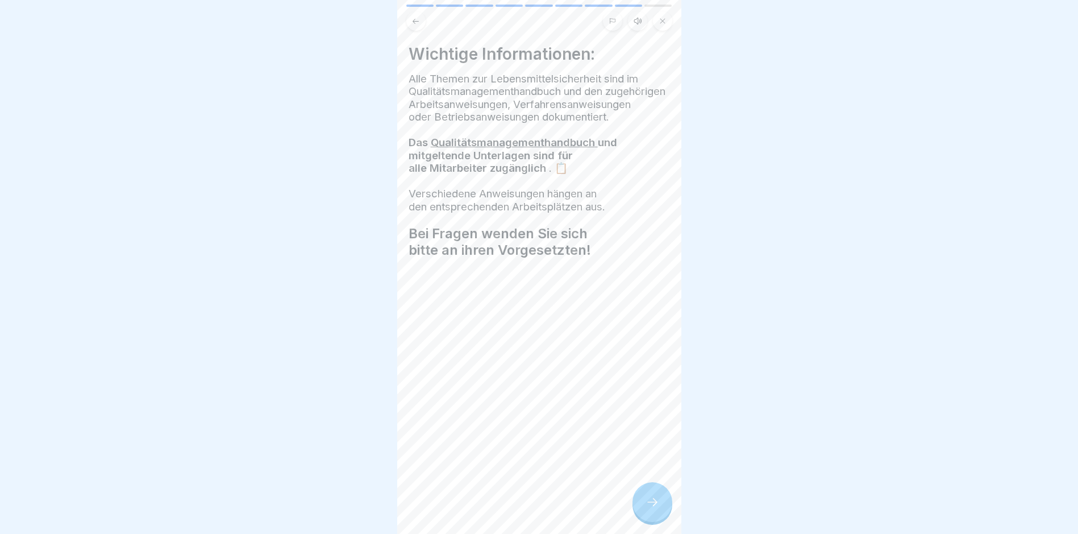
click at [651, 509] on icon at bounding box center [652, 502] width 14 height 14
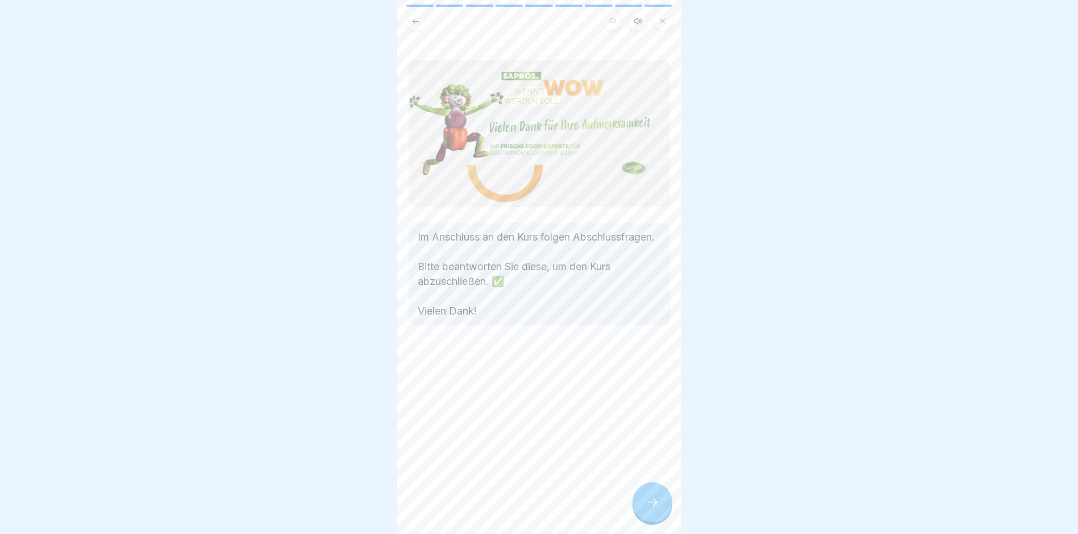
click at [651, 509] on icon at bounding box center [652, 502] width 14 height 14
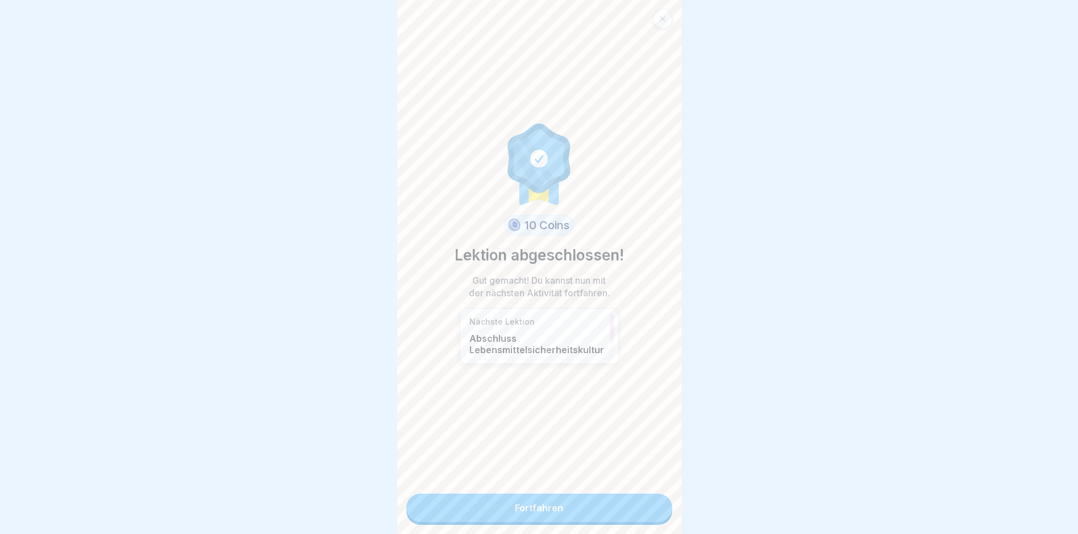
click at [524, 509] on link "Fortfahren" at bounding box center [539, 507] width 266 height 28
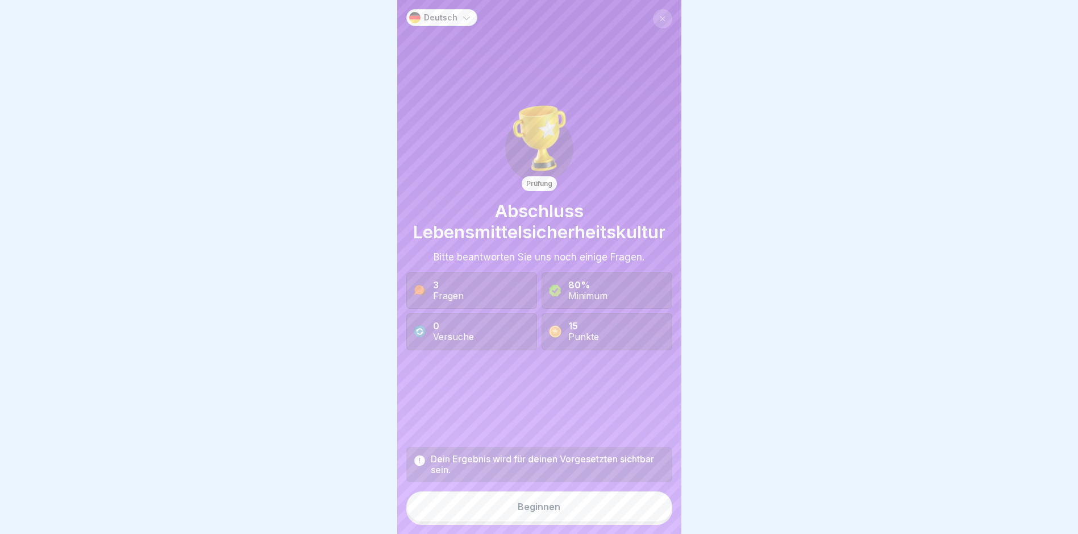
click at [524, 511] on div "Beginnen" at bounding box center [539, 506] width 43 height 10
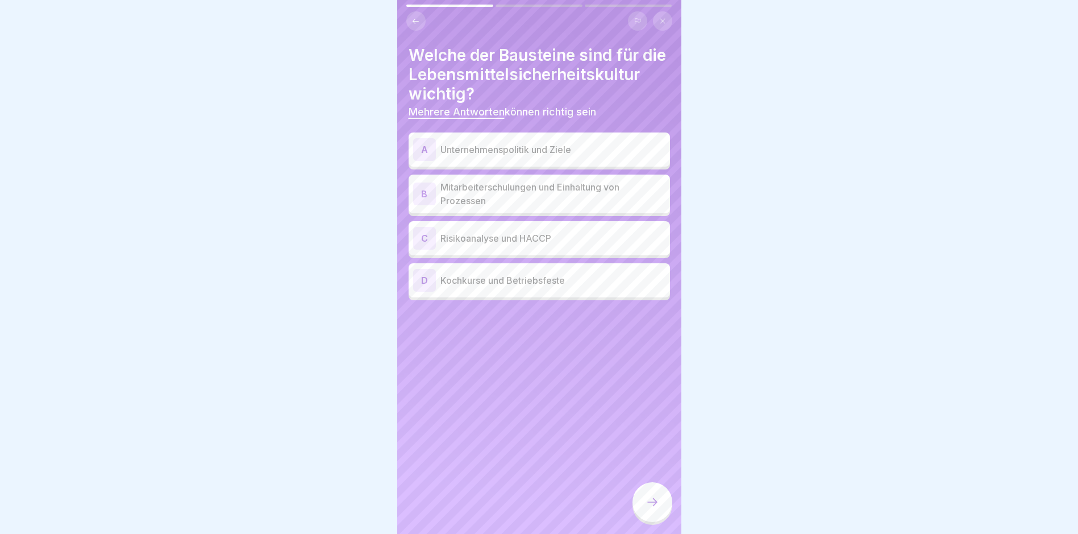
click at [424, 161] on div "A" at bounding box center [424, 149] width 23 height 23
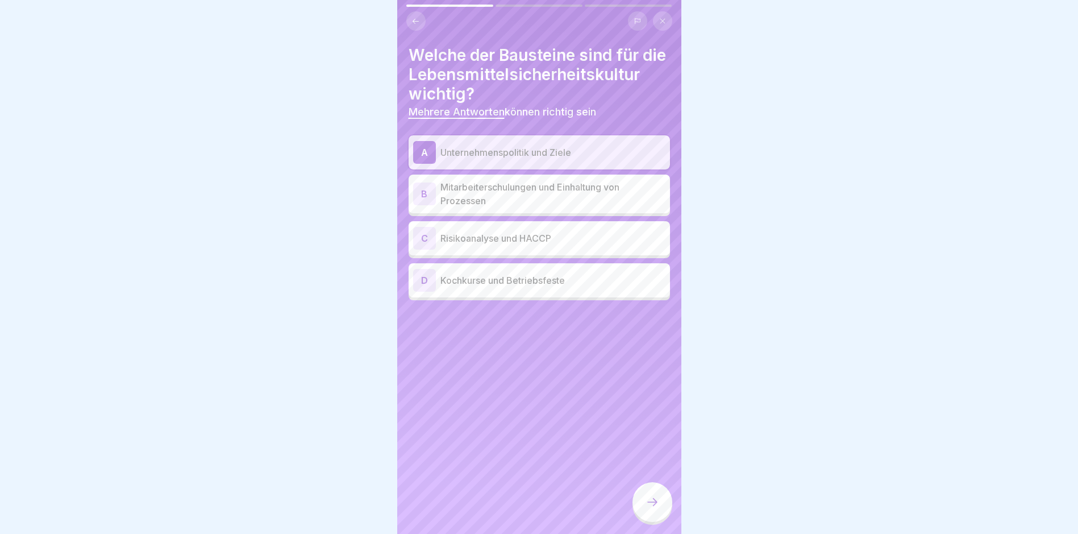
click at [420, 205] on div "B" at bounding box center [424, 193] width 23 height 23
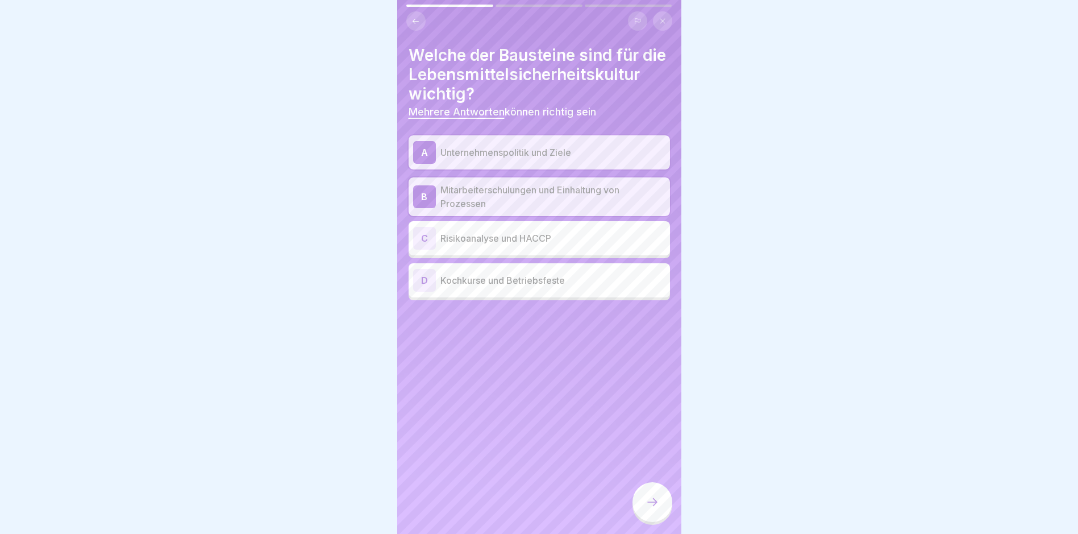
click at [423, 249] on div "C" at bounding box center [424, 238] width 23 height 23
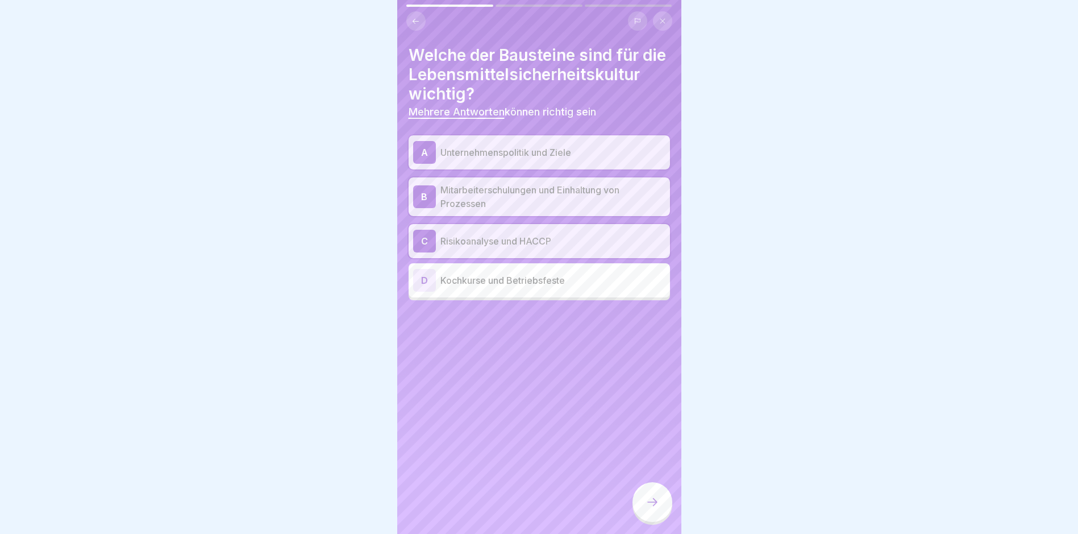
click at [653, 507] on icon at bounding box center [652, 502] width 14 height 14
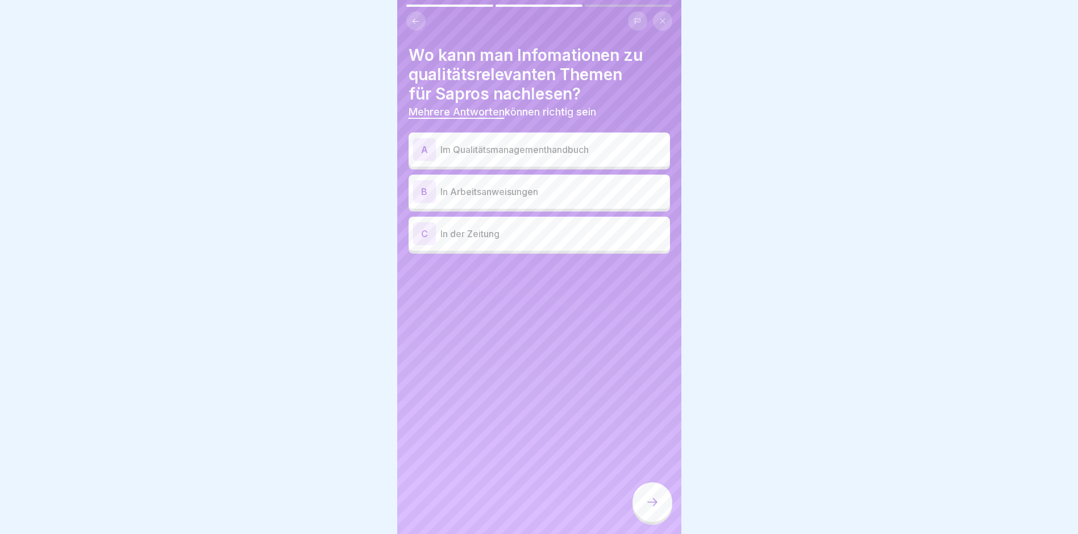
click at [427, 145] on div "A" at bounding box center [424, 149] width 23 height 23
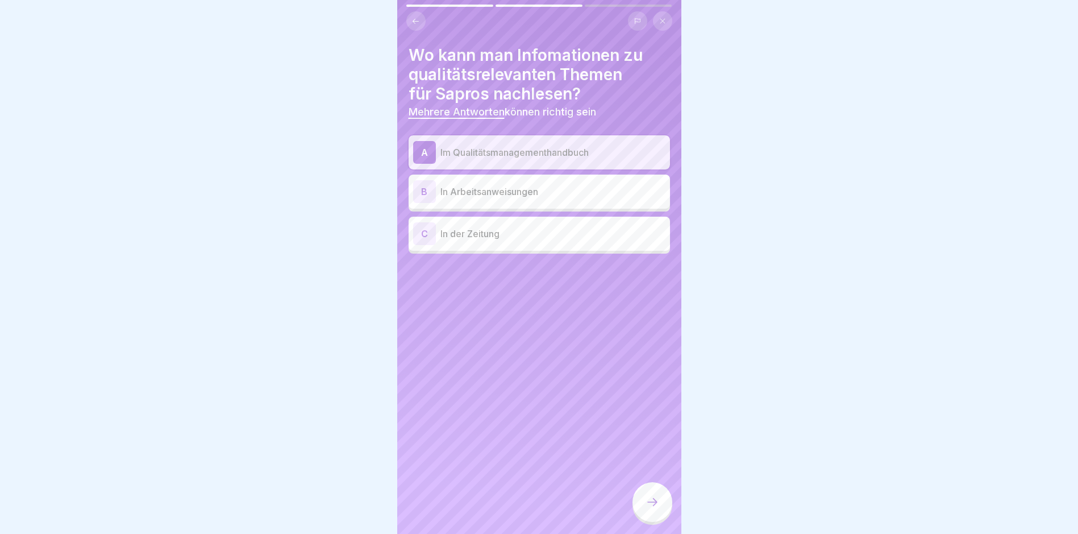
click at [426, 189] on div "B" at bounding box center [424, 191] width 23 height 23
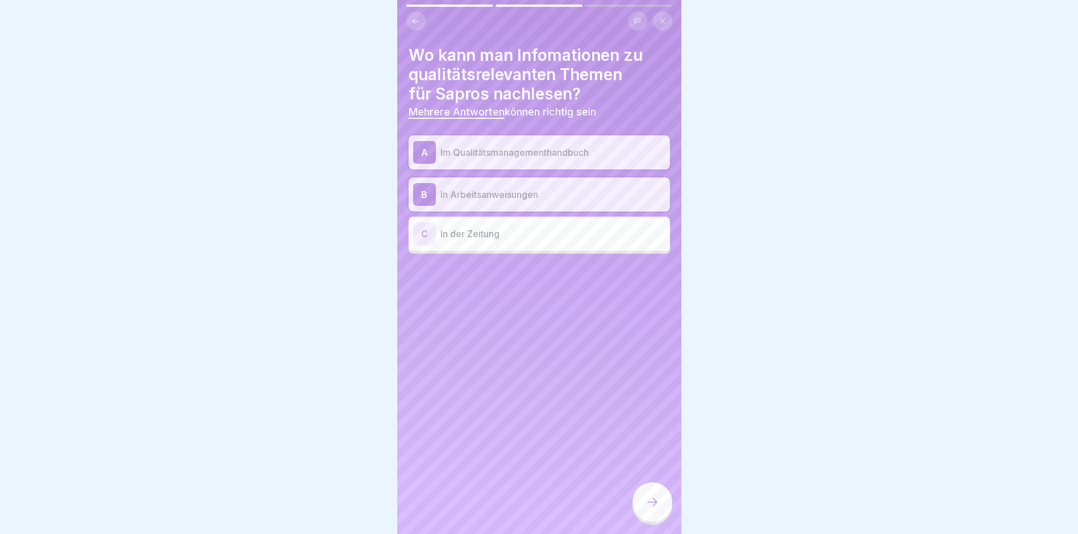
click at [655, 509] on icon at bounding box center [652, 502] width 14 height 14
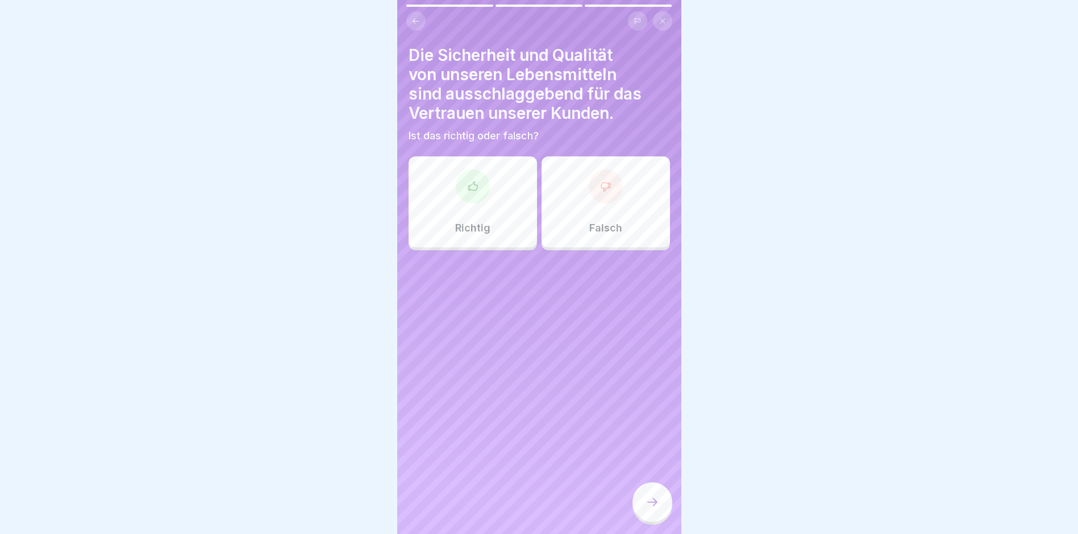
click at [474, 195] on div at bounding box center [473, 186] width 34 height 34
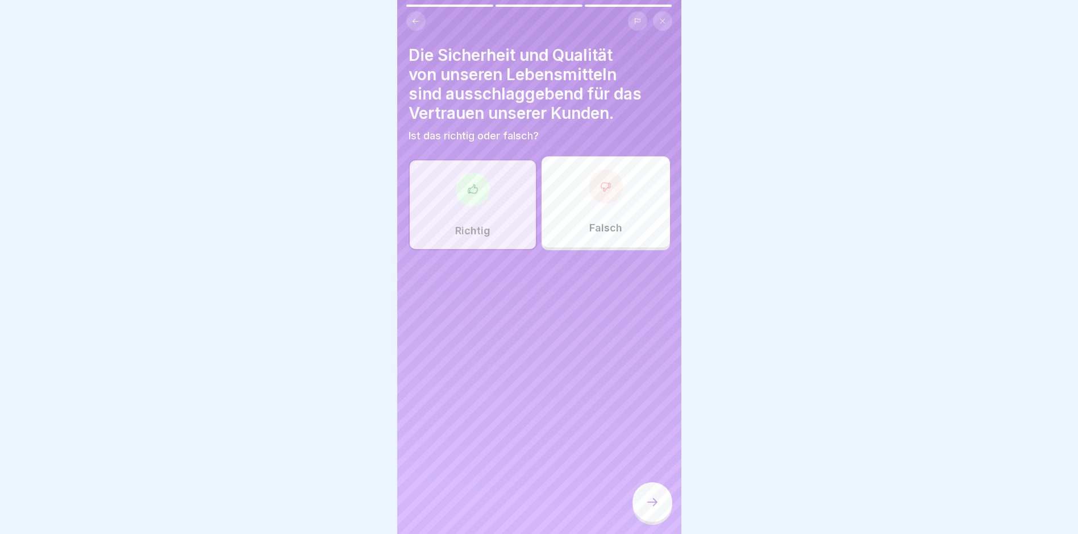
click at [649, 505] on icon at bounding box center [652, 502] width 14 height 14
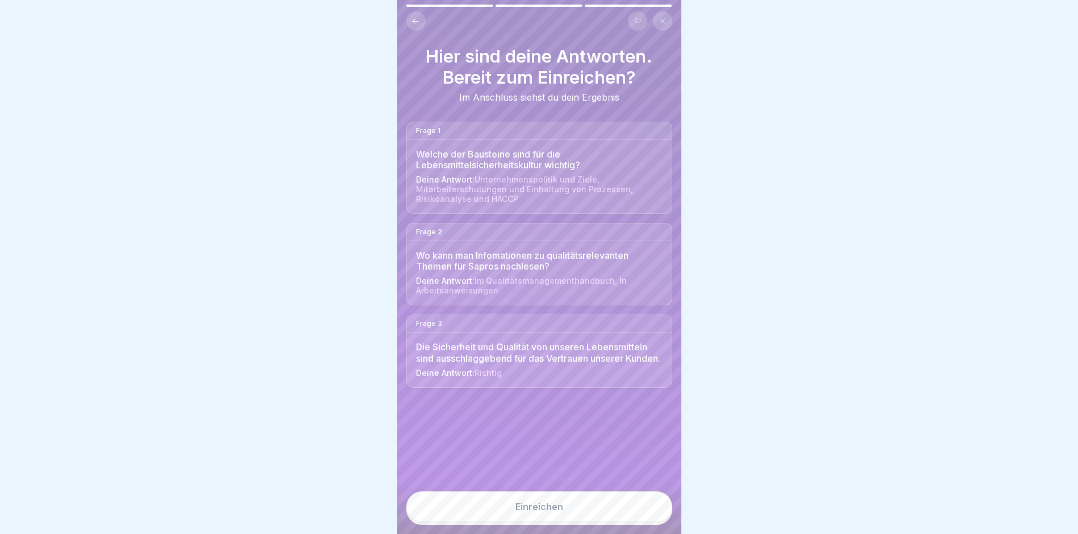
click at [556, 509] on button "Einreichen" at bounding box center [539, 506] width 266 height 31
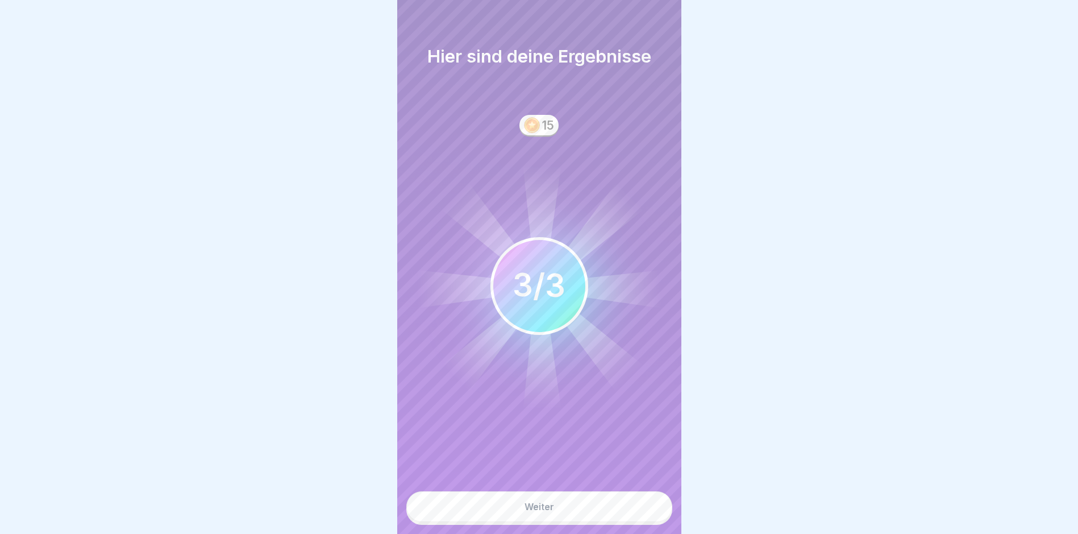
click at [545, 510] on button "Weiter" at bounding box center [539, 506] width 266 height 31
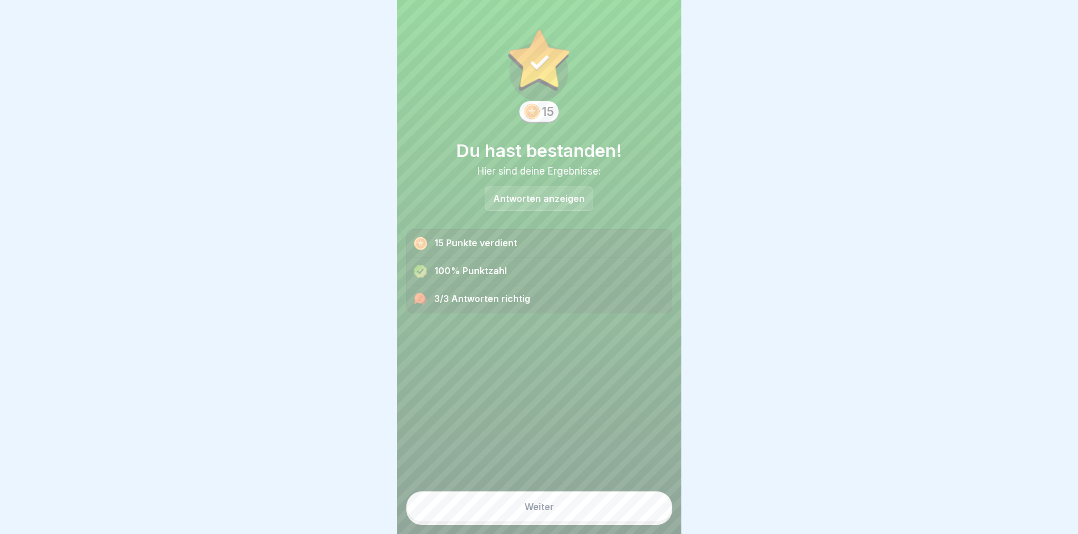
click at [539, 511] on div "Weiter" at bounding box center [539, 506] width 30 height 10
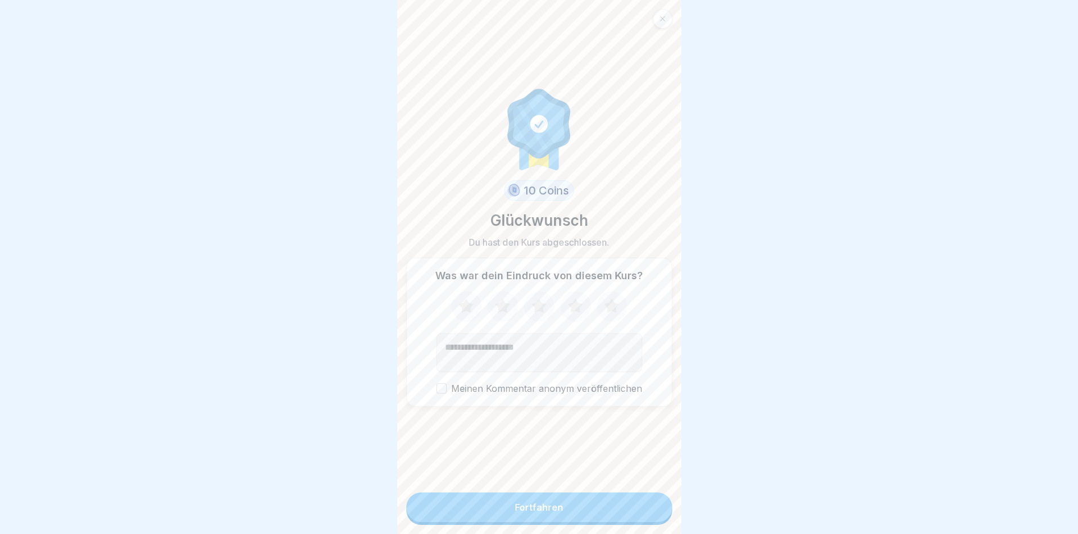
click at [539, 511] on div "Fortfahren" at bounding box center [539, 507] width 48 height 10
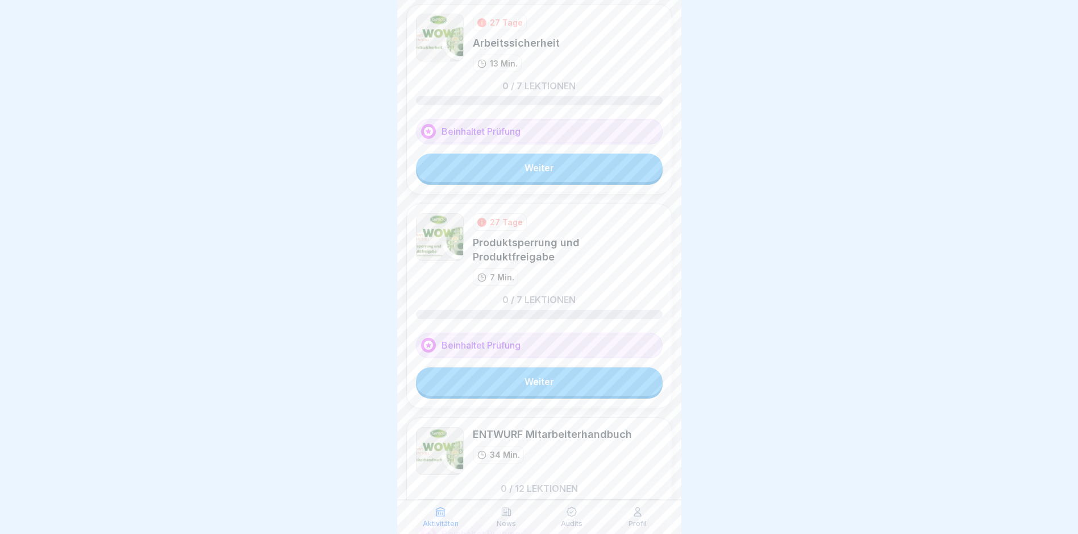
scroll to position [586, 0]
